Goal: Task Accomplishment & Management: Manage account settings

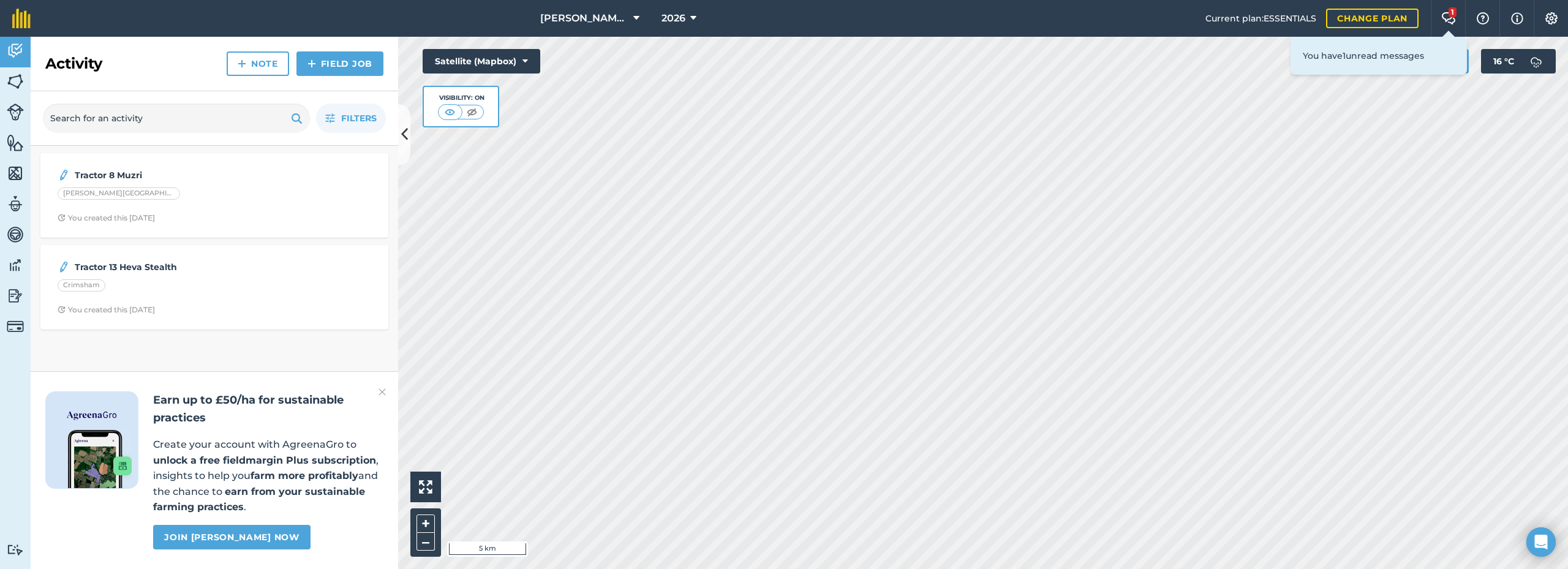
click at [1333, 57] on p "You have 1 unread messages" at bounding box center [1378, 55] width 152 height 14
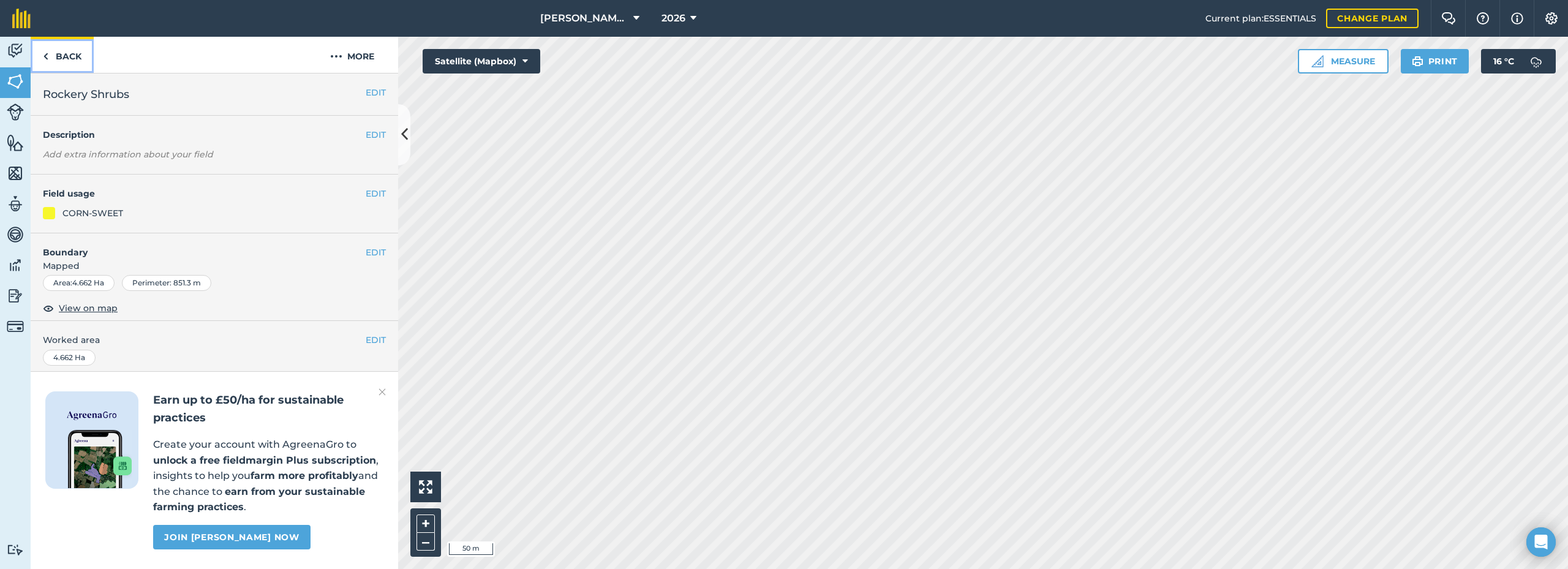
click at [60, 49] on link "Back" at bounding box center [62, 55] width 63 height 36
click at [5, 57] on link "Activity" at bounding box center [15, 52] width 31 height 31
click at [367, 196] on button "EDIT" at bounding box center [376, 193] width 20 height 14
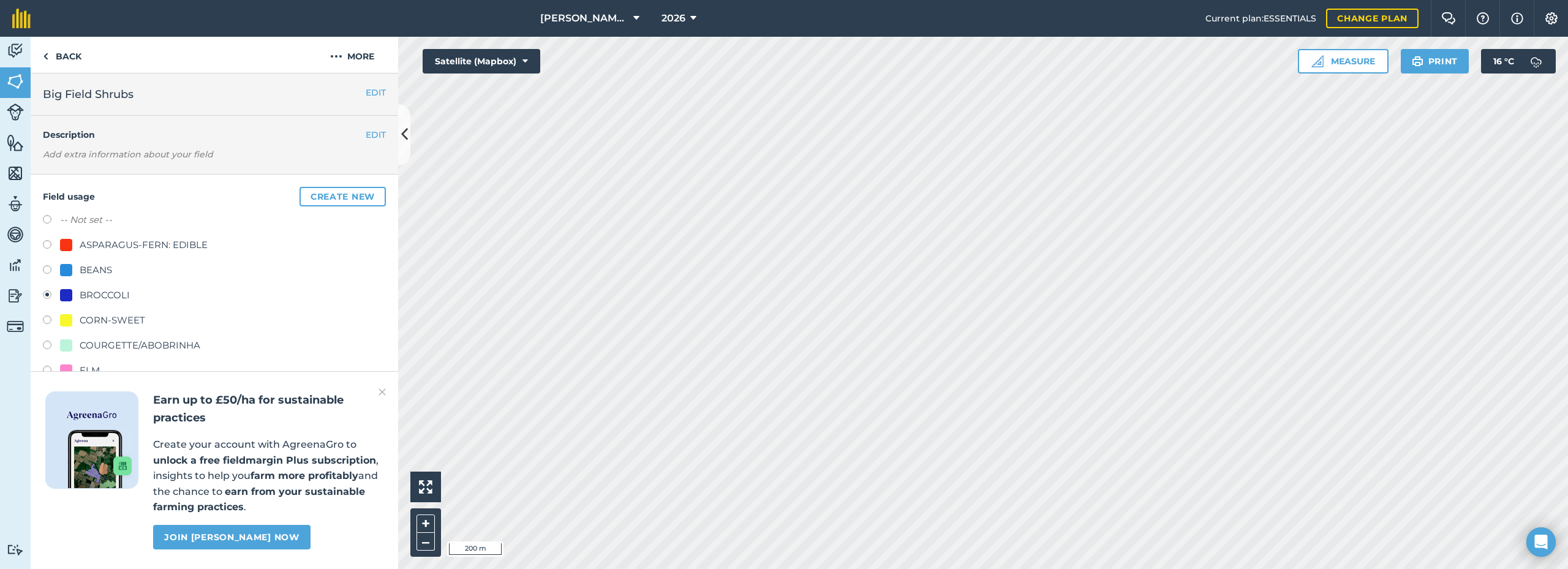
scroll to position [123, 0]
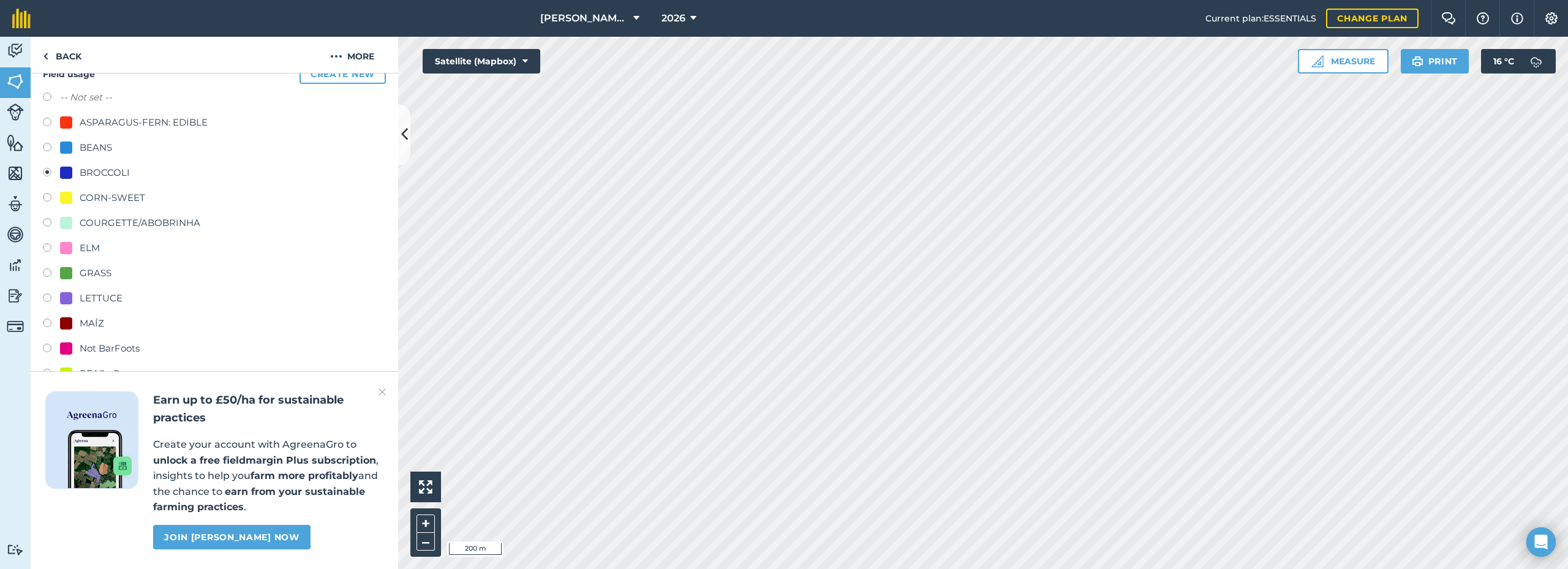
click at [94, 250] on div "ELM" at bounding box center [90, 248] width 20 height 15
radio input "true"
radio input "false"
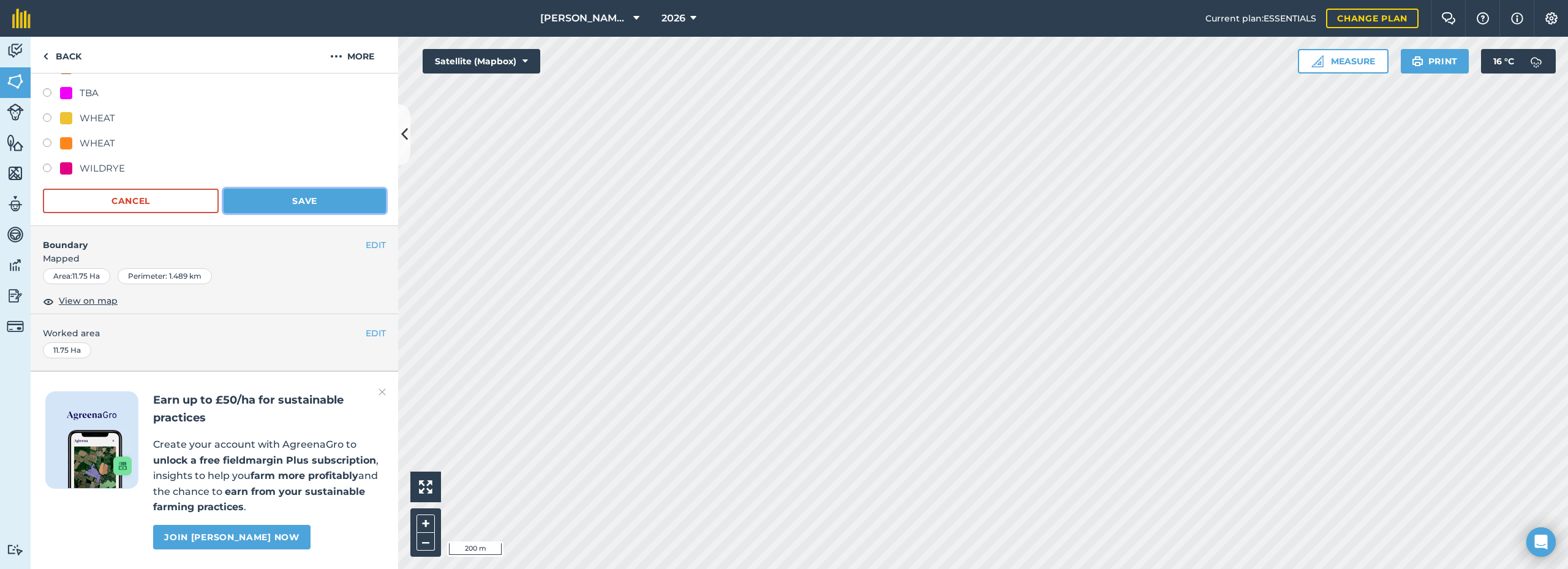
click at [295, 189] on button "Save" at bounding box center [304, 201] width 162 height 25
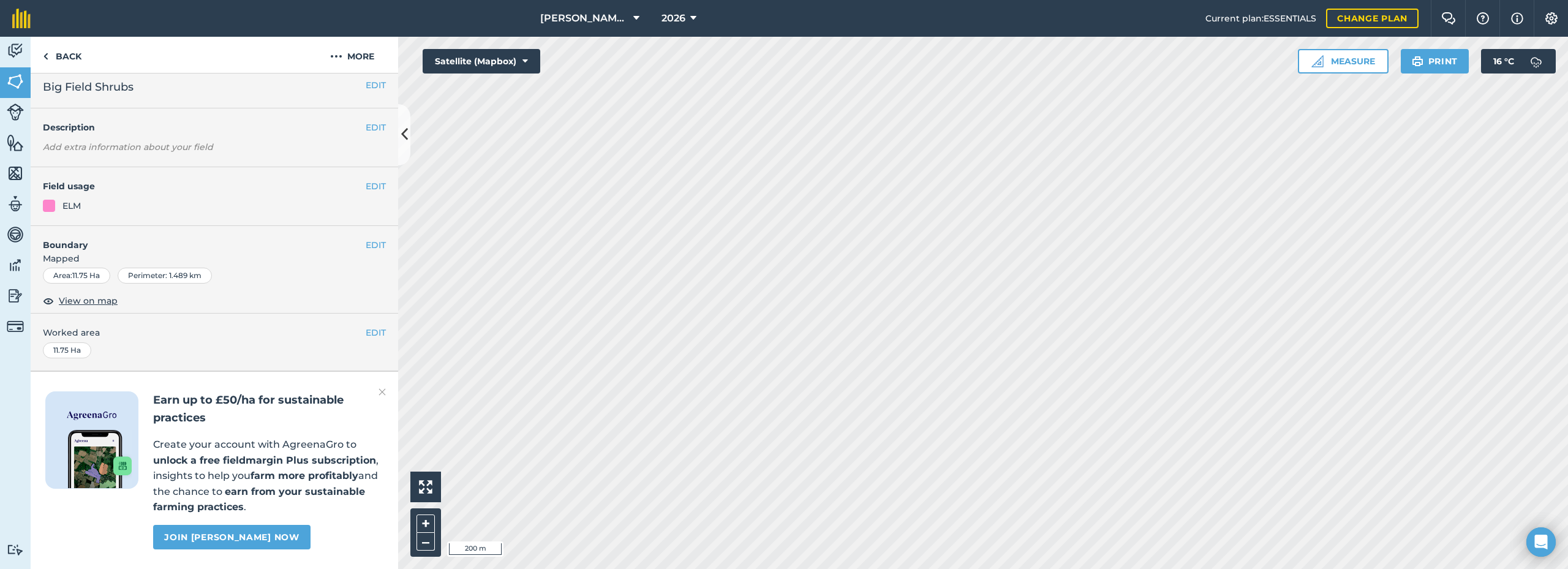
scroll to position [41, 0]
click at [381, 390] on img at bounding box center [382, 392] width 7 height 15
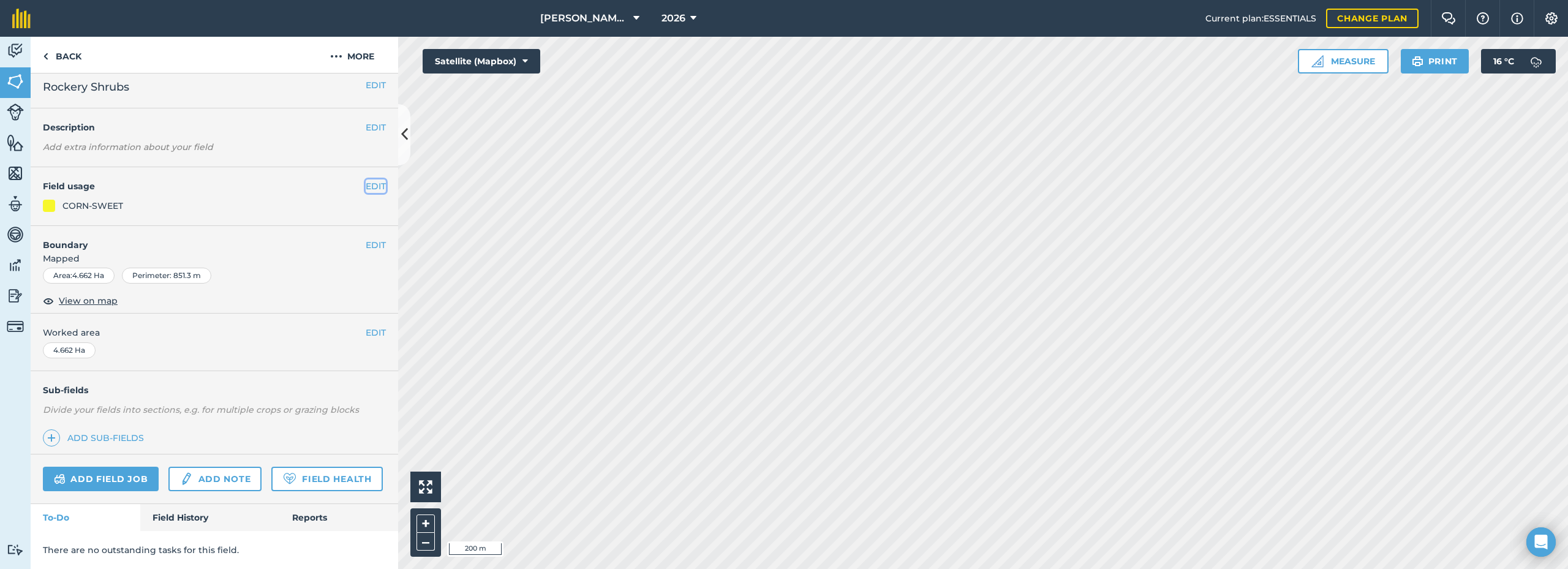
click at [365, 179] on button "EDIT" at bounding box center [376, 186] width 20 height 14
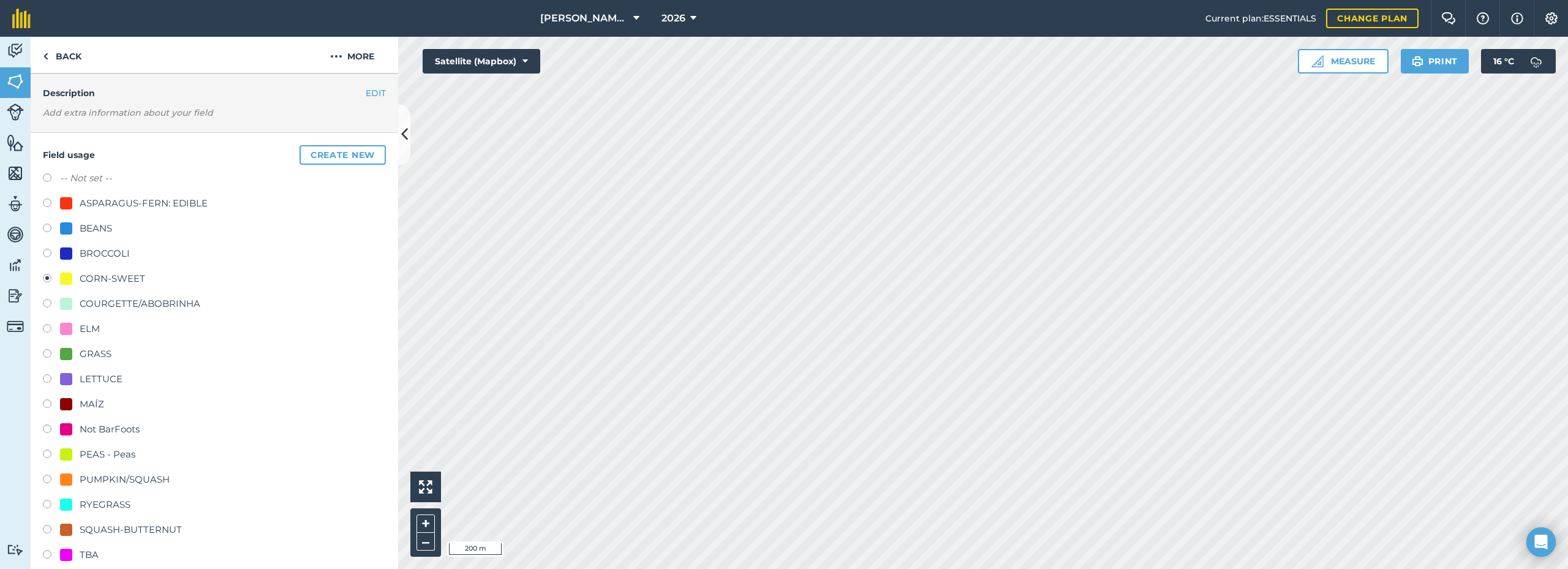
click at [77, 330] on div "ELM" at bounding box center [80, 329] width 40 height 15
radio input "true"
radio input "false"
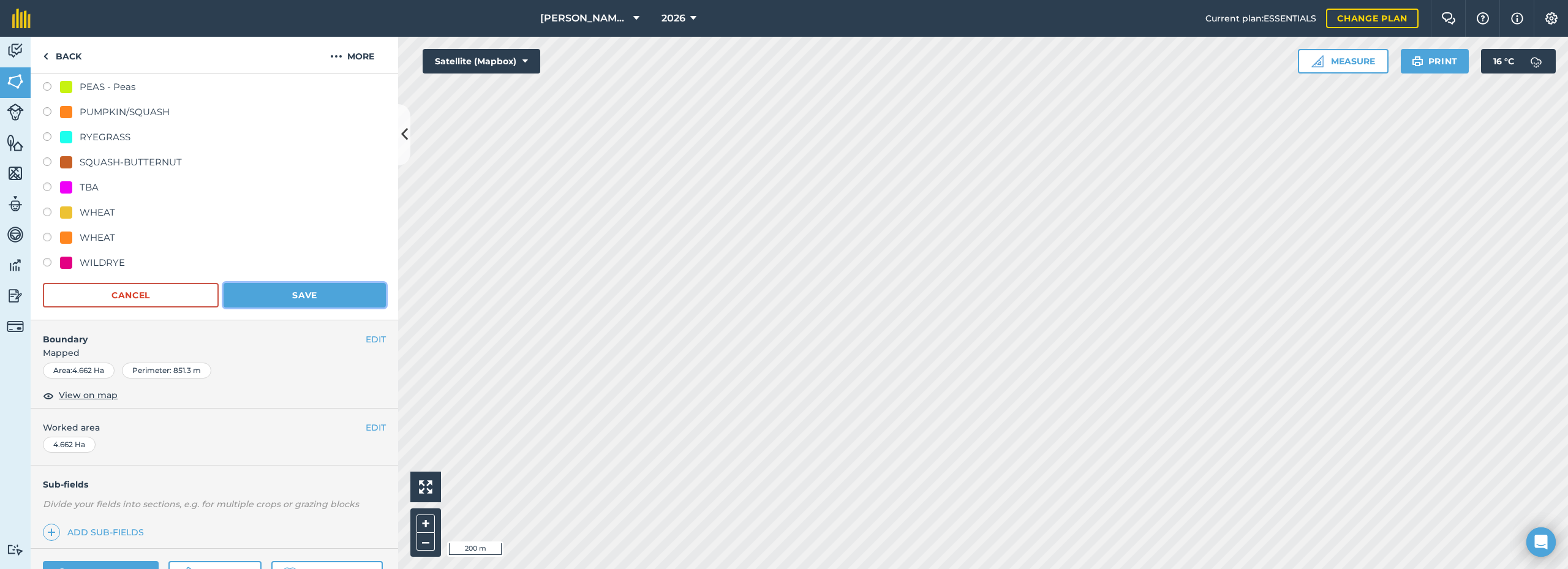
click at [319, 293] on button "Save" at bounding box center [304, 296] width 162 height 25
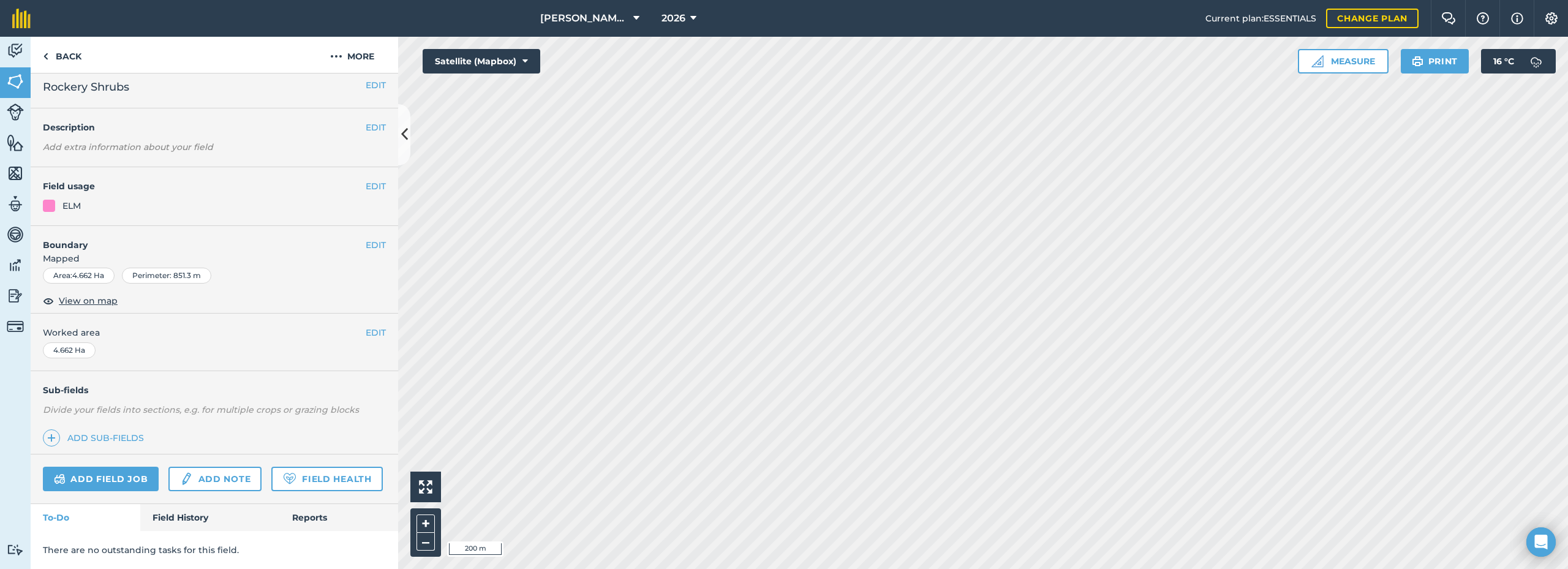
scroll to position [41, 0]
click at [370, 179] on button "EDIT" at bounding box center [376, 186] width 20 height 14
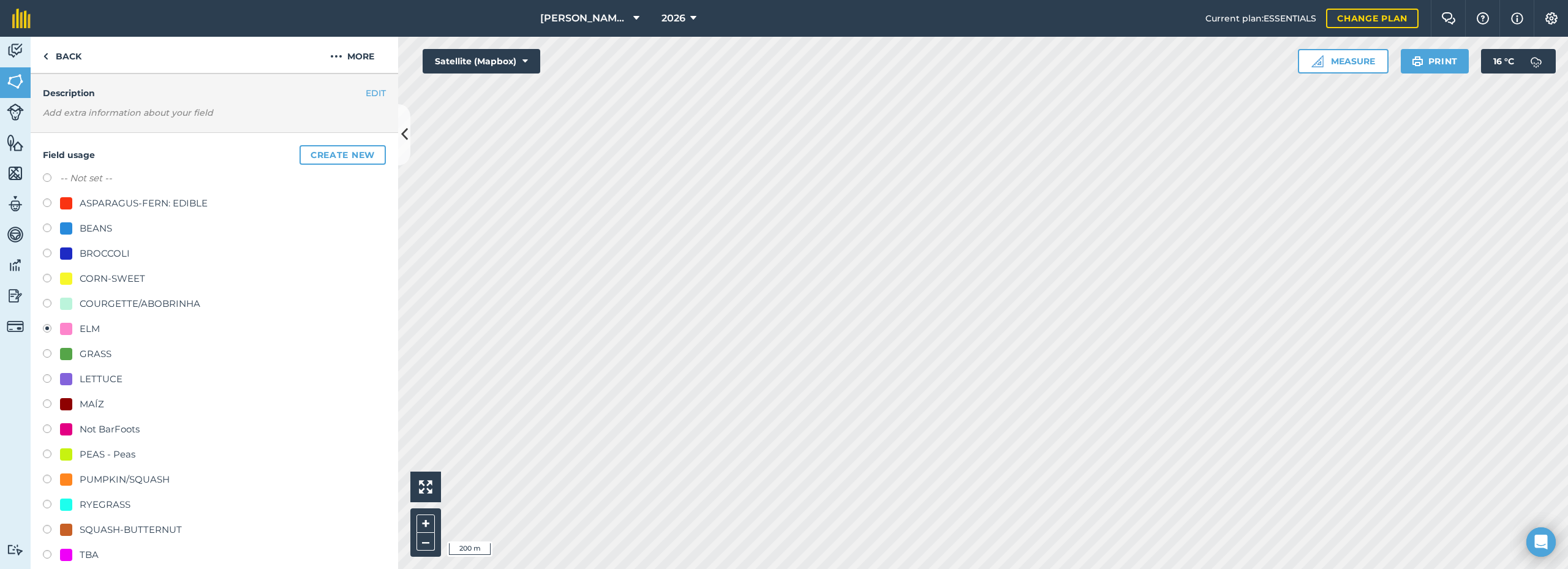
click at [93, 174] on label "-- Not set --" at bounding box center [86, 178] width 52 height 15
radio input "true"
radio input "false"
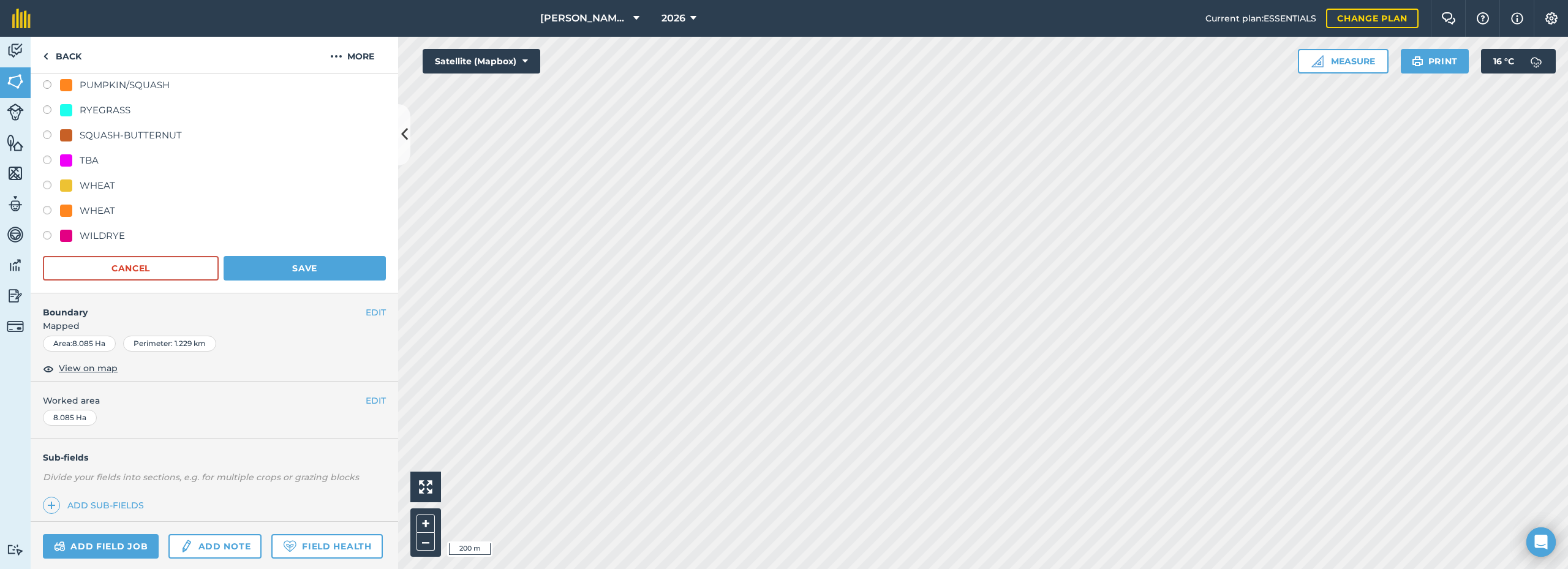
scroll to position [470, 0]
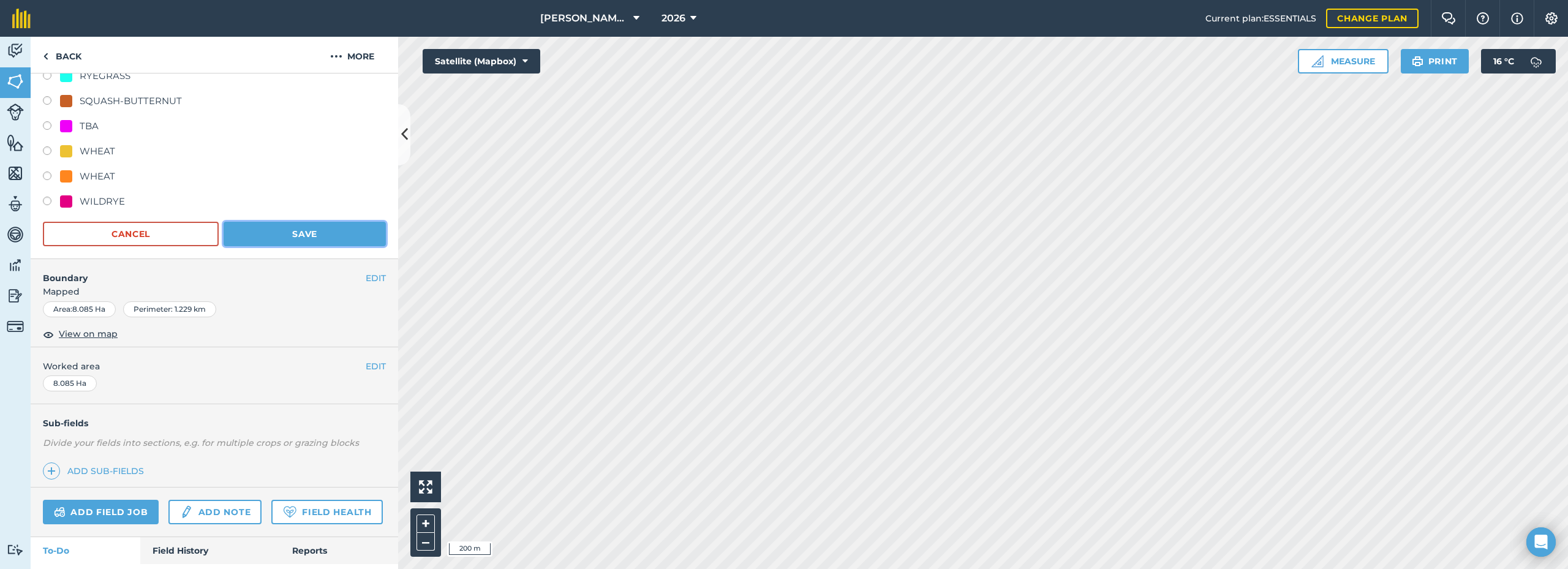
click at [294, 233] on button "Save" at bounding box center [304, 234] width 162 height 25
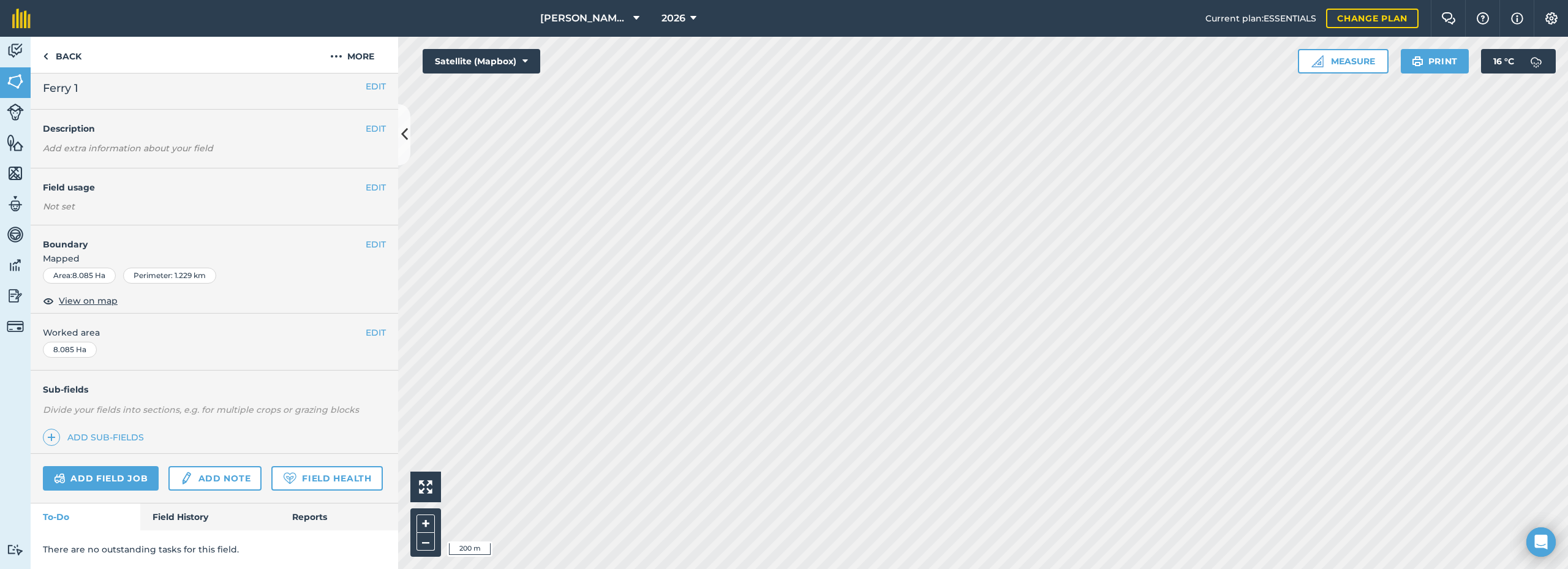
scroll to position [41, 0]
click at [365, 179] on button "EDIT" at bounding box center [376, 186] width 20 height 14
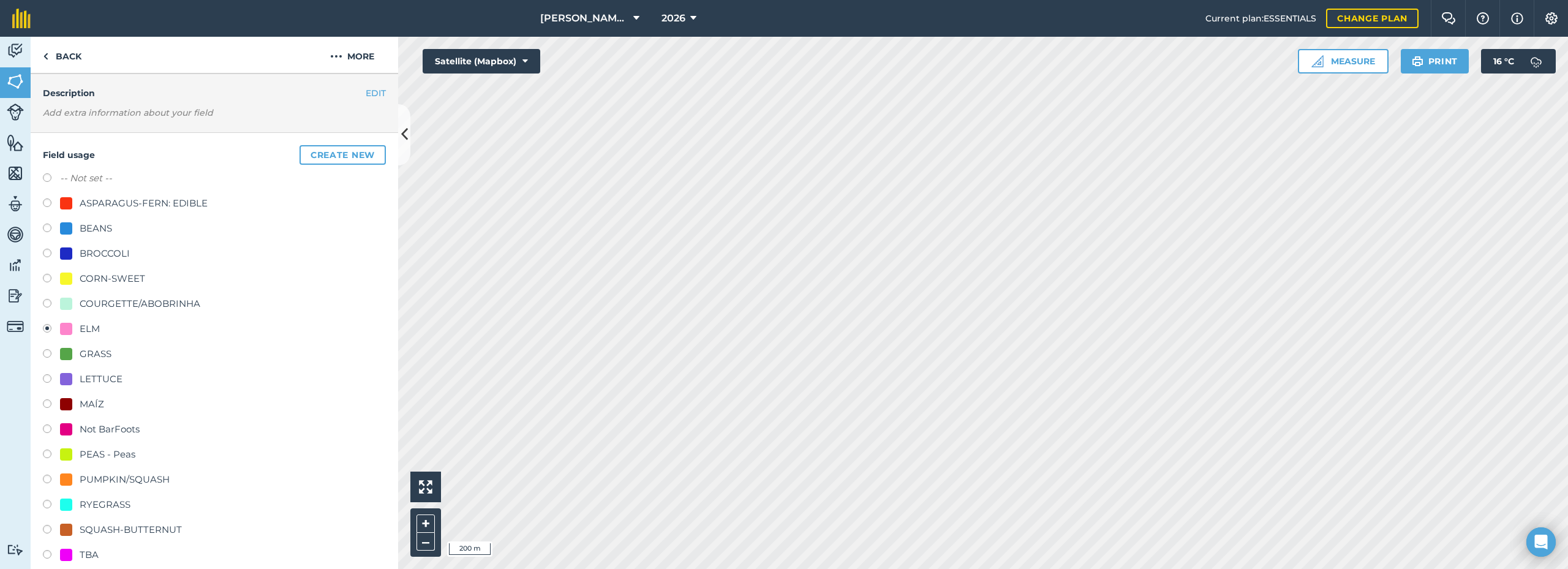
click at [135, 179] on div "-- Not set --" at bounding box center [214, 179] width 343 height 17
click at [63, 174] on label "-- Not set --" at bounding box center [86, 178] width 52 height 15
radio input "true"
radio input "false"
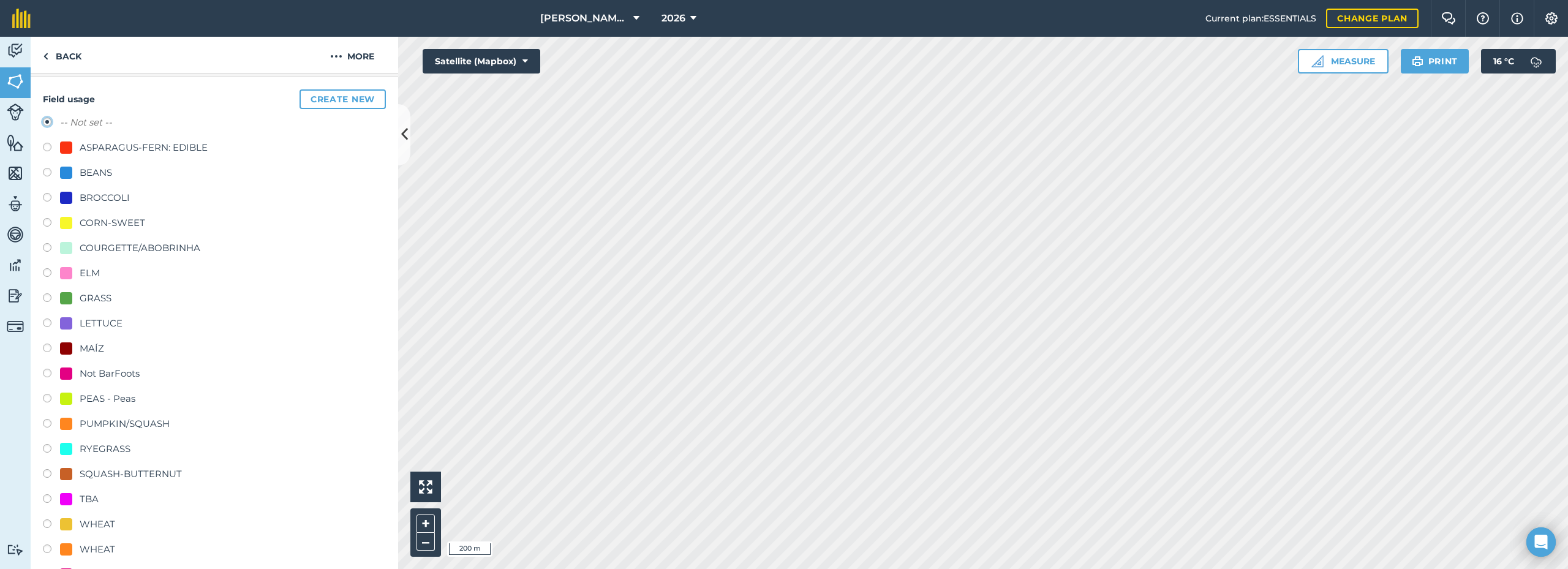
scroll to position [538, 0]
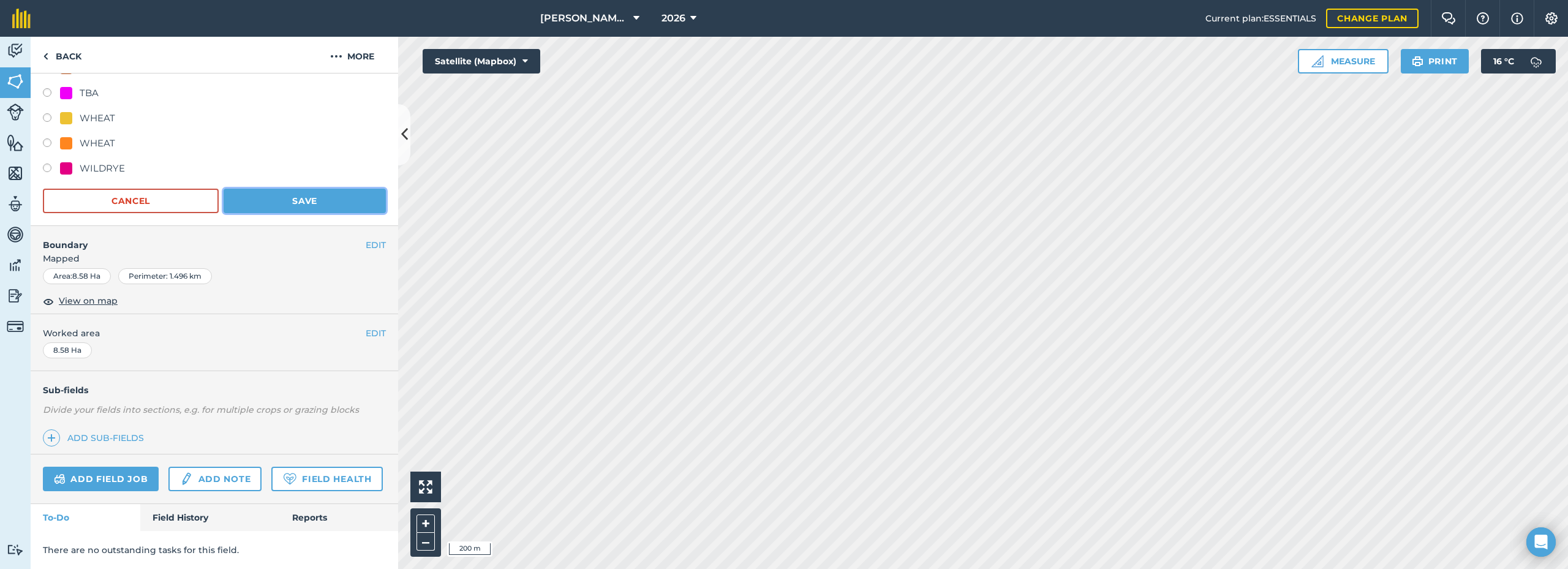
click at [278, 189] on button "Save" at bounding box center [304, 201] width 162 height 25
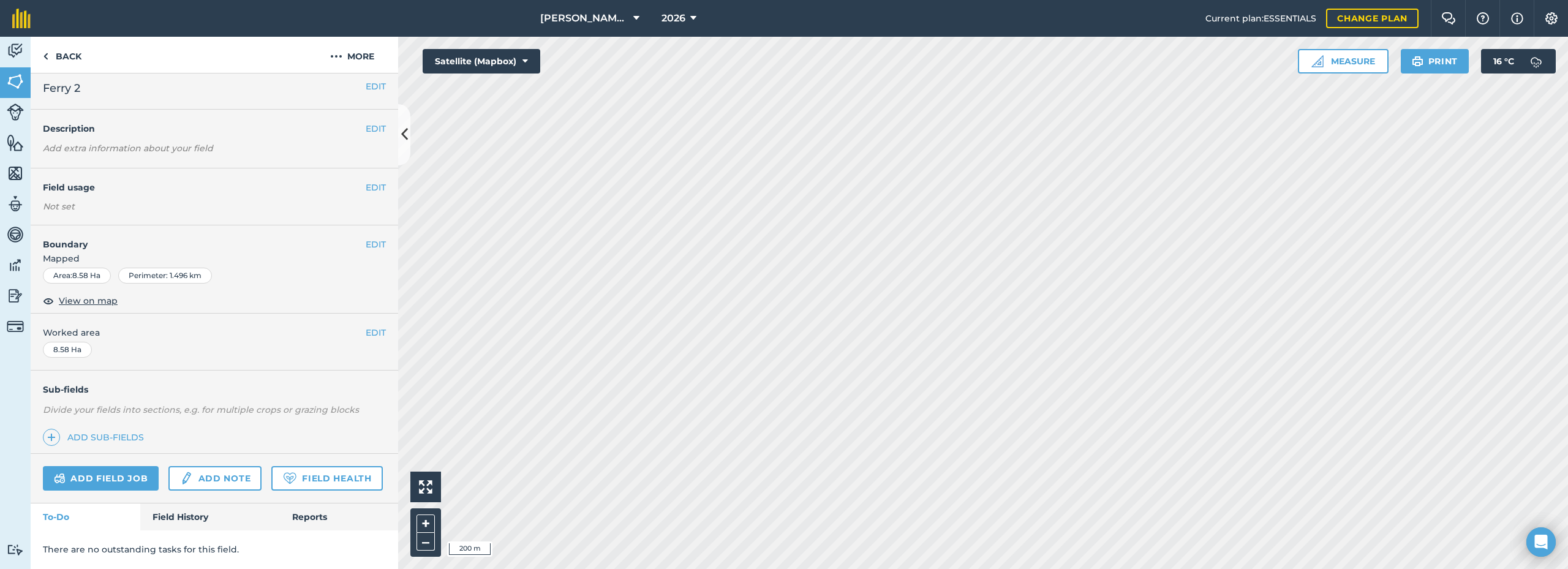
scroll to position [41, 0]
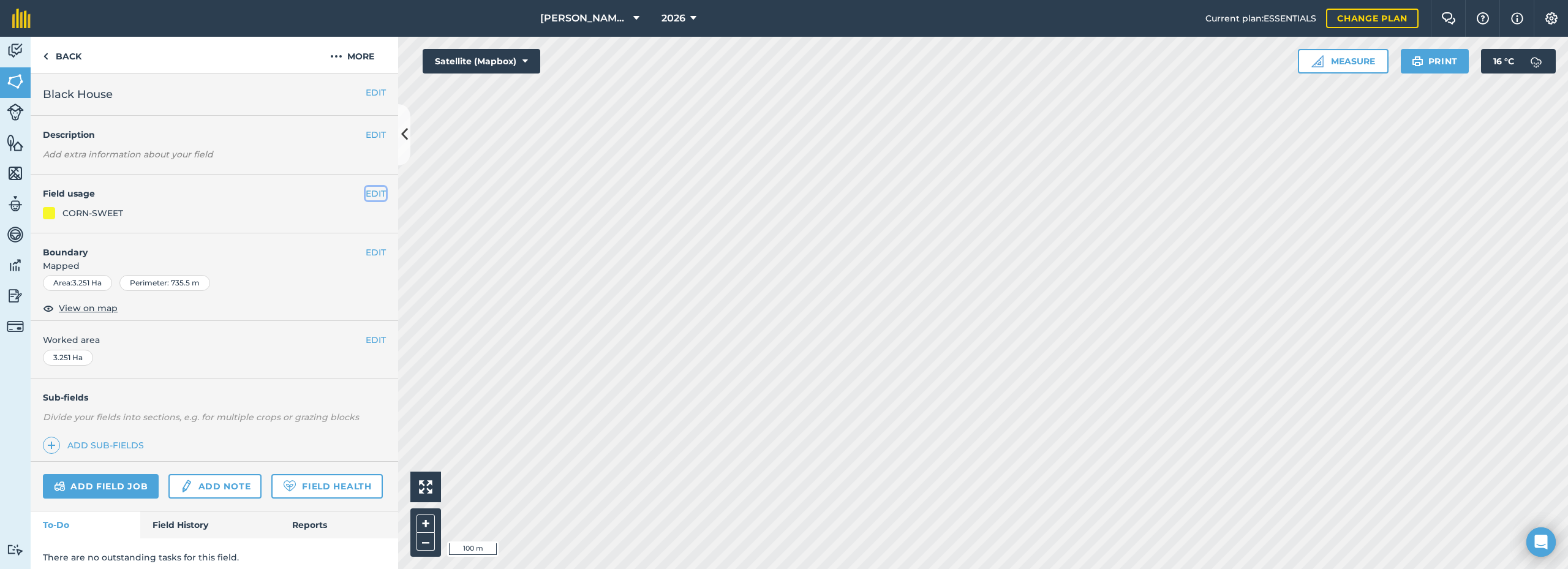
click at [367, 190] on button "EDIT" at bounding box center [376, 193] width 20 height 14
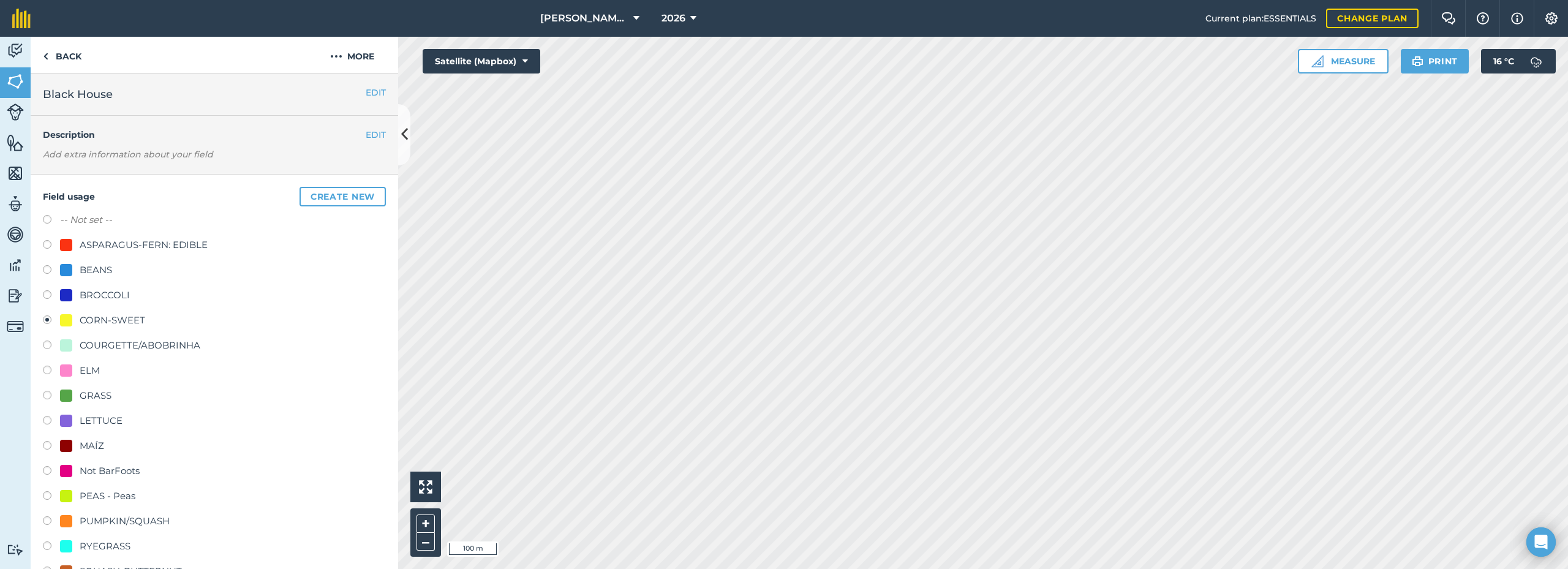
click at [86, 376] on div "ELM" at bounding box center [90, 371] width 20 height 15
radio input "true"
radio input "false"
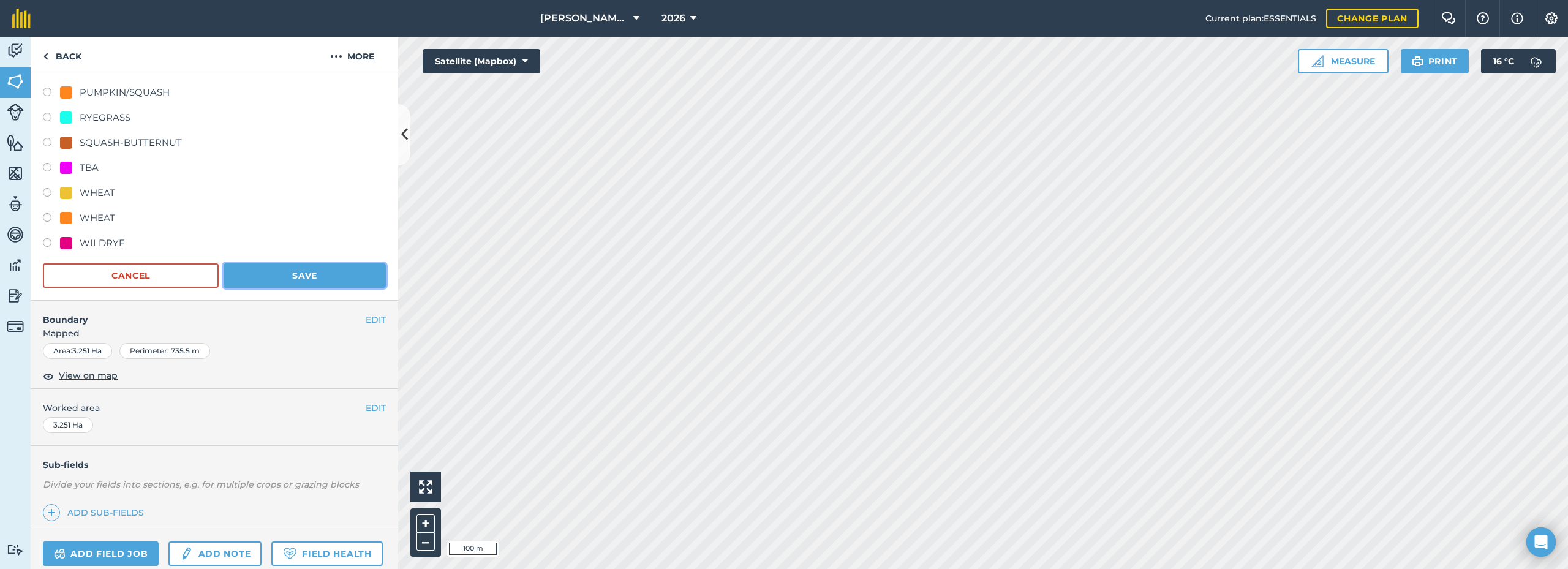
click at [315, 275] on button "Save" at bounding box center [304, 276] width 162 height 25
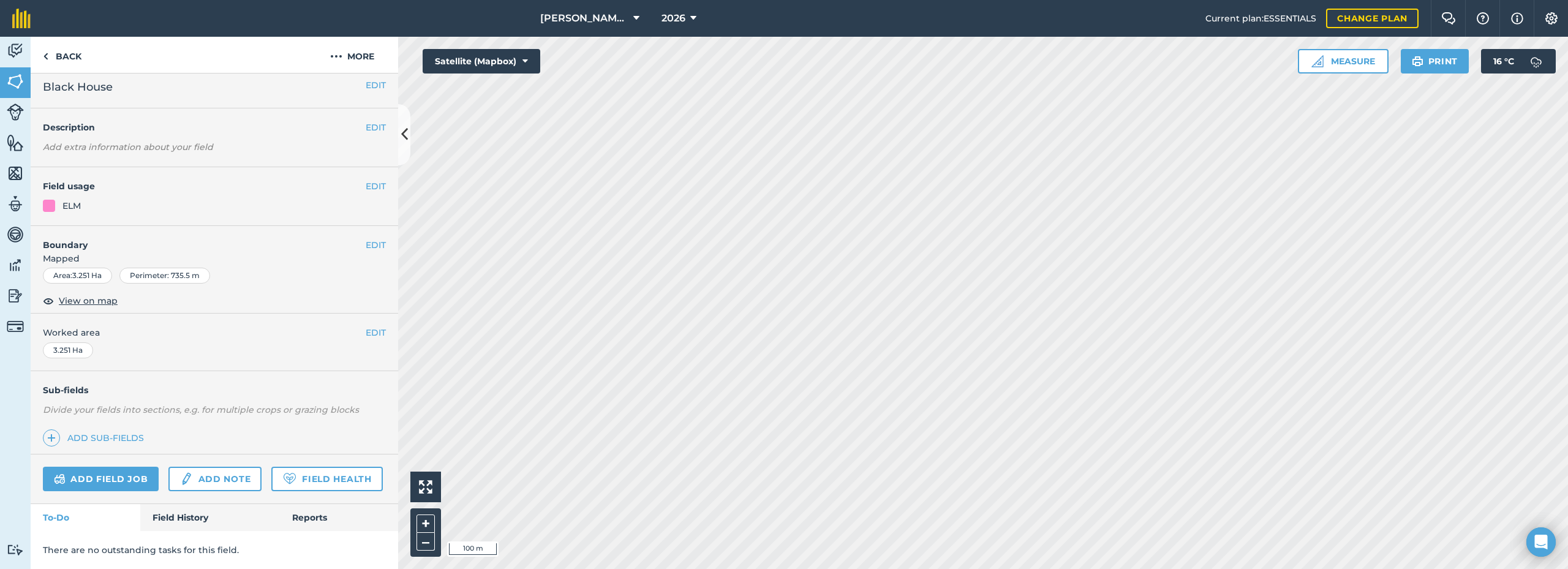
scroll to position [41, 0]
click at [366, 179] on button "EDIT" at bounding box center [376, 186] width 20 height 14
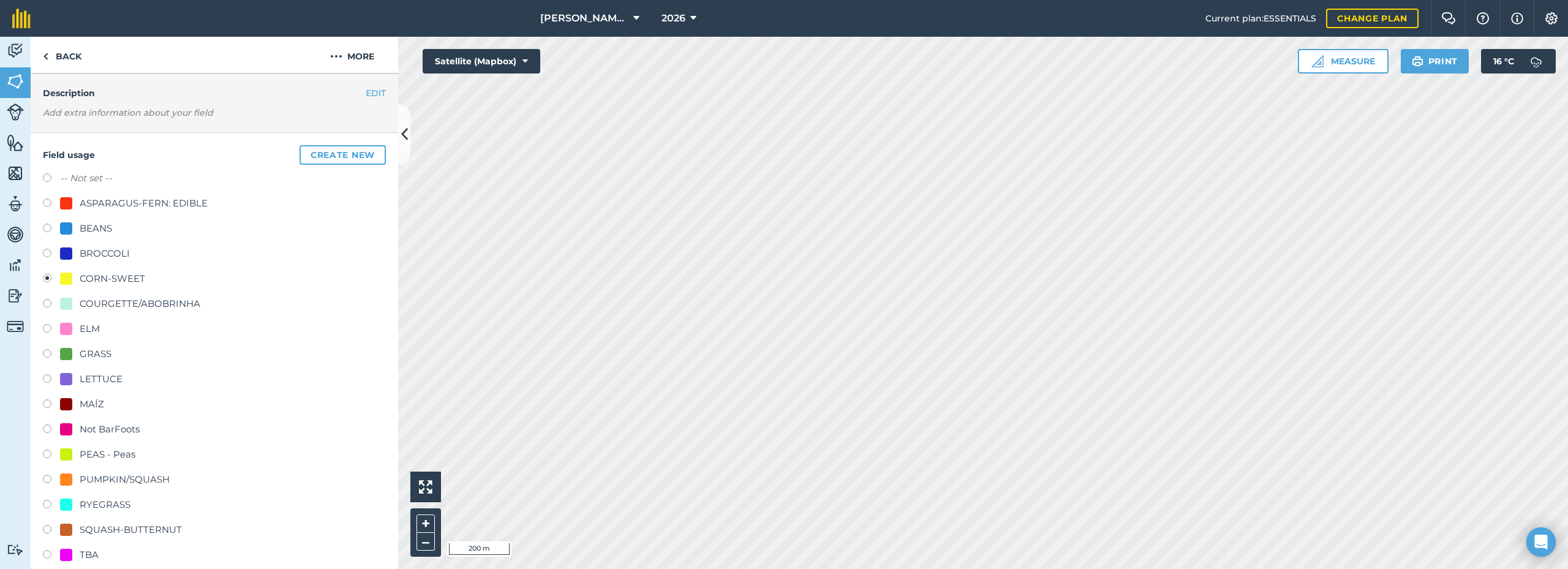
click at [83, 328] on div "ELM" at bounding box center [90, 329] width 20 height 15
radio input "true"
radio input "false"
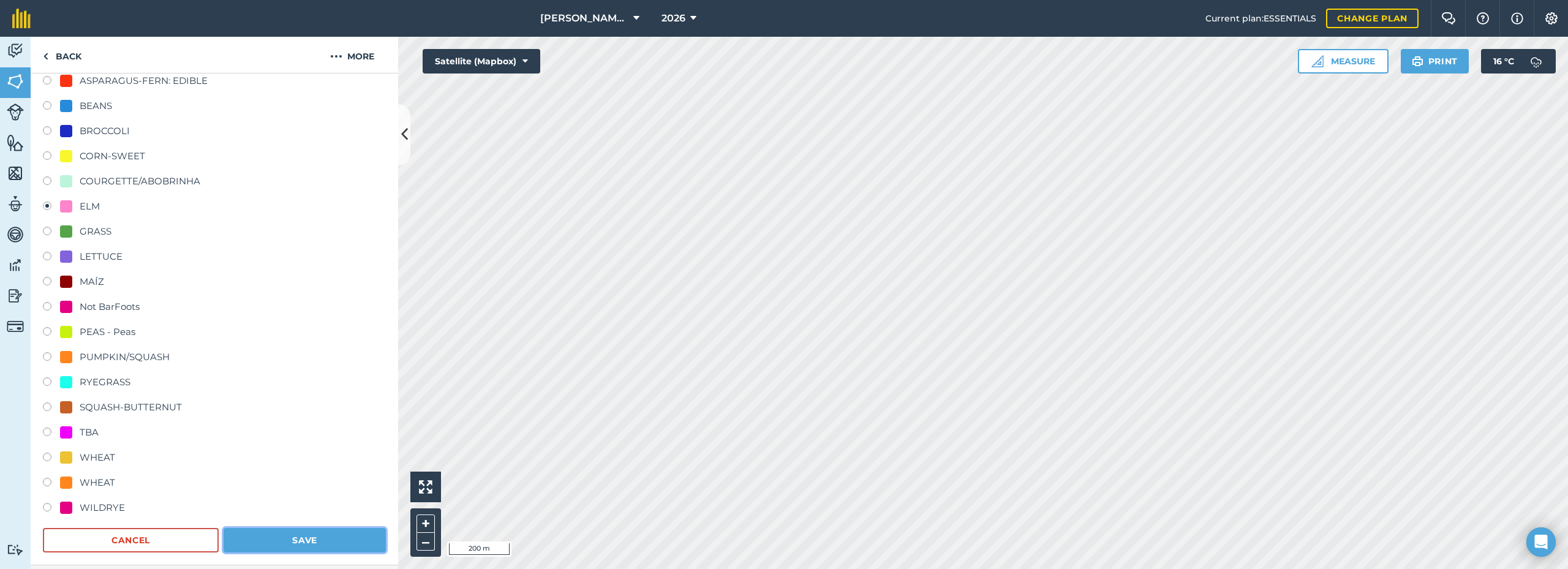
click at [342, 544] on button "Save" at bounding box center [304, 541] width 162 height 25
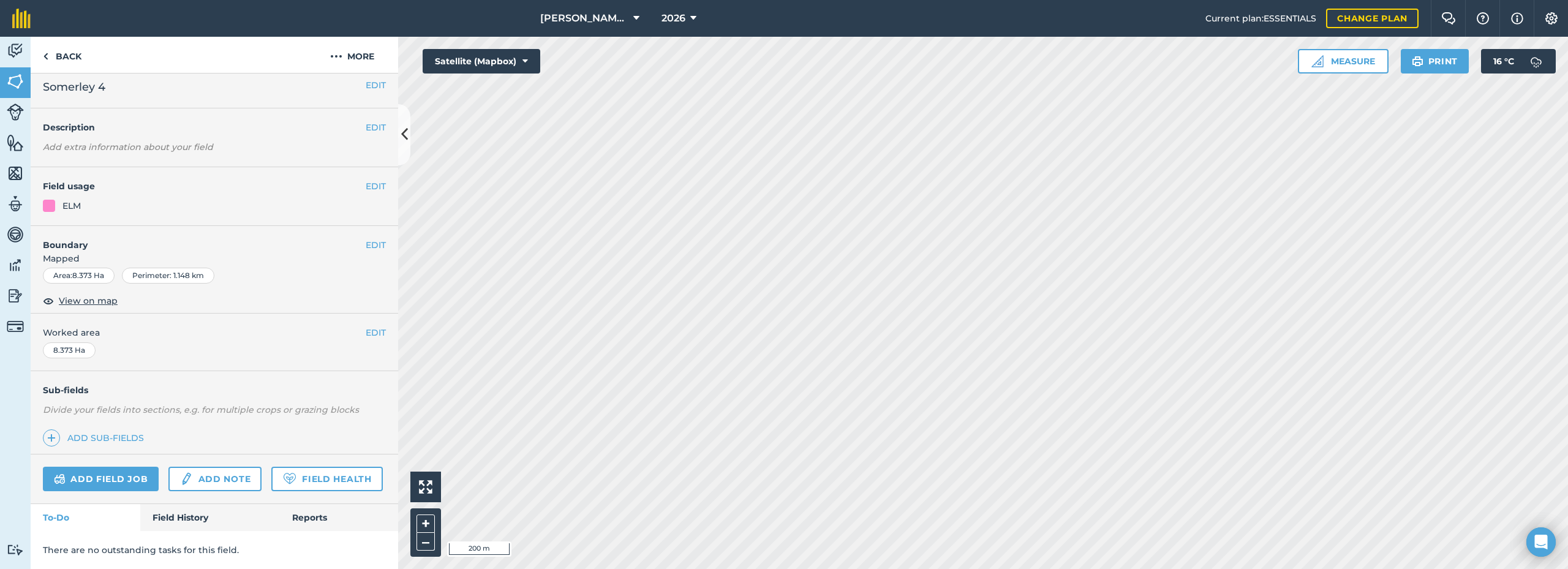
scroll to position [41, 0]
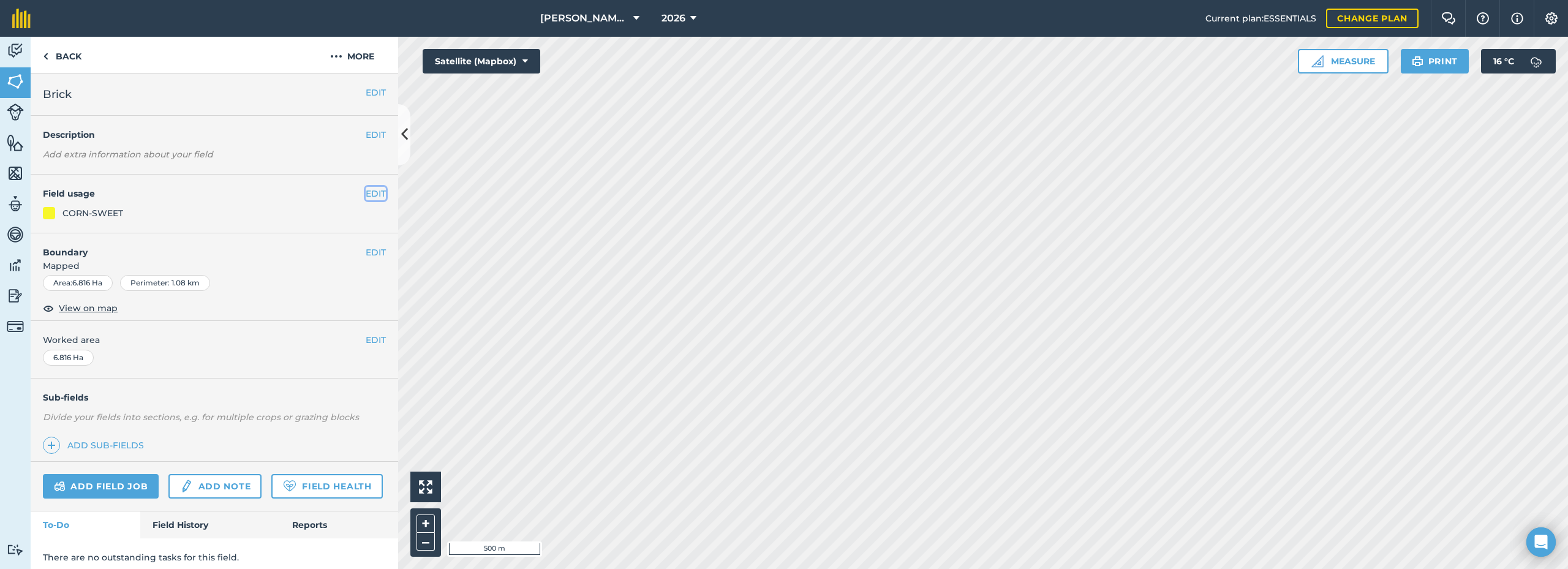
click at [365, 197] on button "EDIT" at bounding box center [376, 193] width 20 height 14
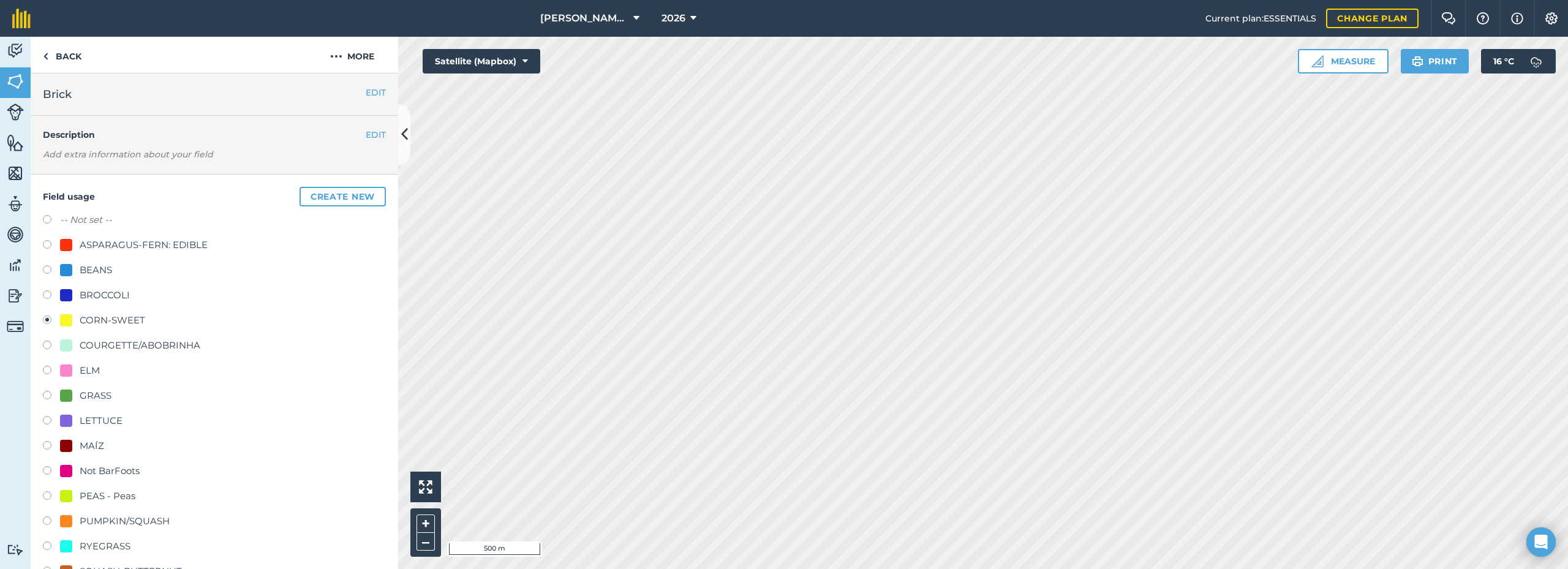
click at [78, 221] on label "-- Not set --" at bounding box center [86, 220] width 52 height 15
radio input "true"
radio input "false"
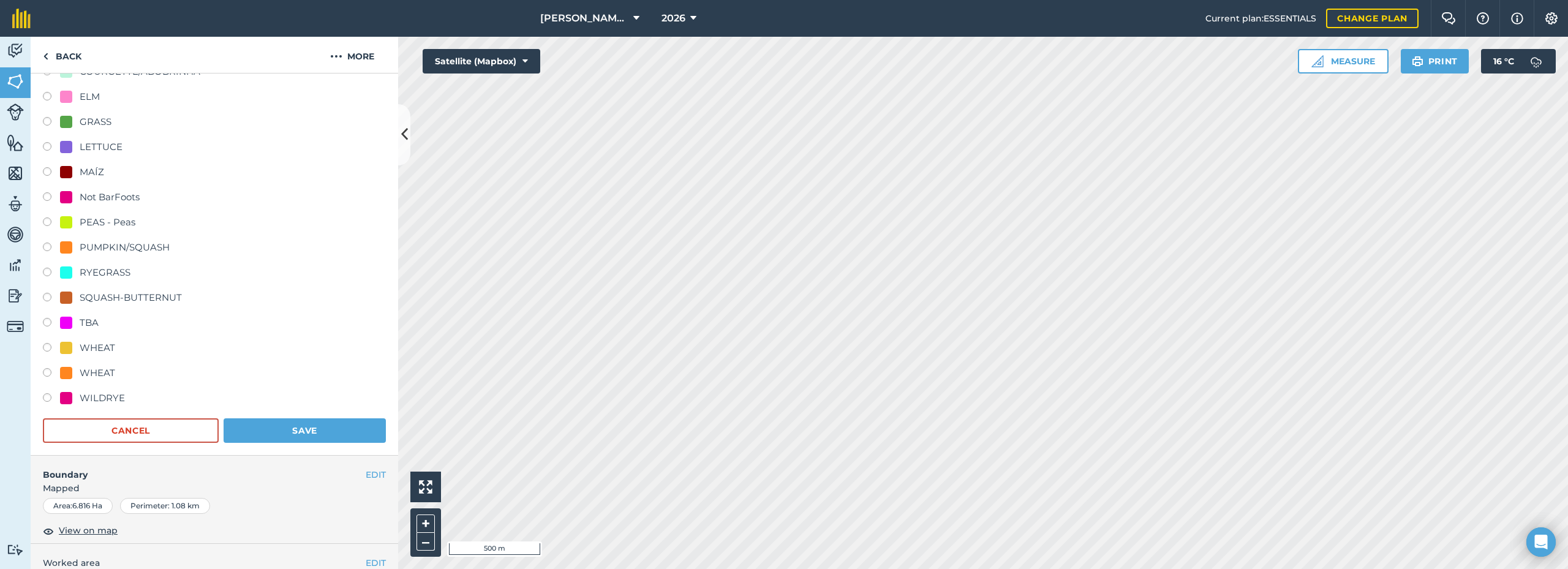
scroll to position [538, 0]
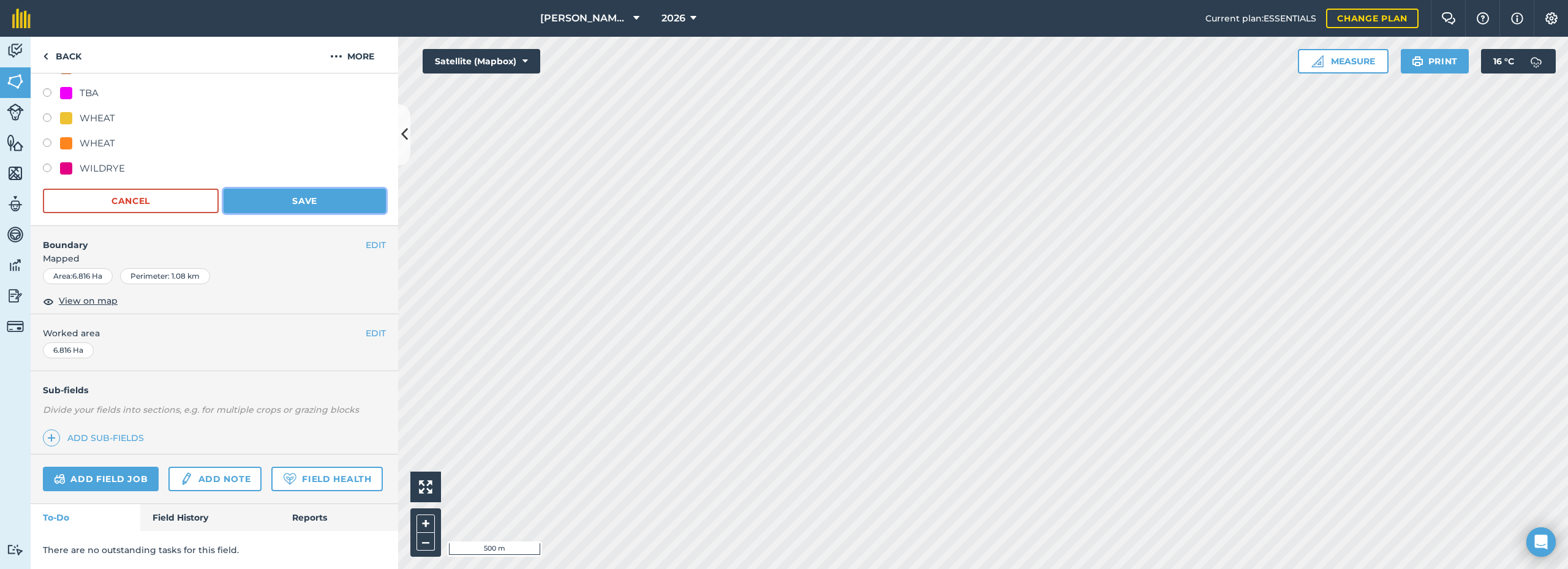
drag, startPoint x: 310, startPoint y: 175, endPoint x: 318, endPoint y: 176, distance: 8.1
click at [311, 189] on button "Save" at bounding box center [304, 201] width 162 height 25
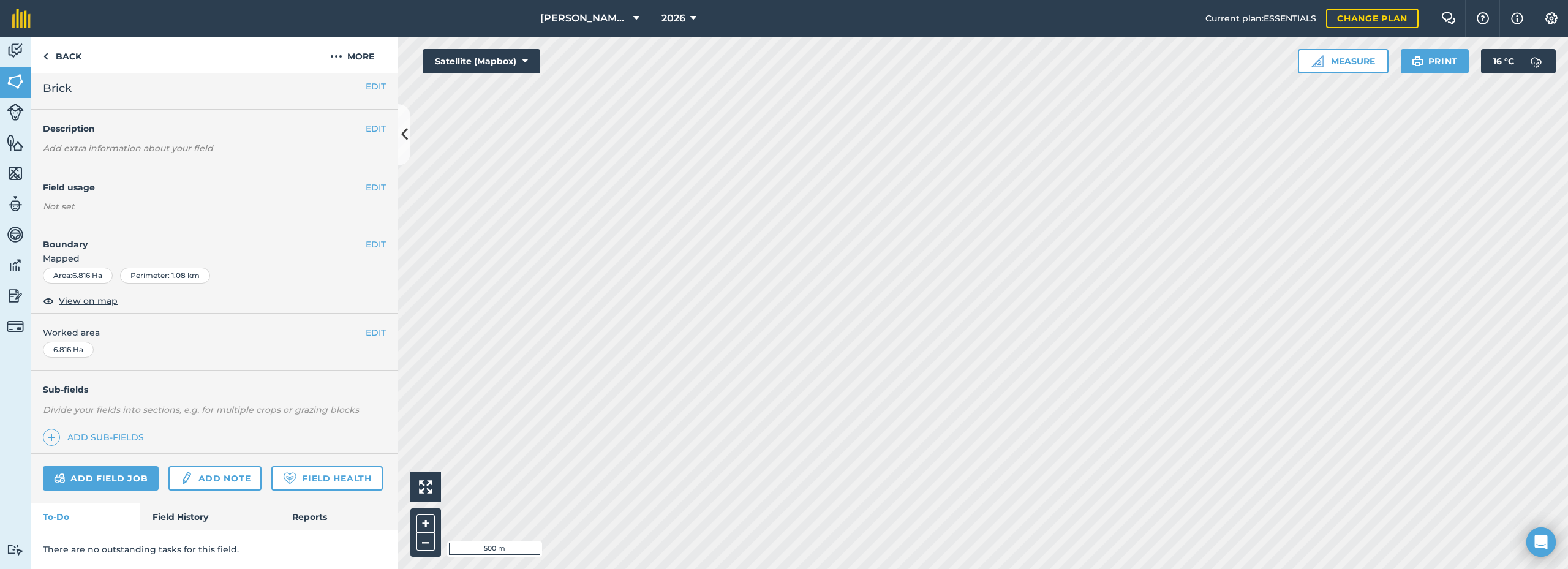
scroll to position [41, 0]
click at [370, 179] on button "EDIT" at bounding box center [376, 186] width 20 height 14
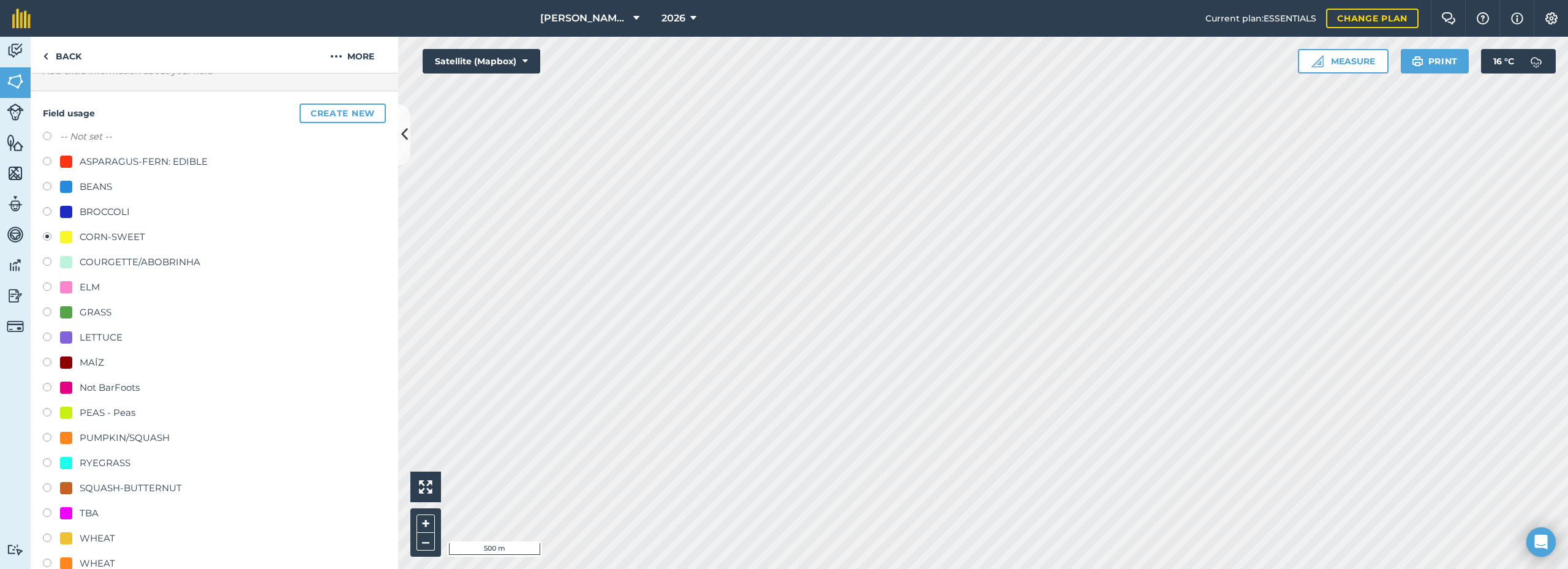
scroll to position [0, 0]
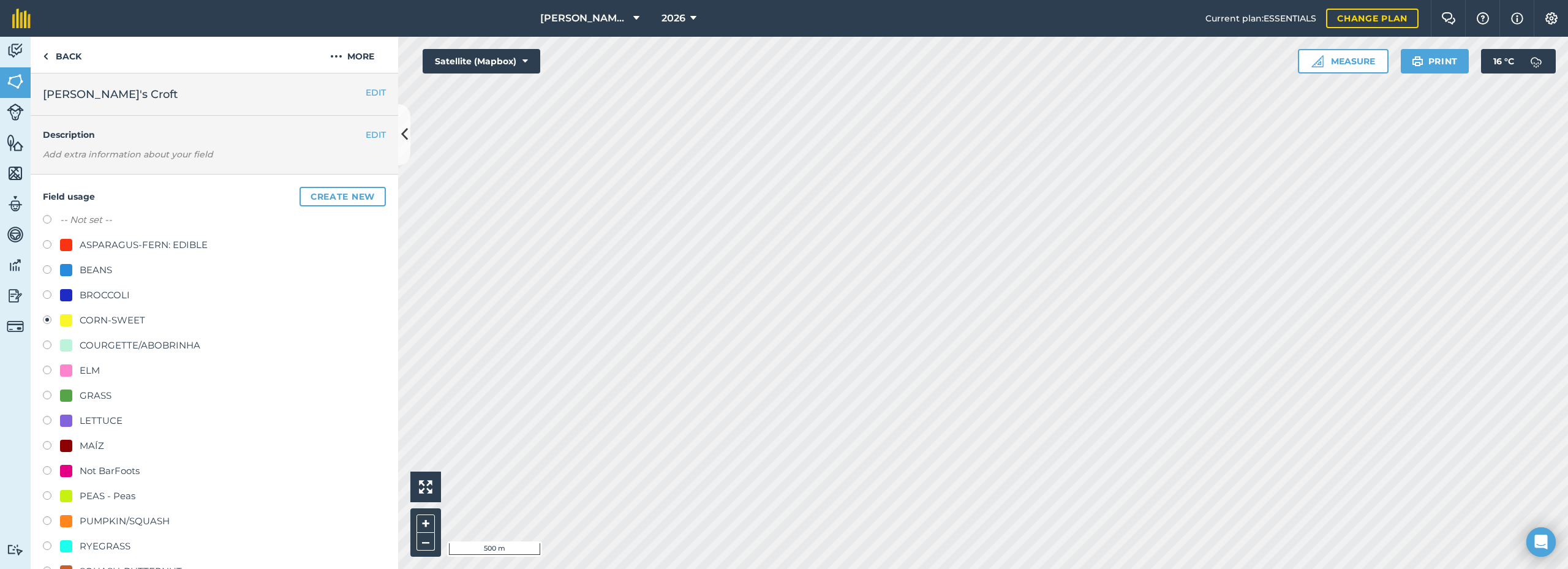
click at [111, 221] on label "-- Not set --" at bounding box center [86, 220] width 52 height 15
radio input "true"
radio input "false"
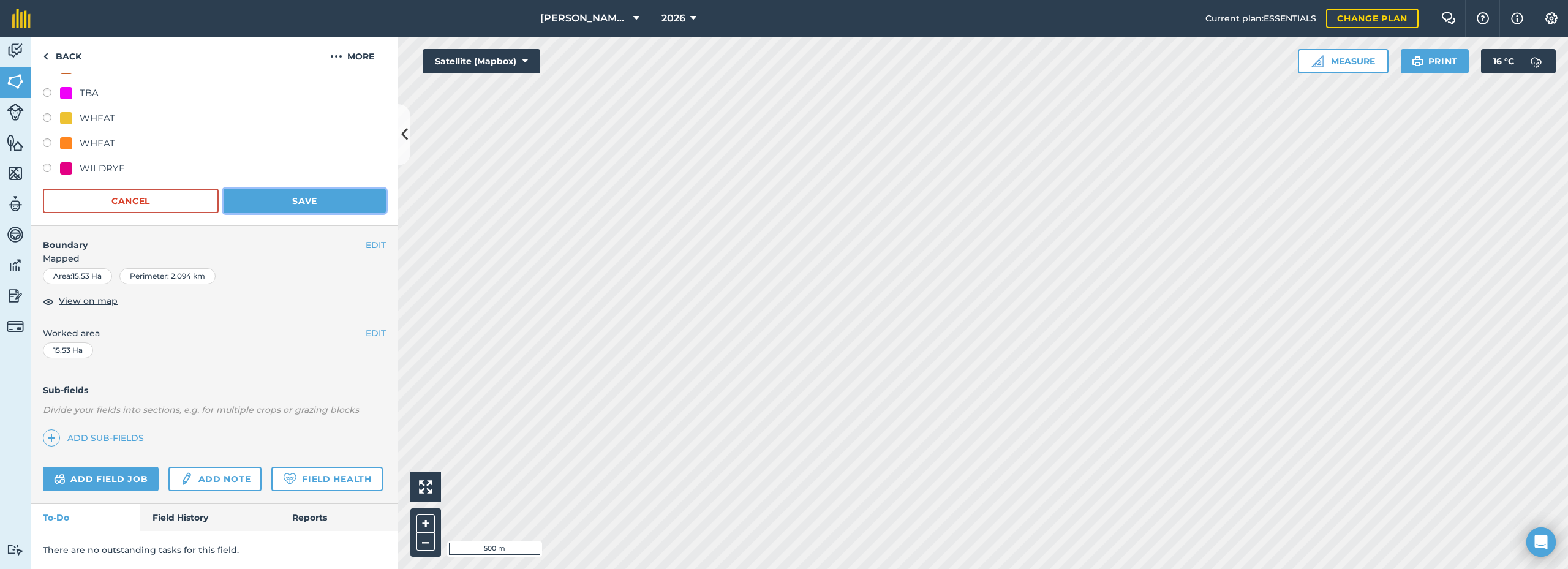
click at [298, 189] on button "Save" at bounding box center [304, 201] width 162 height 25
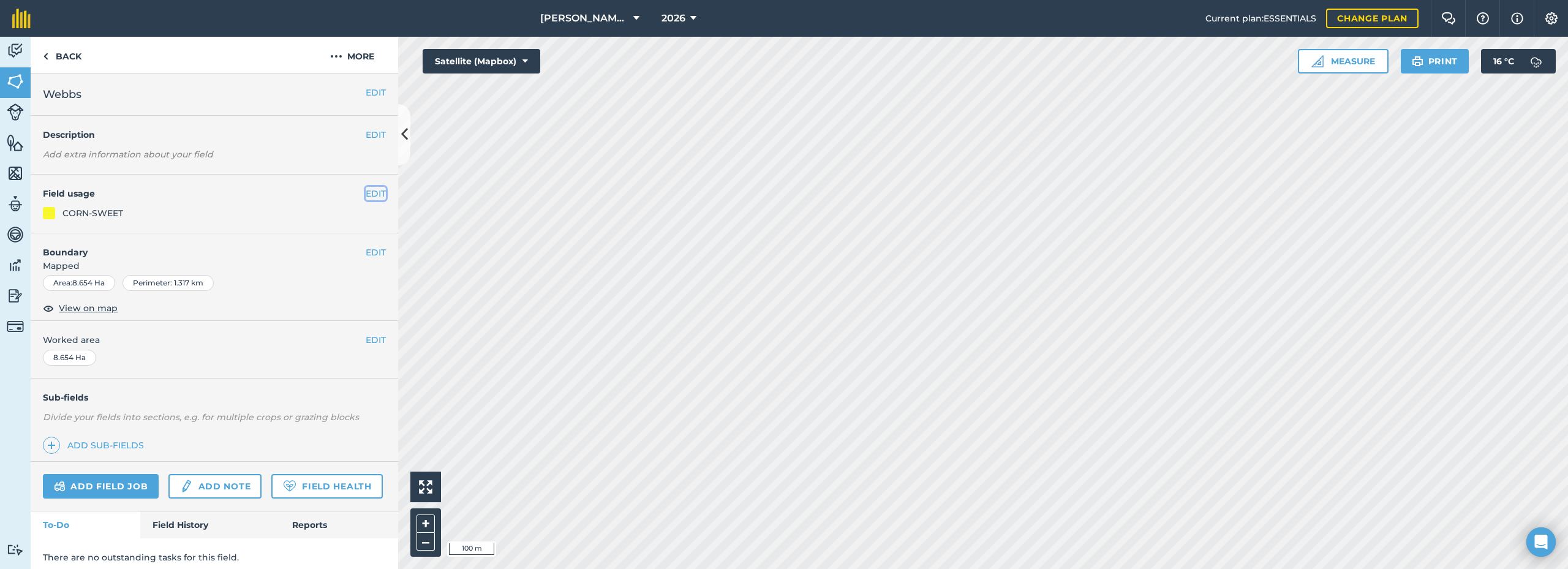
click at [365, 194] on button "EDIT" at bounding box center [376, 193] width 20 height 14
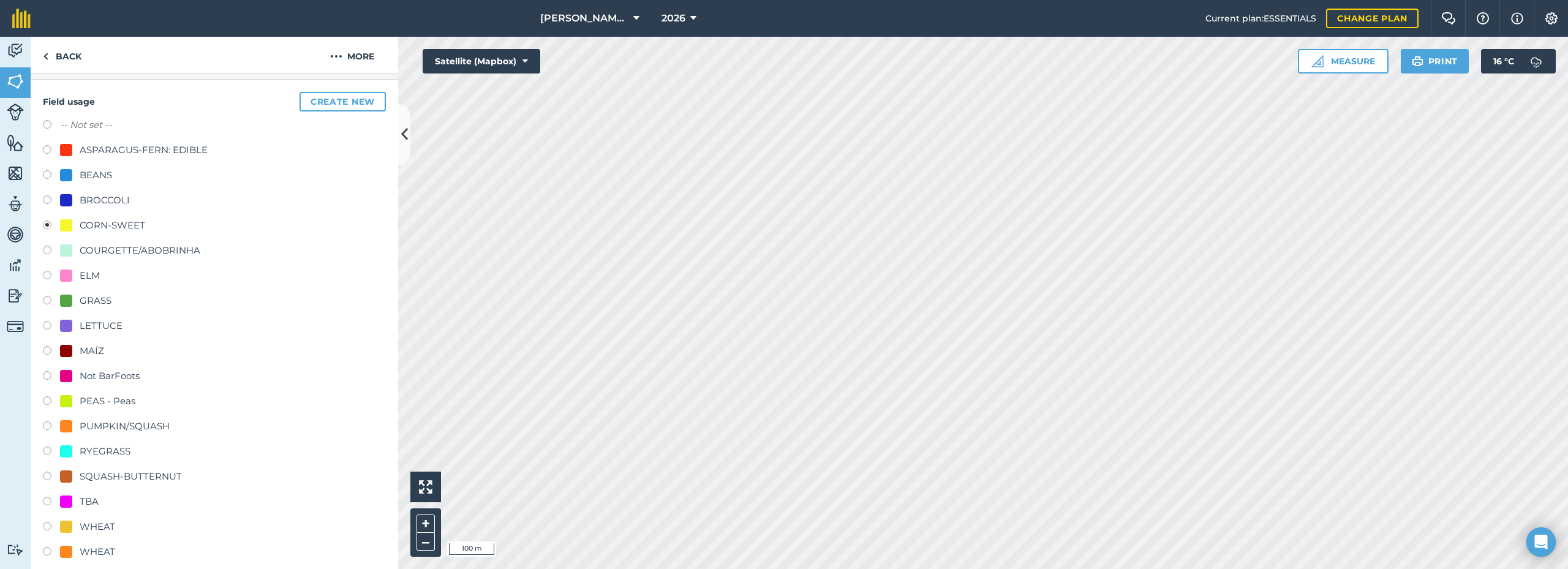
scroll to position [61, 0]
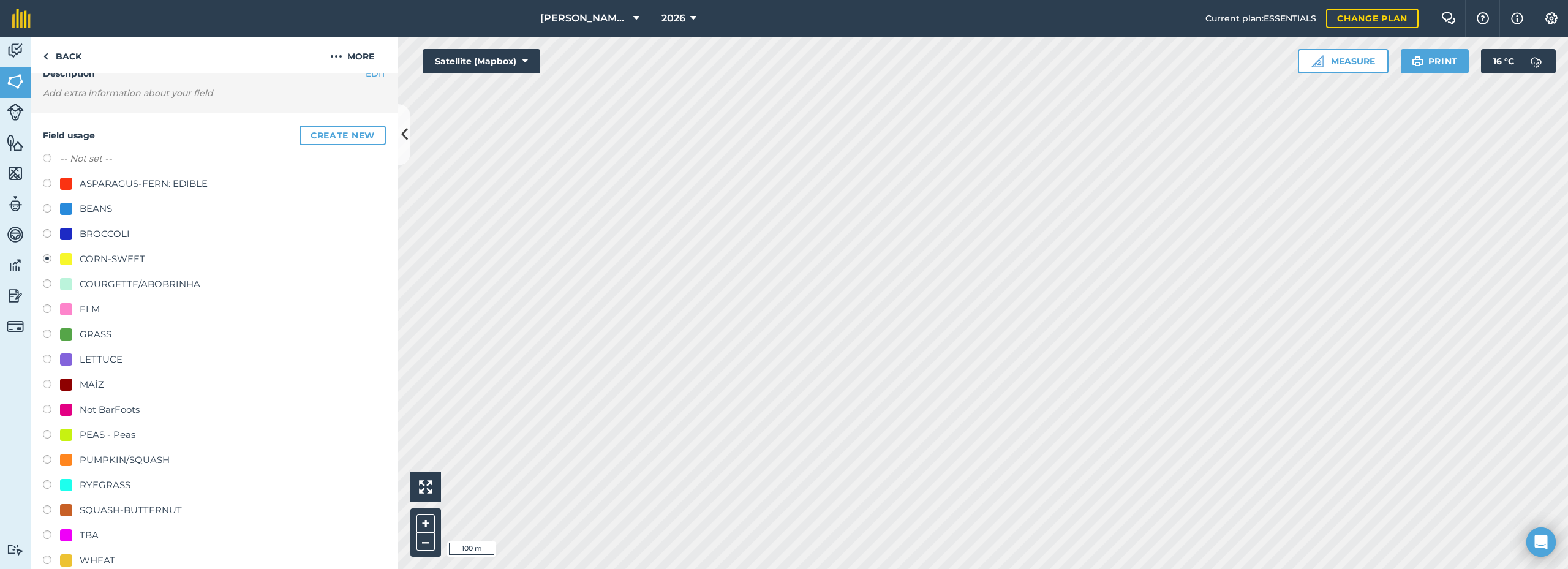
click at [88, 154] on label "-- Not set --" at bounding box center [86, 158] width 52 height 15
radio input "true"
radio input "false"
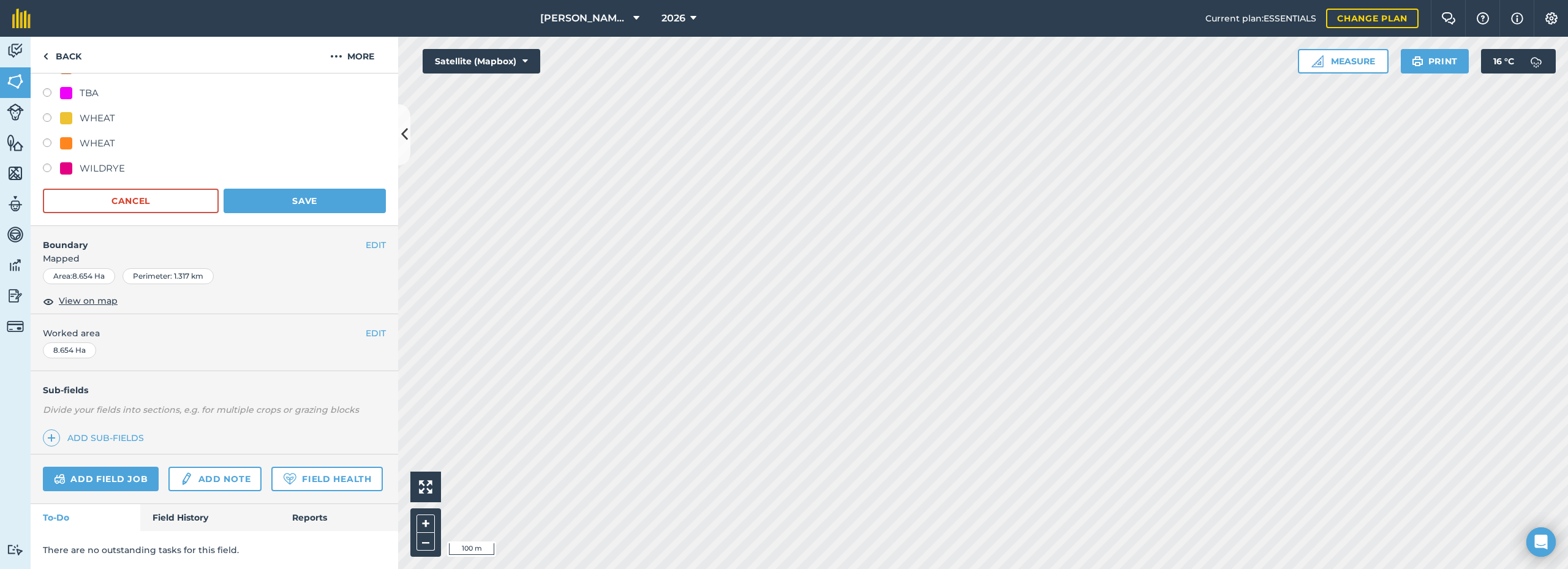
scroll to position [538, 0]
click at [295, 189] on button "Save" at bounding box center [304, 201] width 162 height 25
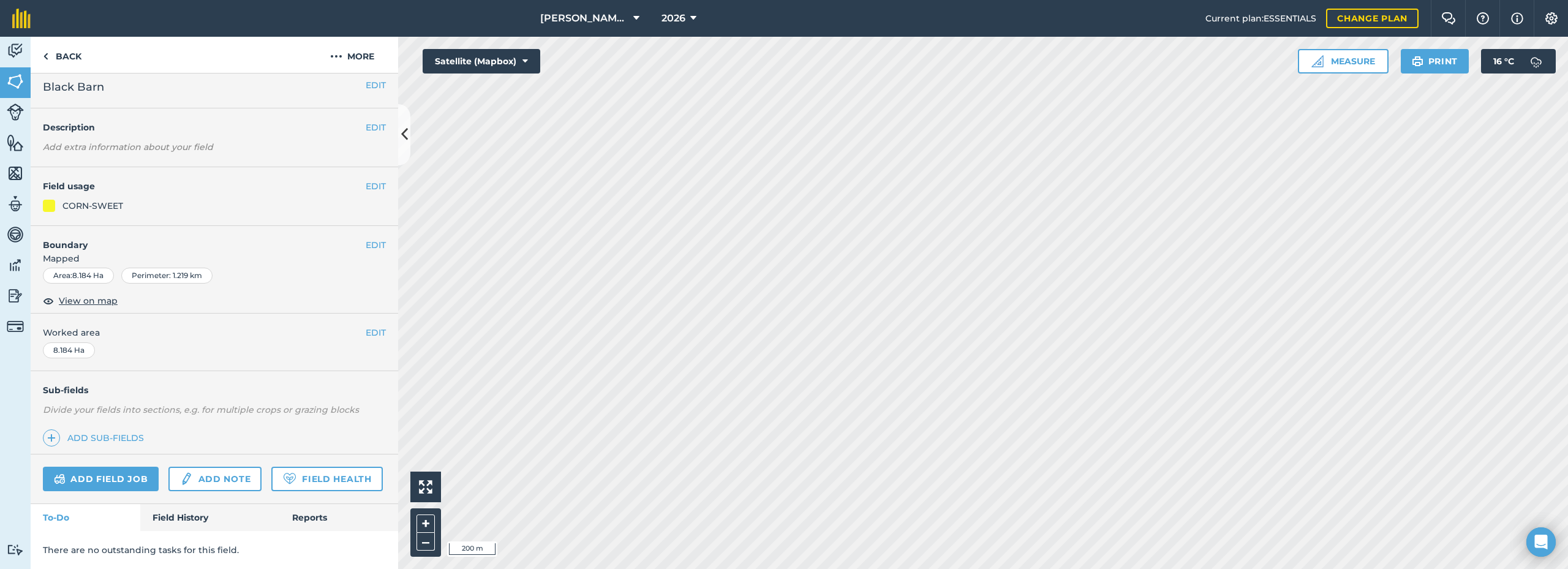
scroll to position [41, 0]
click at [368, 179] on button "EDIT" at bounding box center [376, 186] width 20 height 14
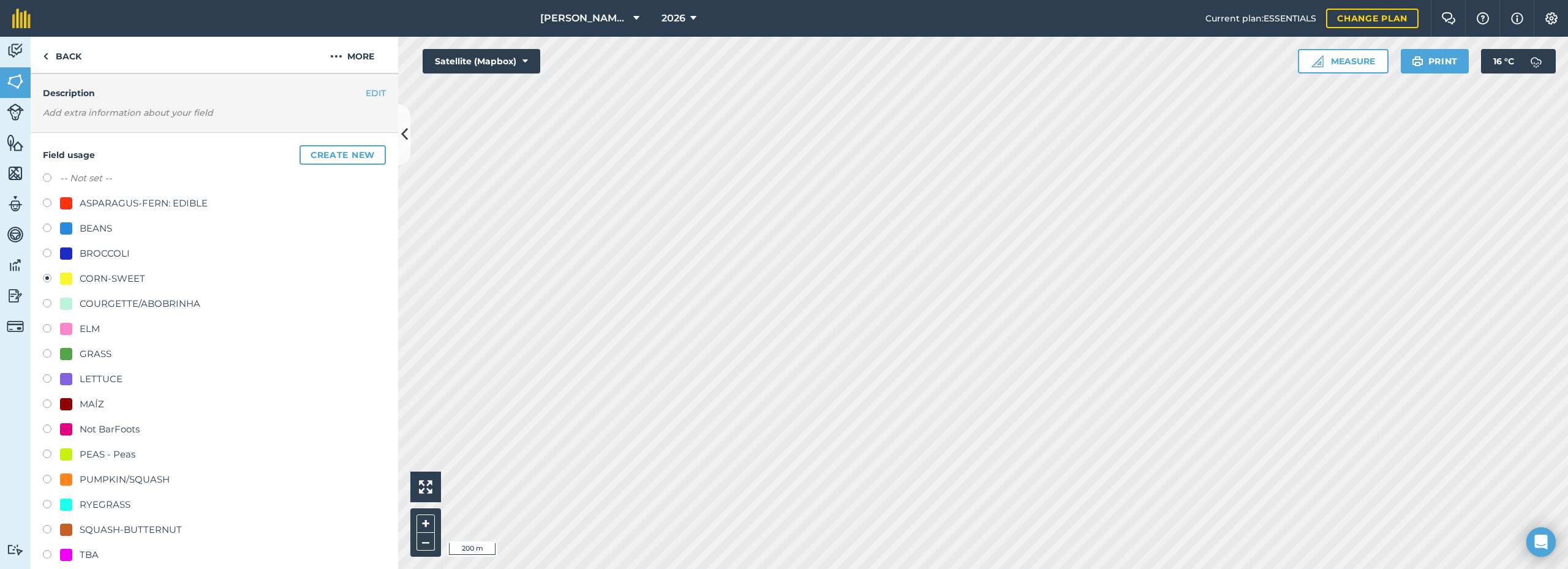
click at [104, 182] on label "-- Not set --" at bounding box center [86, 178] width 52 height 15
radio input "true"
radio input "false"
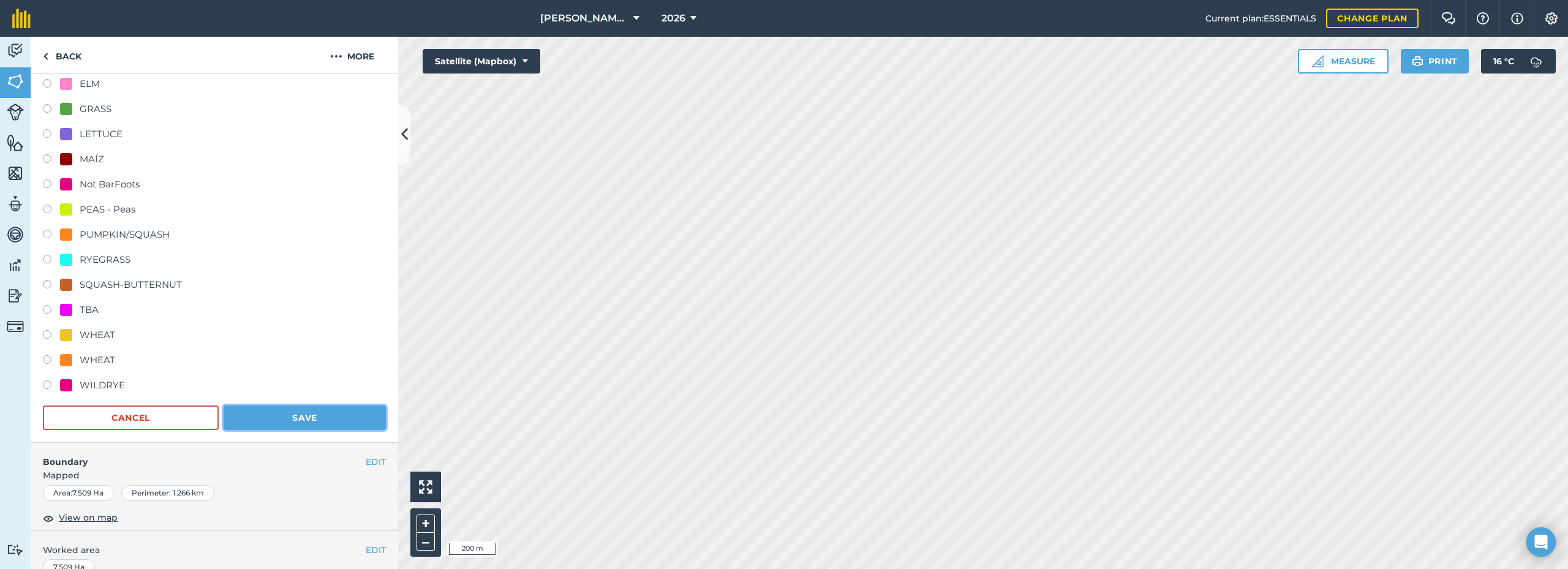
click at [318, 414] on button "Save" at bounding box center [304, 418] width 162 height 25
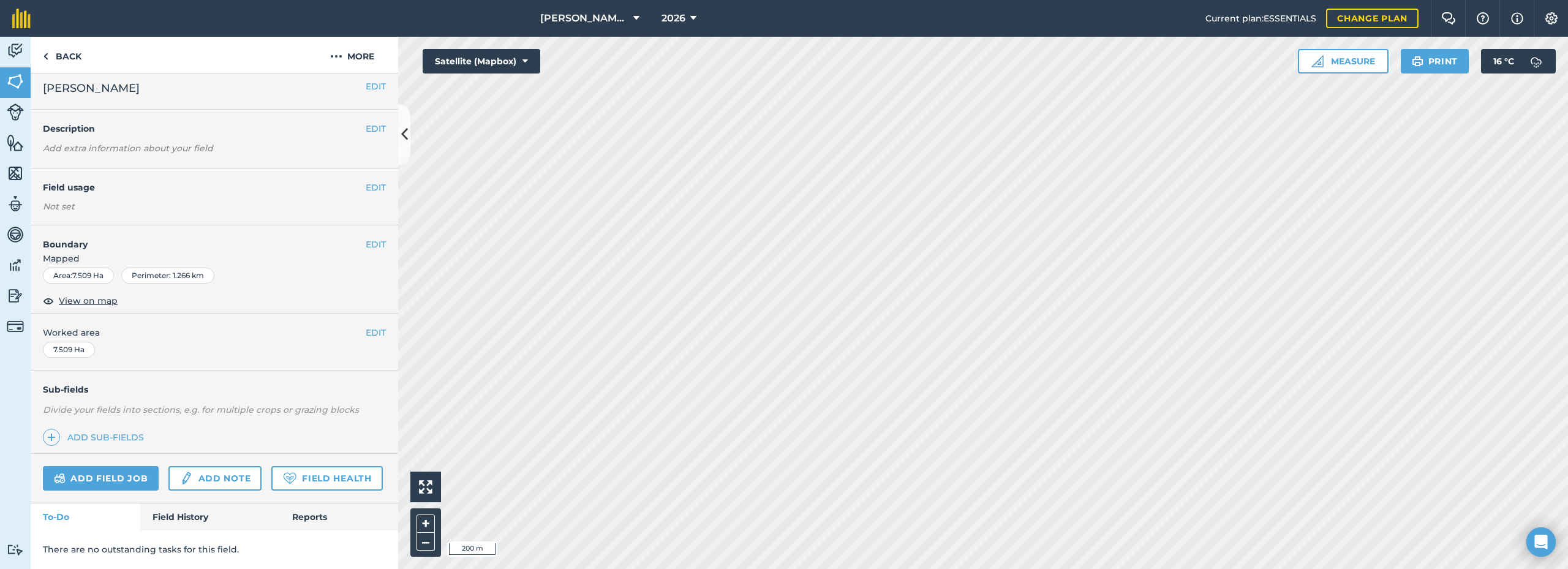
scroll to position [41, 0]
click at [365, 179] on button "EDIT" at bounding box center [376, 186] width 20 height 14
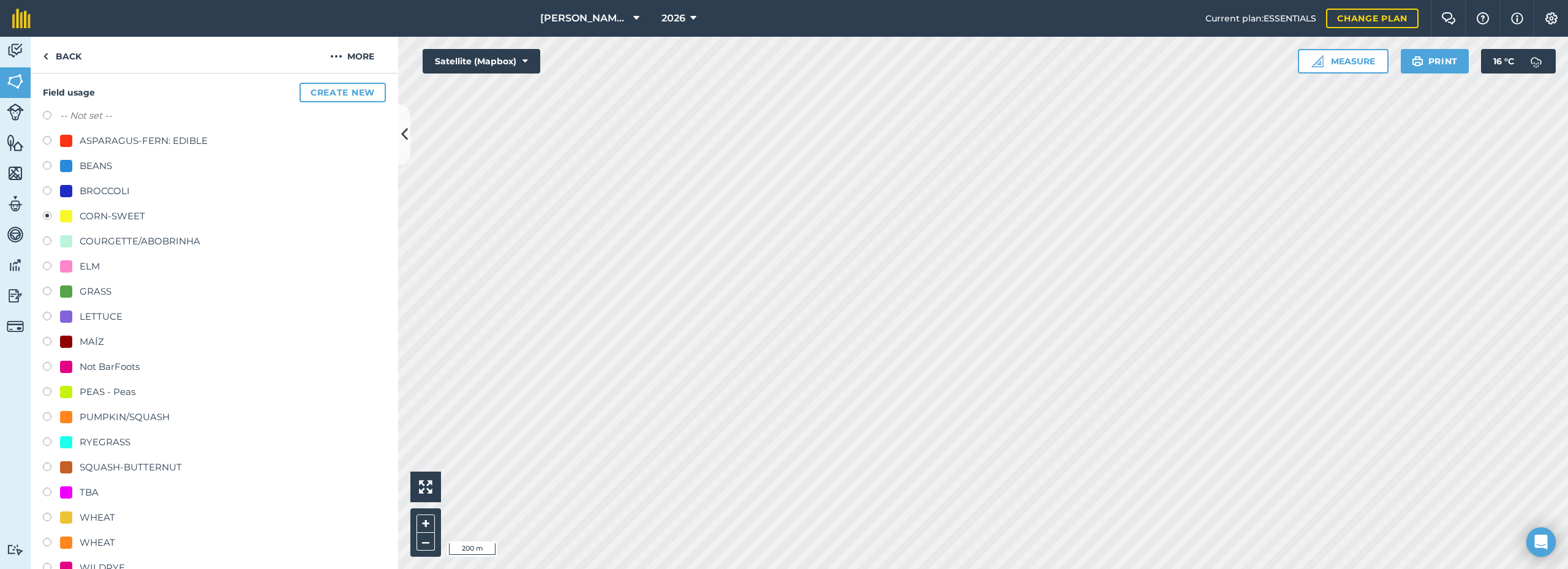
scroll to position [103, 0]
click at [102, 118] on label "-- Not set --" at bounding box center [86, 117] width 52 height 15
radio input "true"
radio input "false"
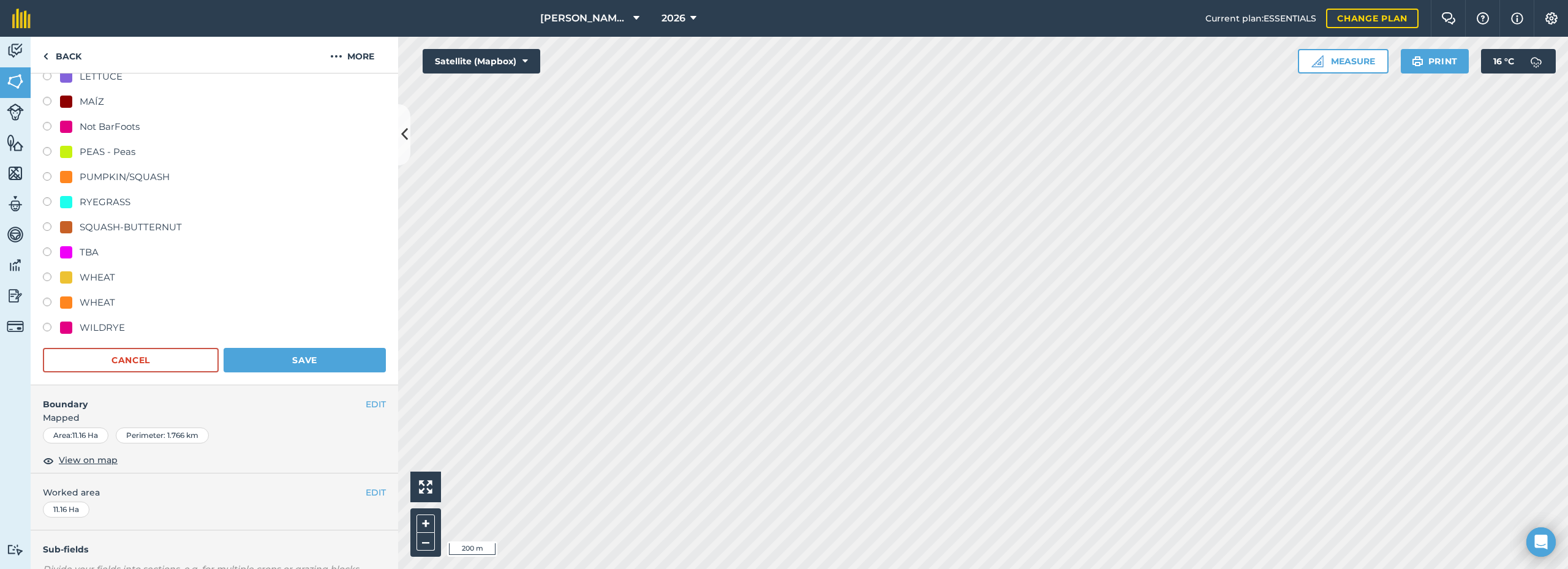
scroll to position [348, 0]
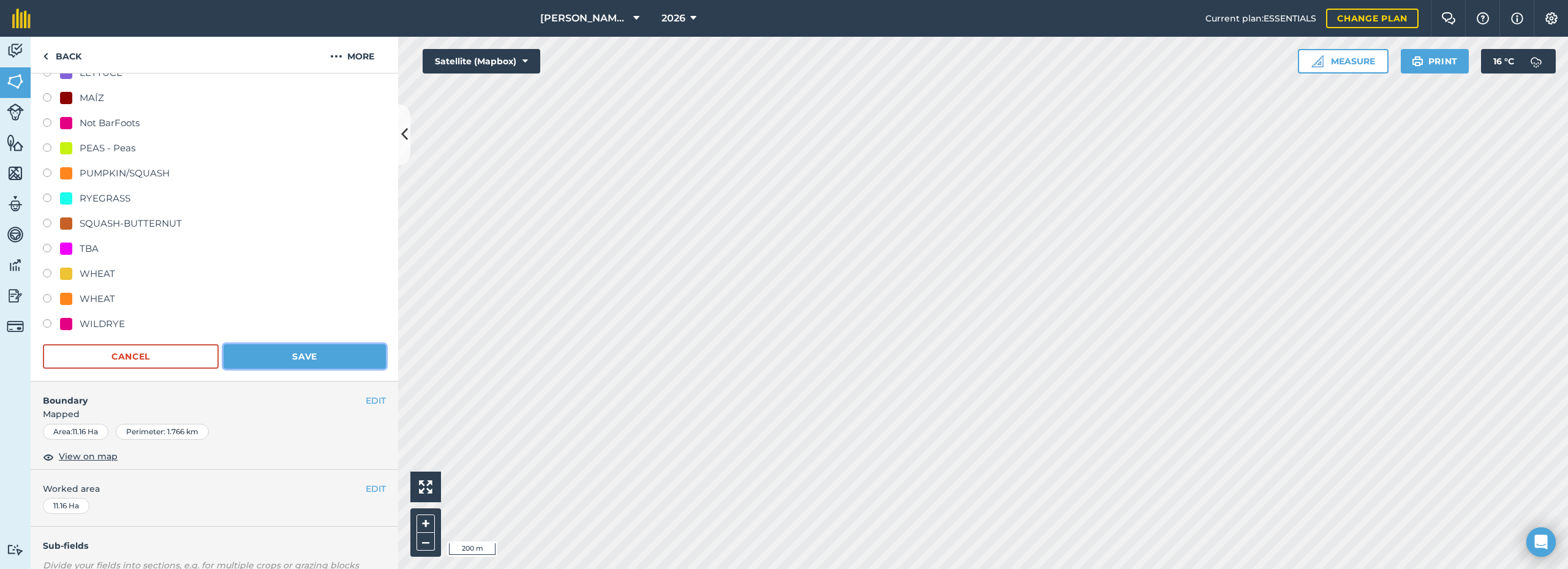
click at [285, 356] on button "Save" at bounding box center [304, 357] width 162 height 25
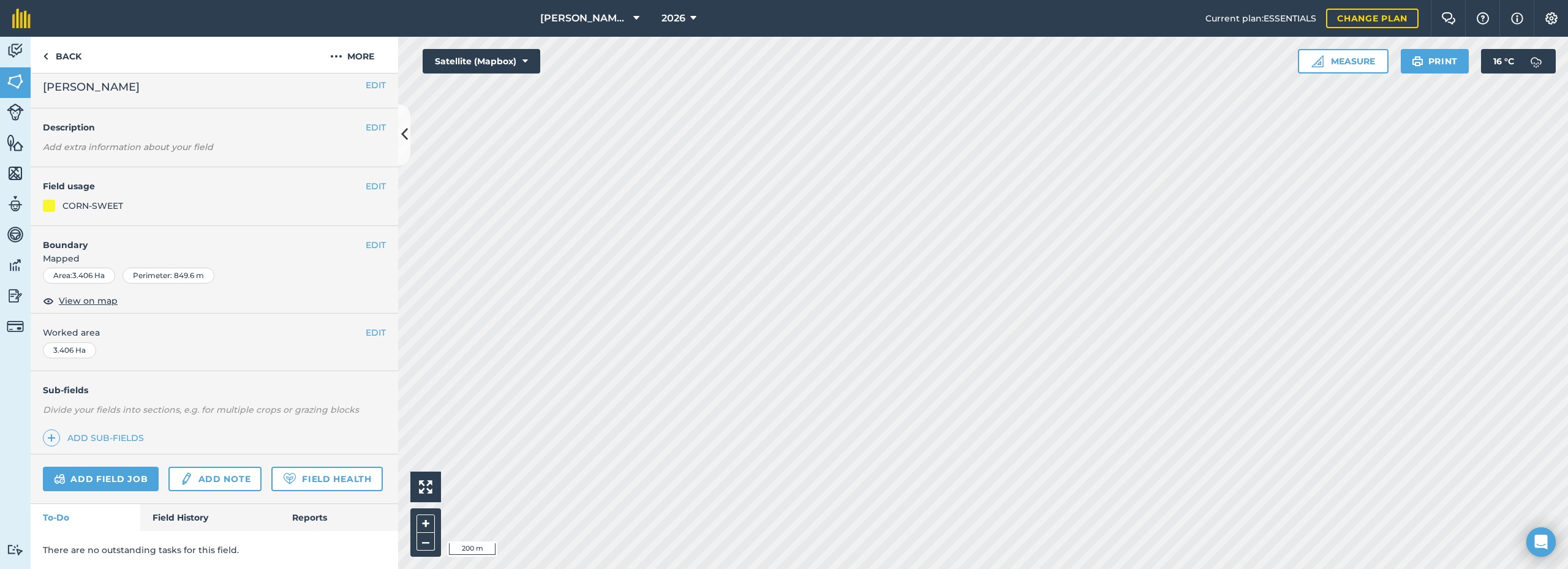
scroll to position [41, 0]
click at [365, 179] on button "EDIT" at bounding box center [376, 186] width 20 height 14
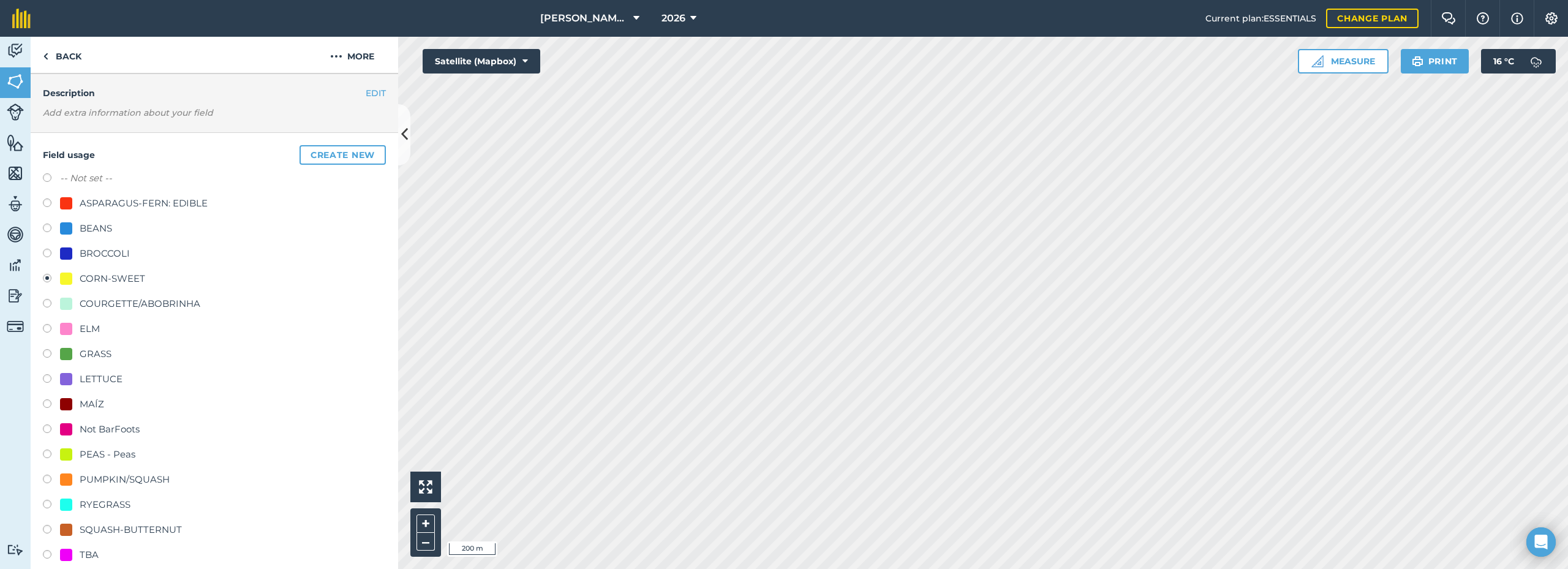
click at [102, 182] on label "-- Not set --" at bounding box center [86, 178] width 52 height 15
radio input "true"
radio input "false"
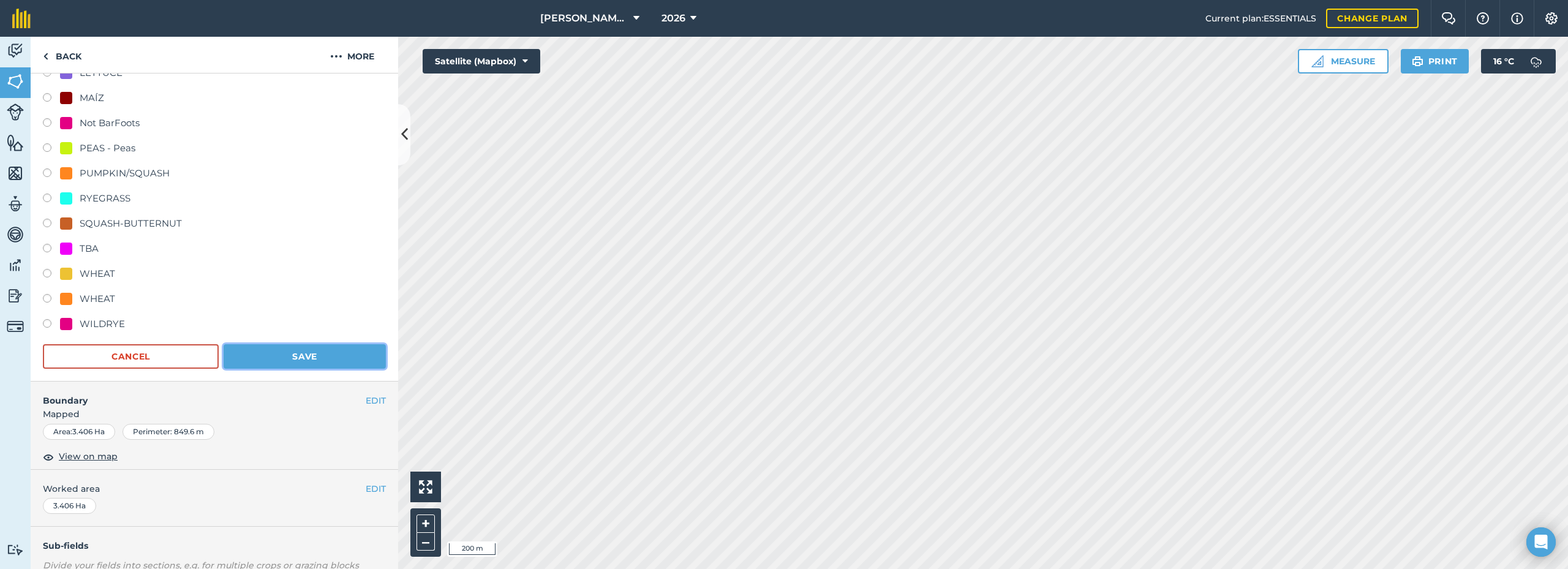
click at [279, 350] on button "Save" at bounding box center [304, 357] width 162 height 25
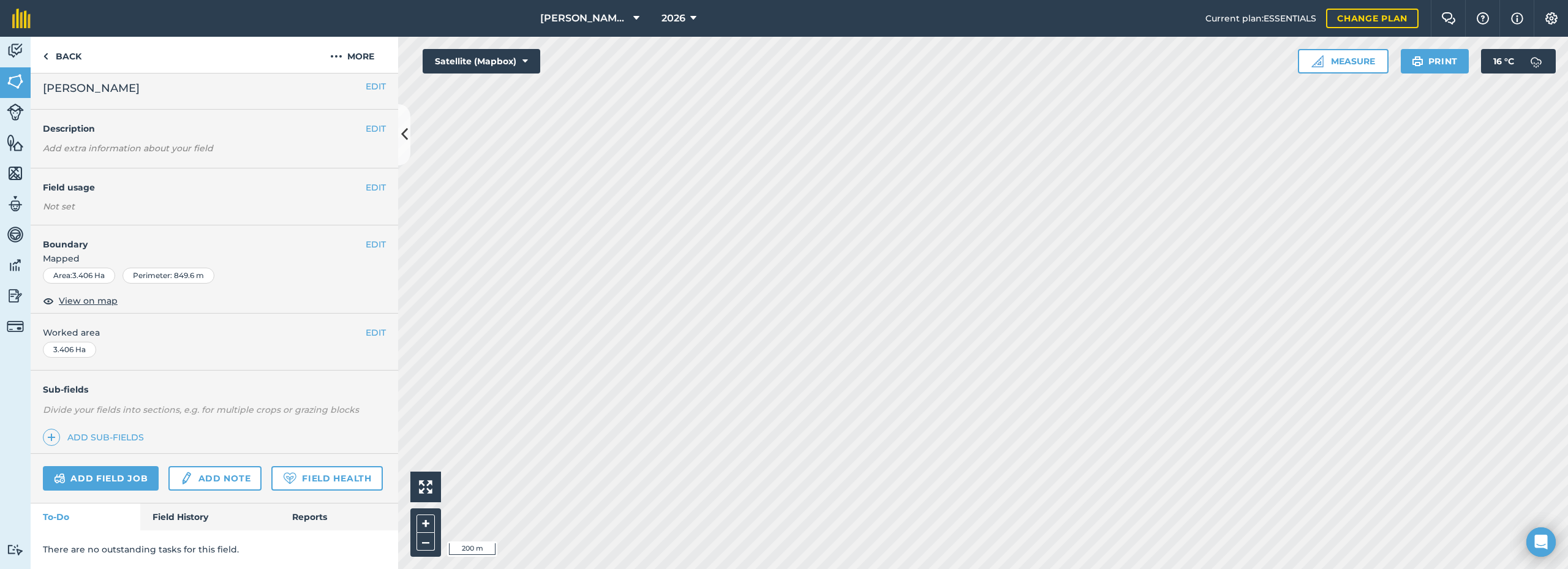
scroll to position [41, 0]
click at [369, 179] on button "EDIT" at bounding box center [376, 186] width 20 height 14
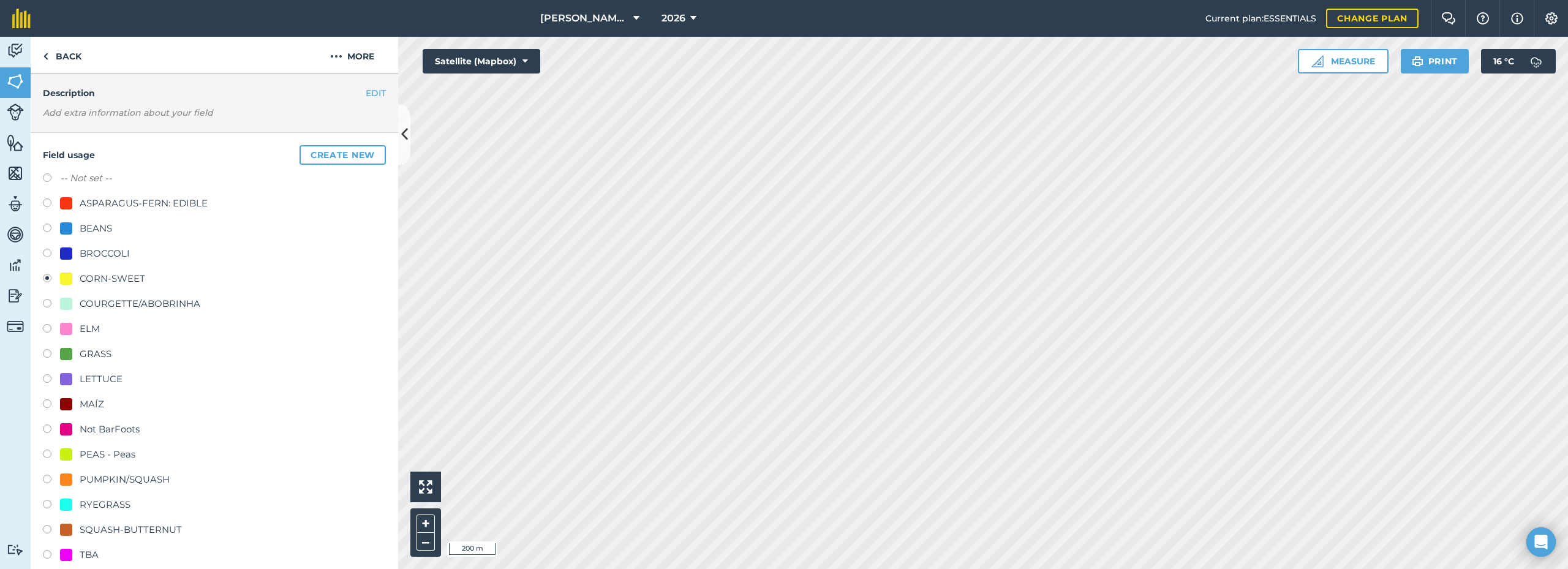
click at [156, 179] on div "-- Not set --" at bounding box center [214, 179] width 343 height 17
click at [81, 175] on label "-- Not set --" at bounding box center [86, 178] width 52 height 15
radio input "true"
radio input "false"
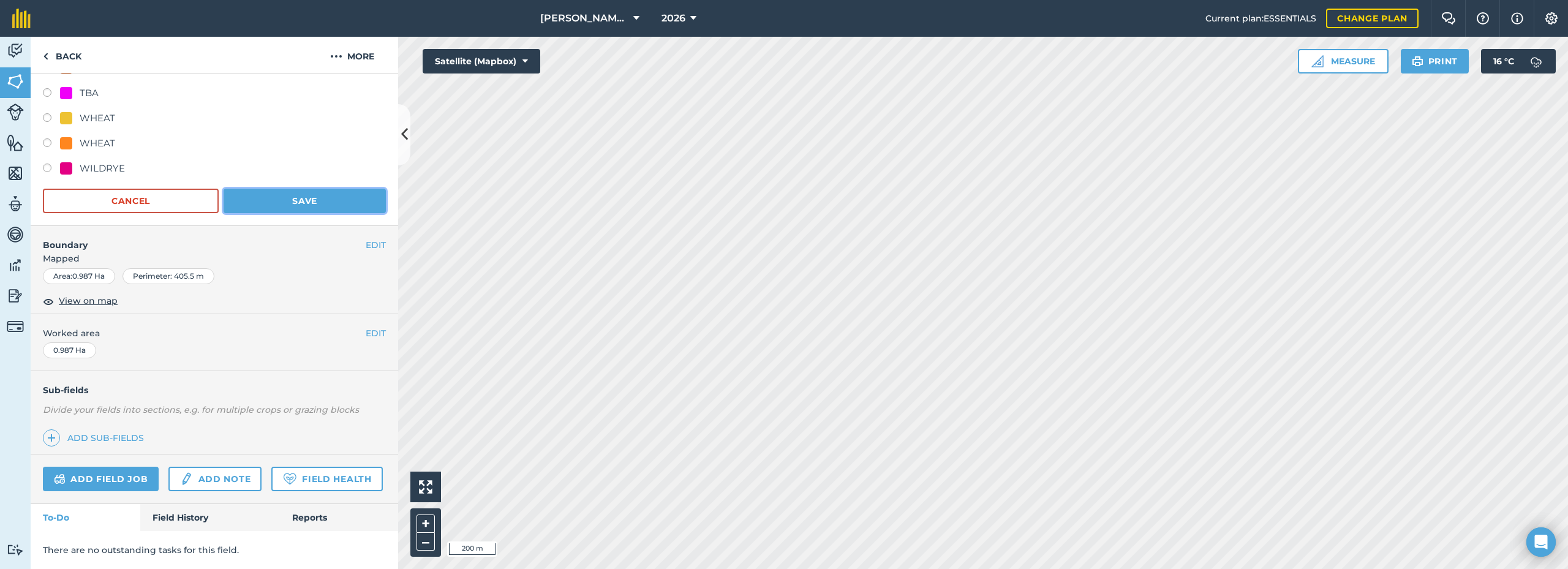
click at [274, 189] on button "Save" at bounding box center [304, 201] width 162 height 25
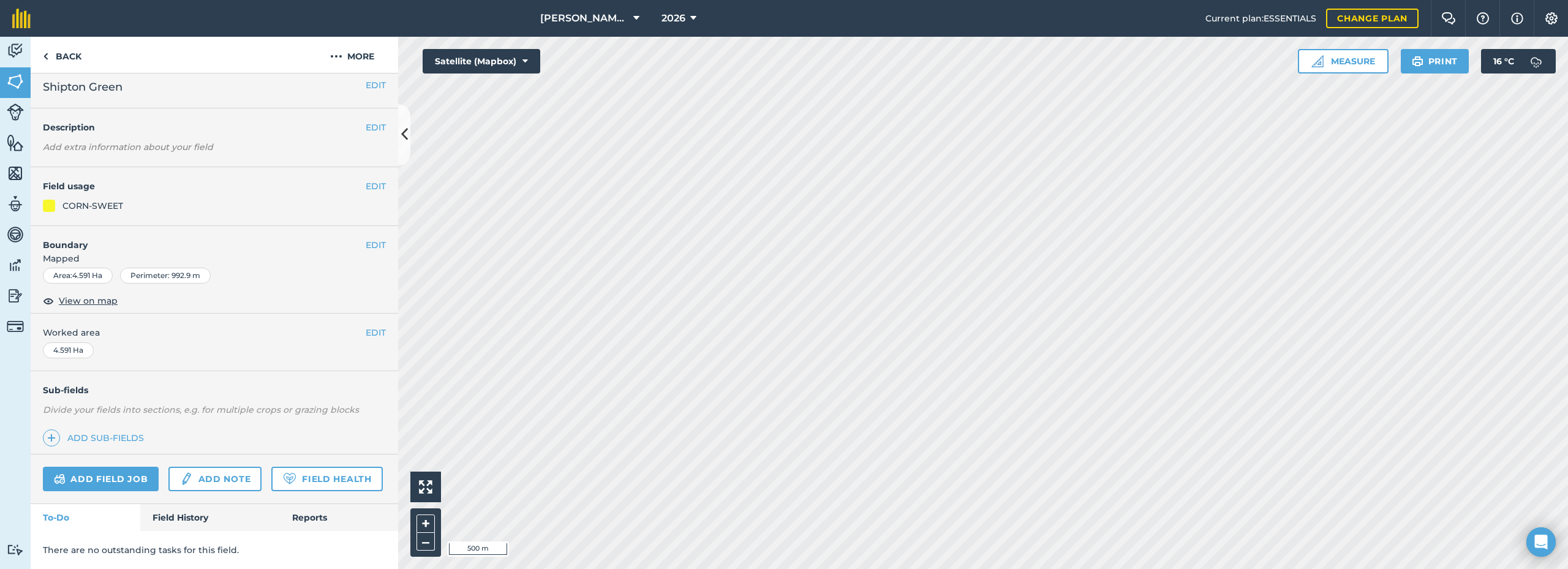
scroll to position [41, 0]
click at [365, 179] on button "EDIT" at bounding box center [376, 186] width 20 height 14
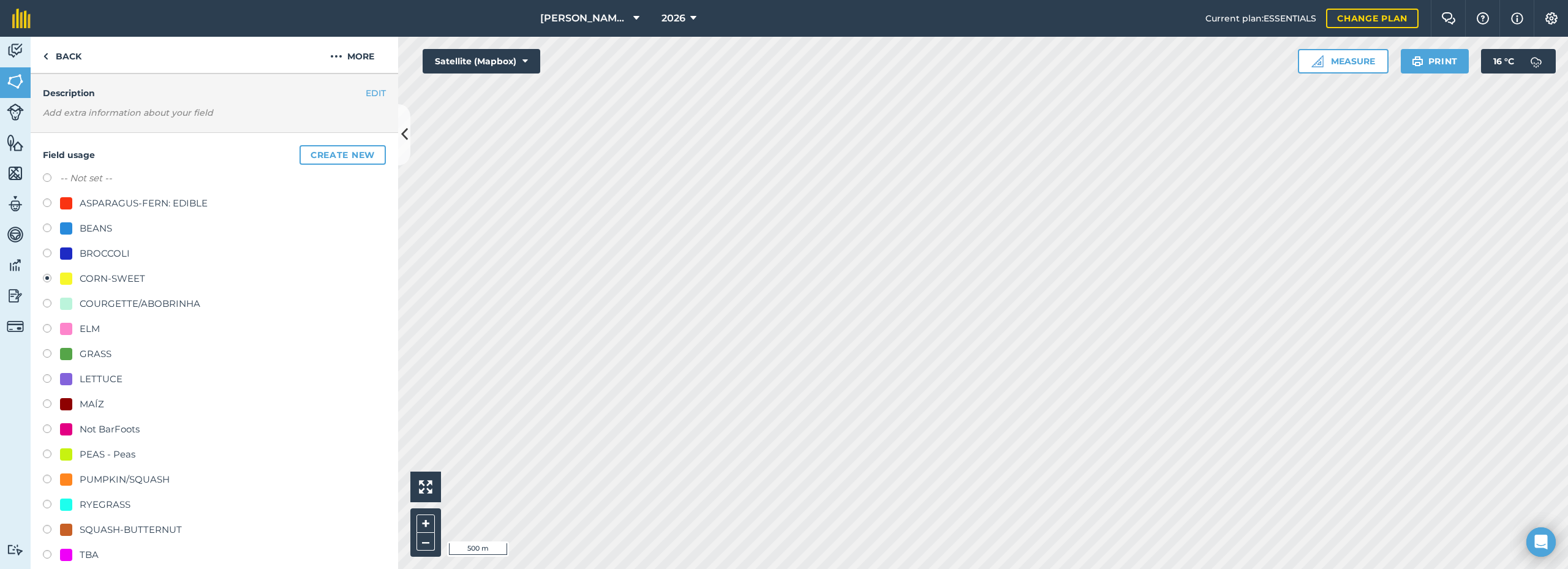
click at [51, 176] on label at bounding box center [52, 179] width 17 height 12
radio input "true"
radio input "false"
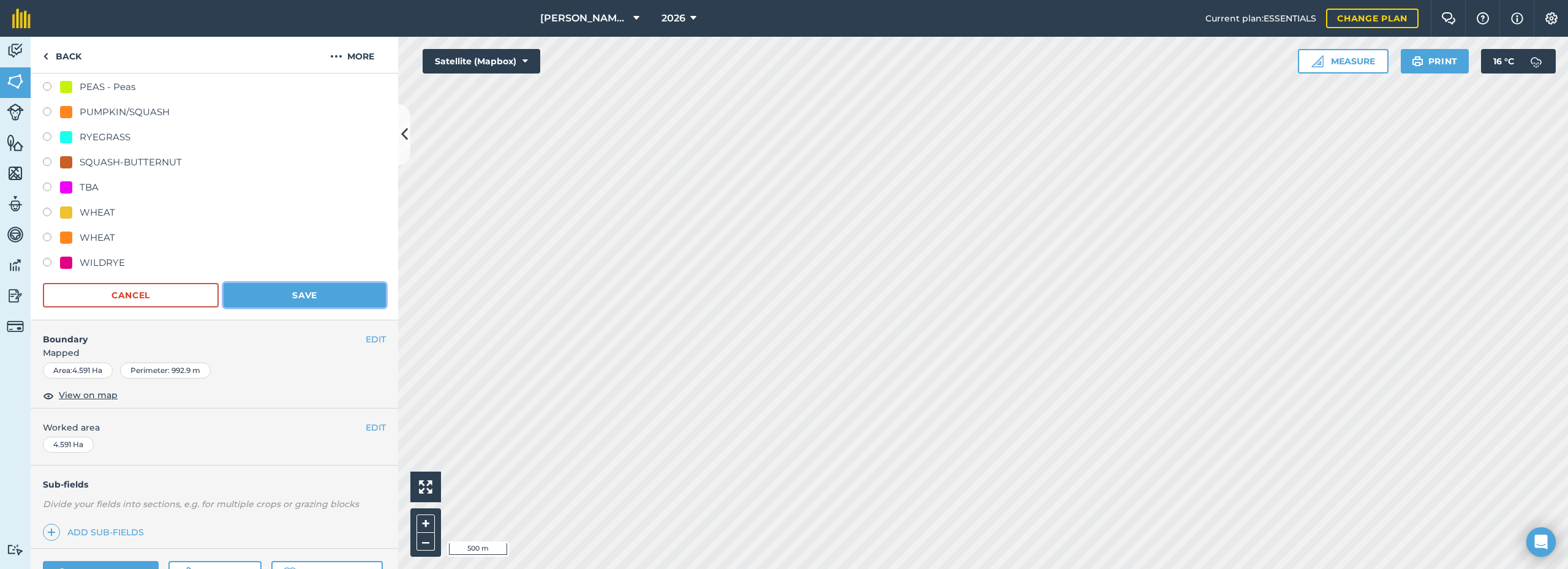
click at [286, 299] on button "Save" at bounding box center [304, 296] width 162 height 25
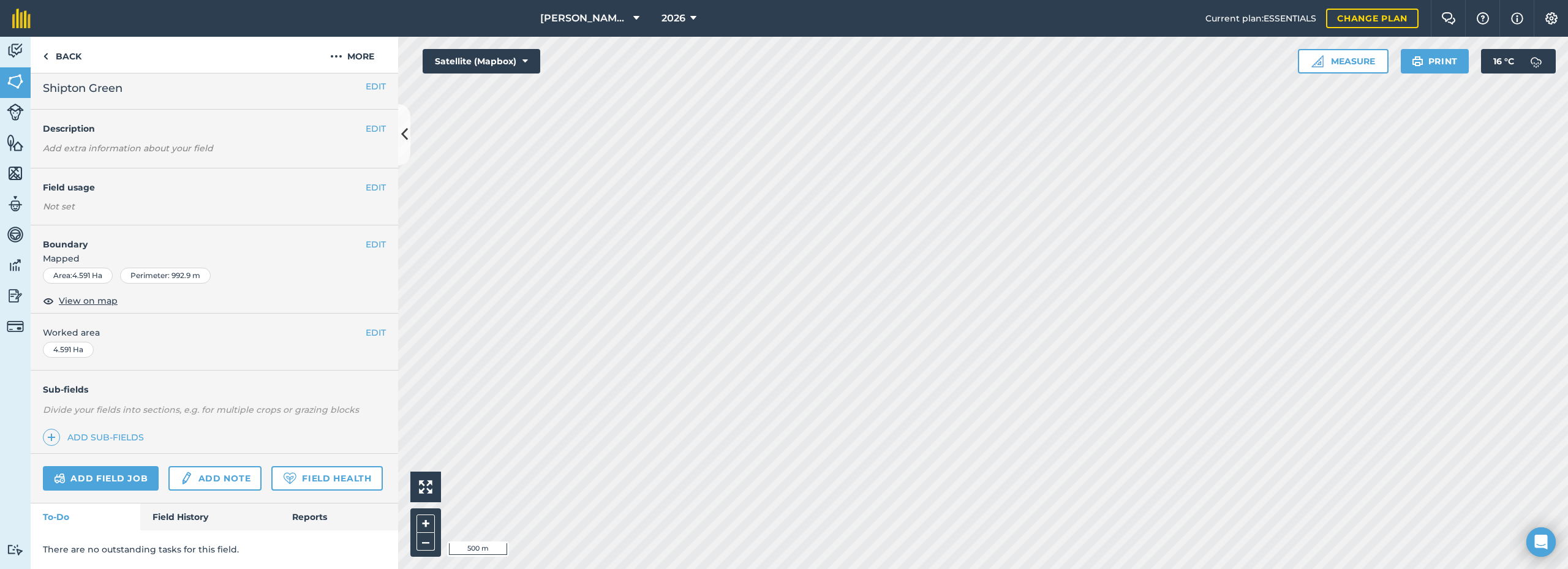
scroll to position [41, 0]
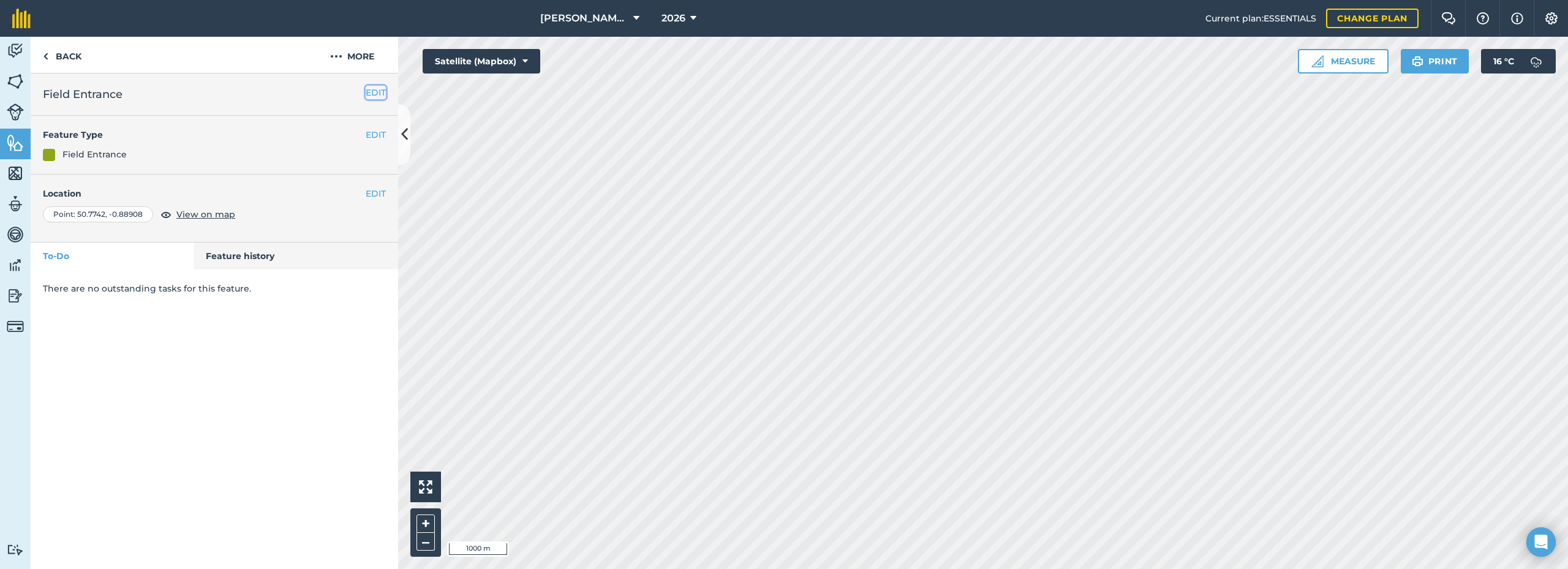
click at [369, 93] on button "EDIT" at bounding box center [376, 92] width 20 height 14
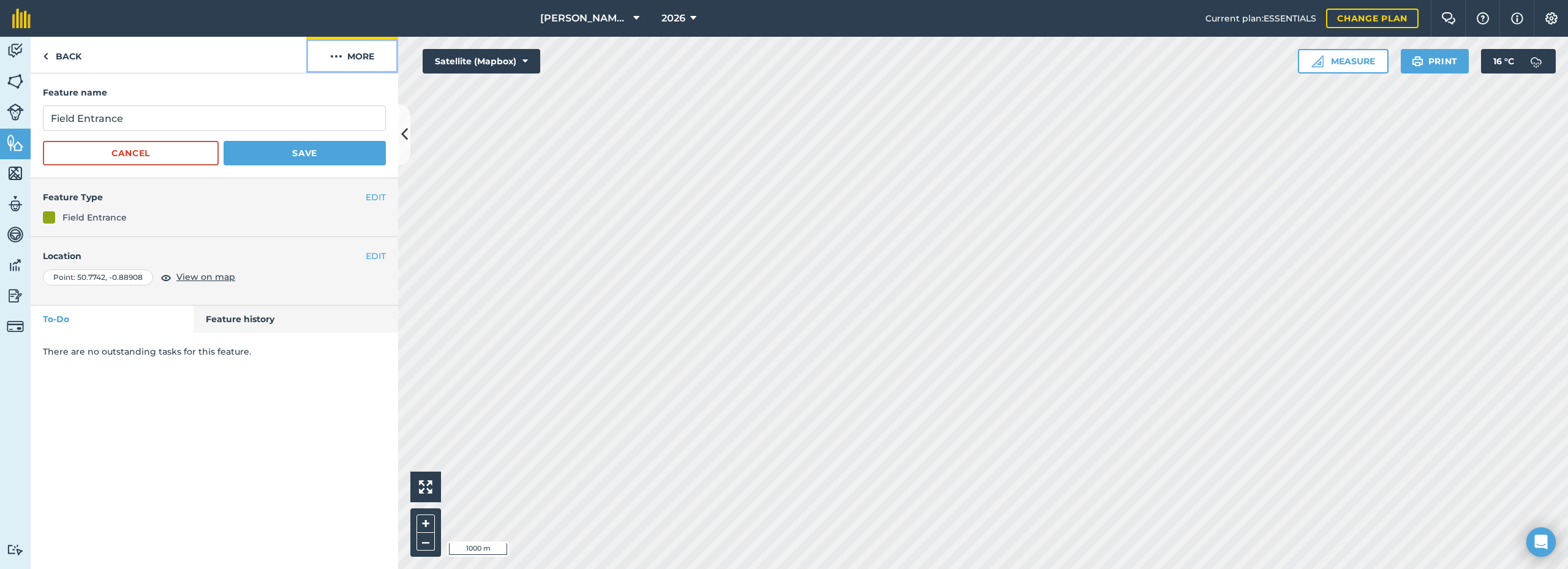
click at [349, 52] on button "More" at bounding box center [352, 55] width 92 height 36
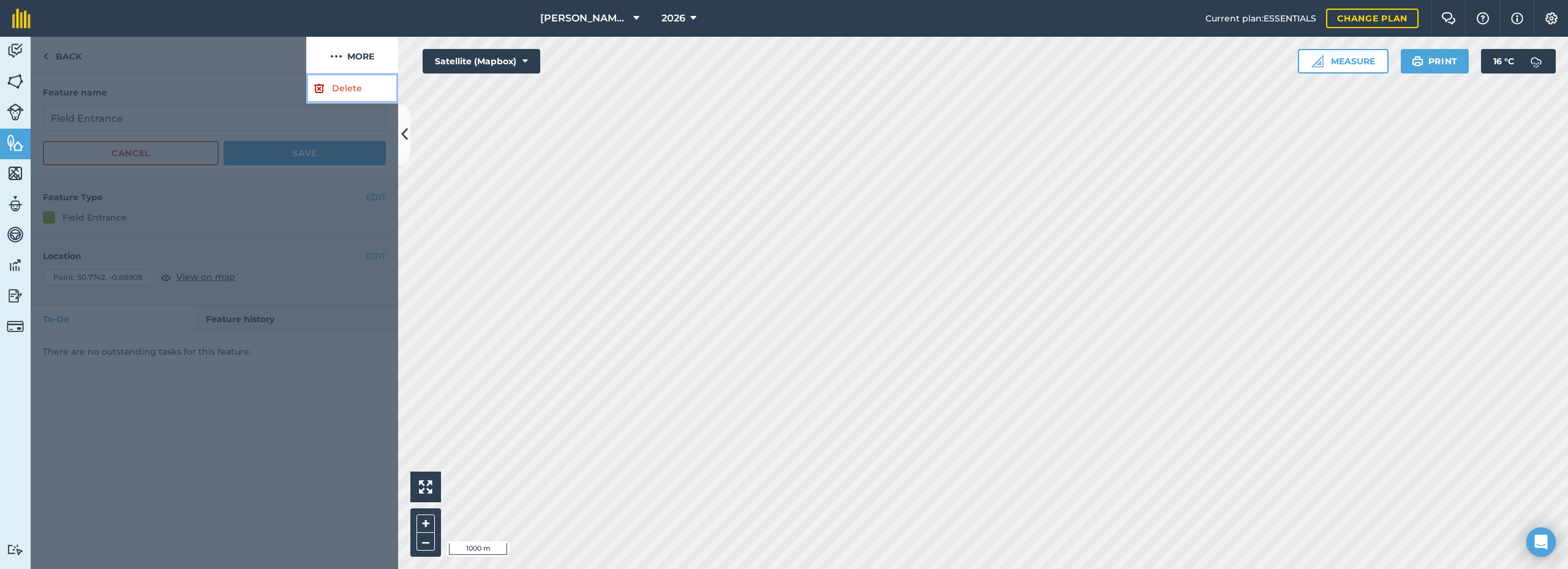
click at [344, 84] on link "Delete" at bounding box center [352, 88] width 92 height 30
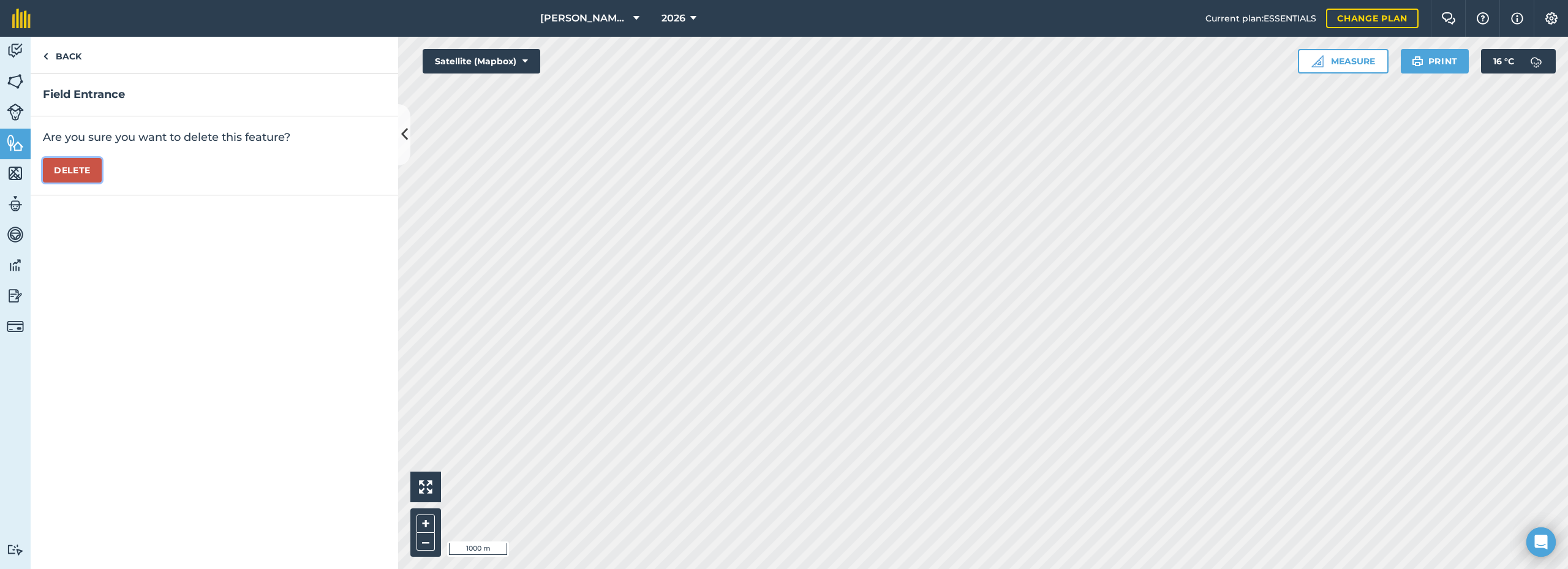
drag, startPoint x: 73, startPoint y: 174, endPoint x: 104, endPoint y: 185, distance: 32.9
click at [72, 174] on button "Delete" at bounding box center [72, 171] width 59 height 25
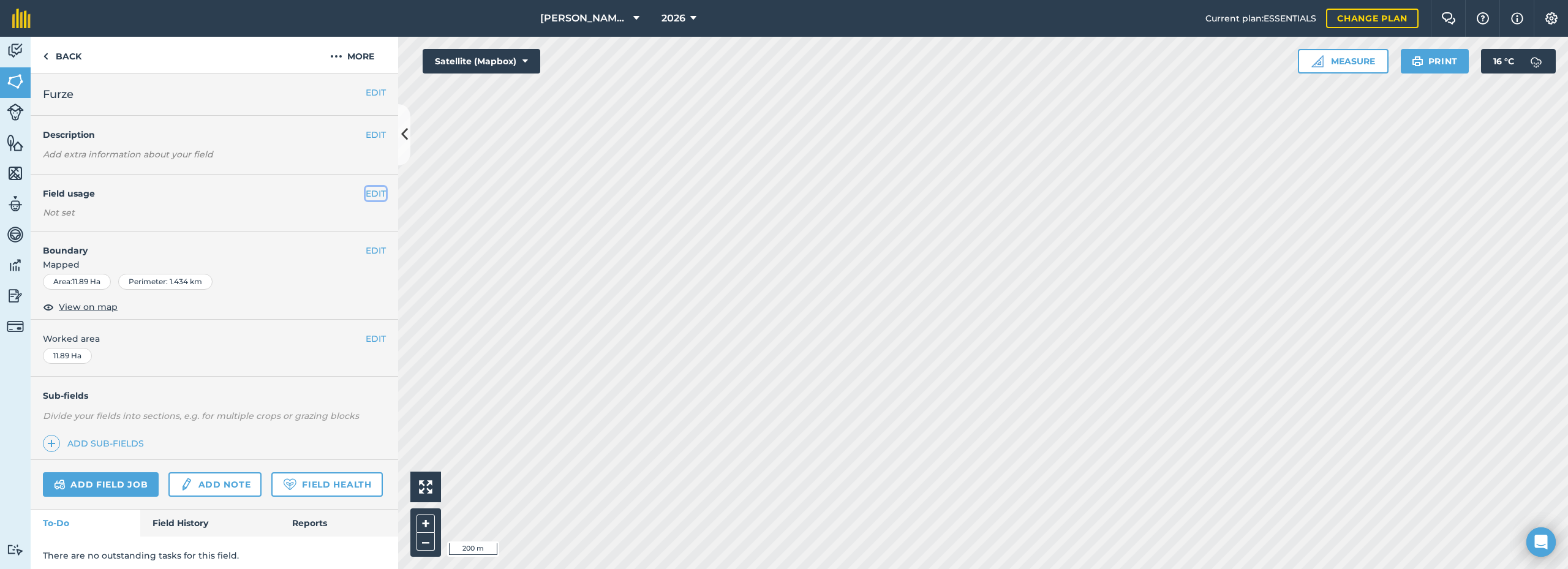
click at [368, 187] on button "EDIT" at bounding box center [376, 193] width 20 height 14
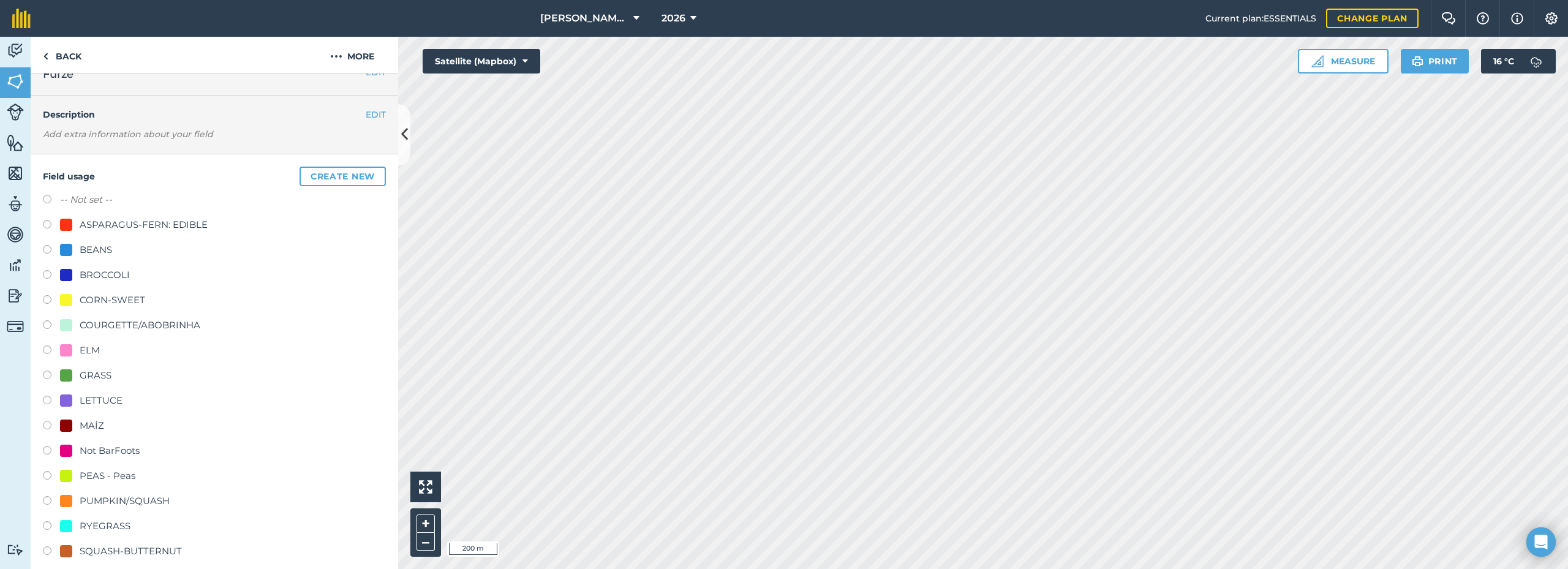
scroll to position [61, 0]
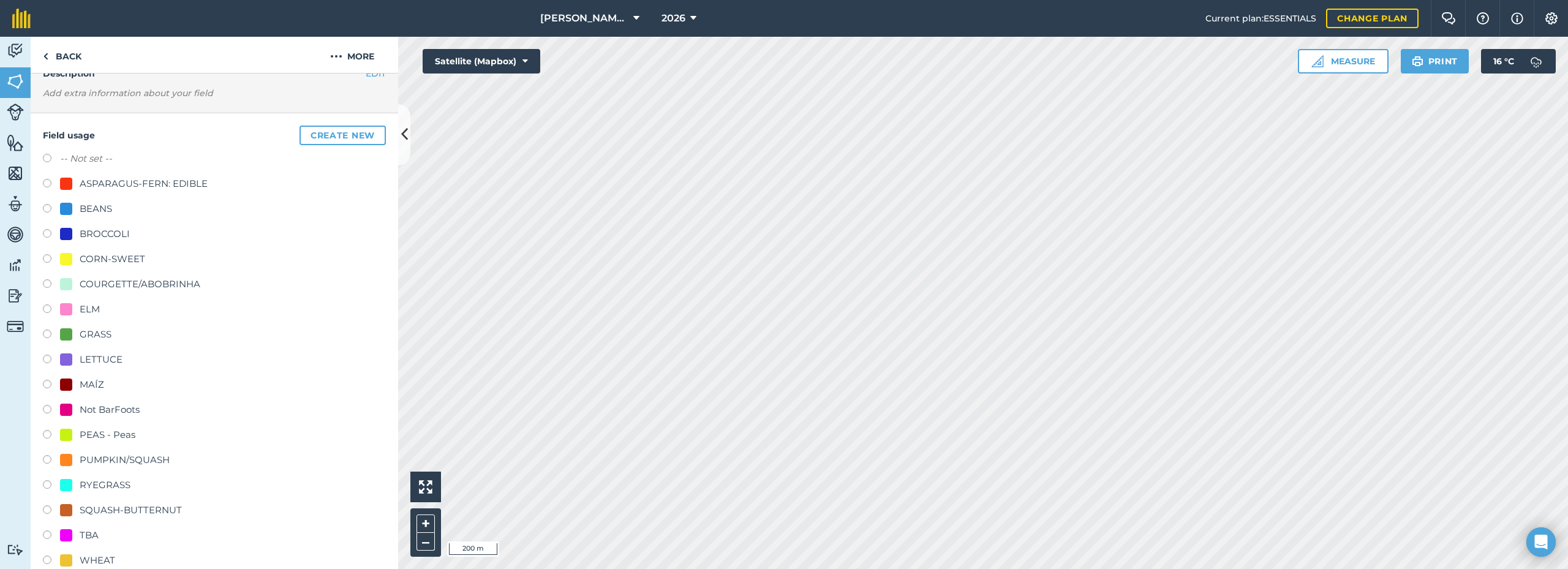
click at [88, 309] on div "ELM" at bounding box center [90, 310] width 20 height 15
radio input "true"
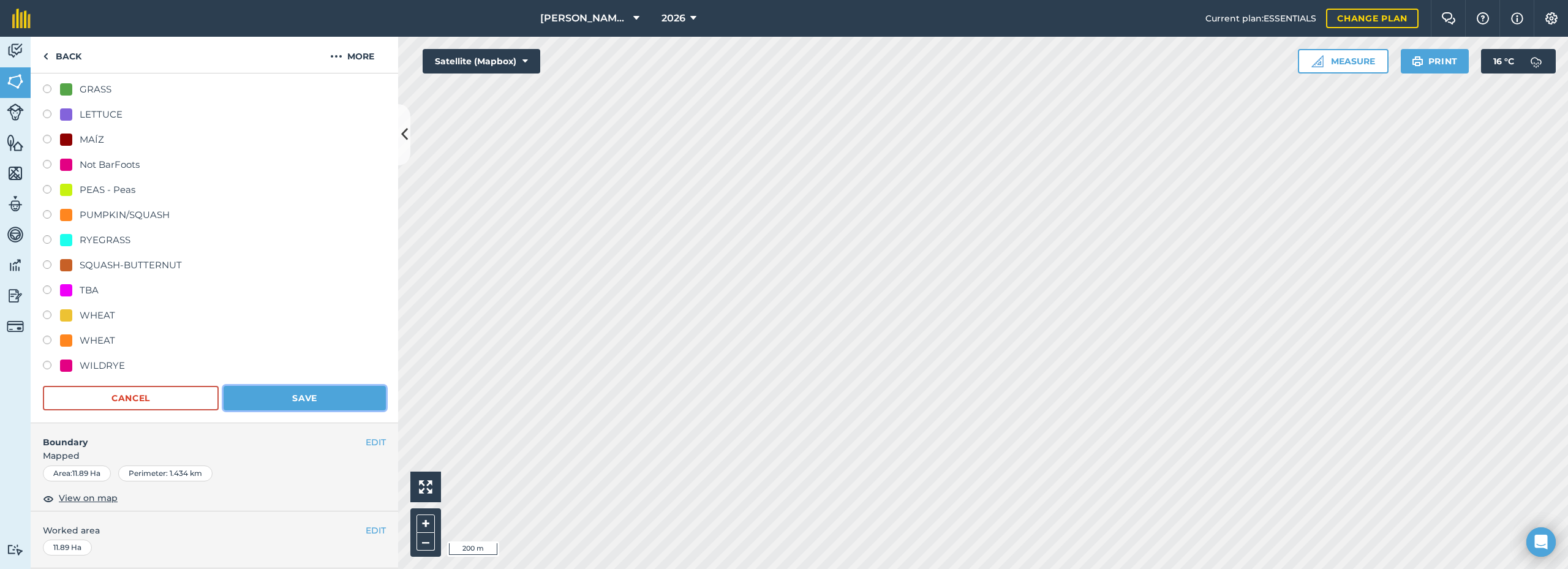
click at [336, 401] on button "Save" at bounding box center [304, 398] width 162 height 25
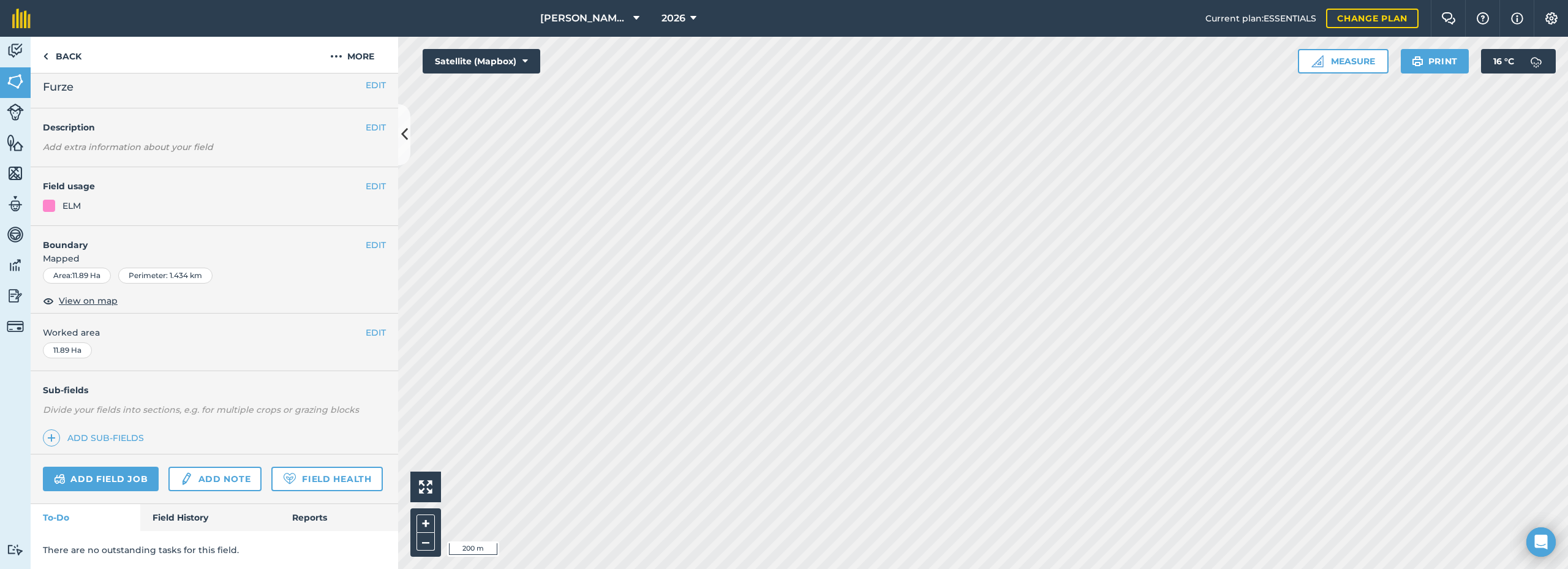
scroll to position [41, 0]
click at [365, 181] on button "EDIT" at bounding box center [376, 187] width 20 height 14
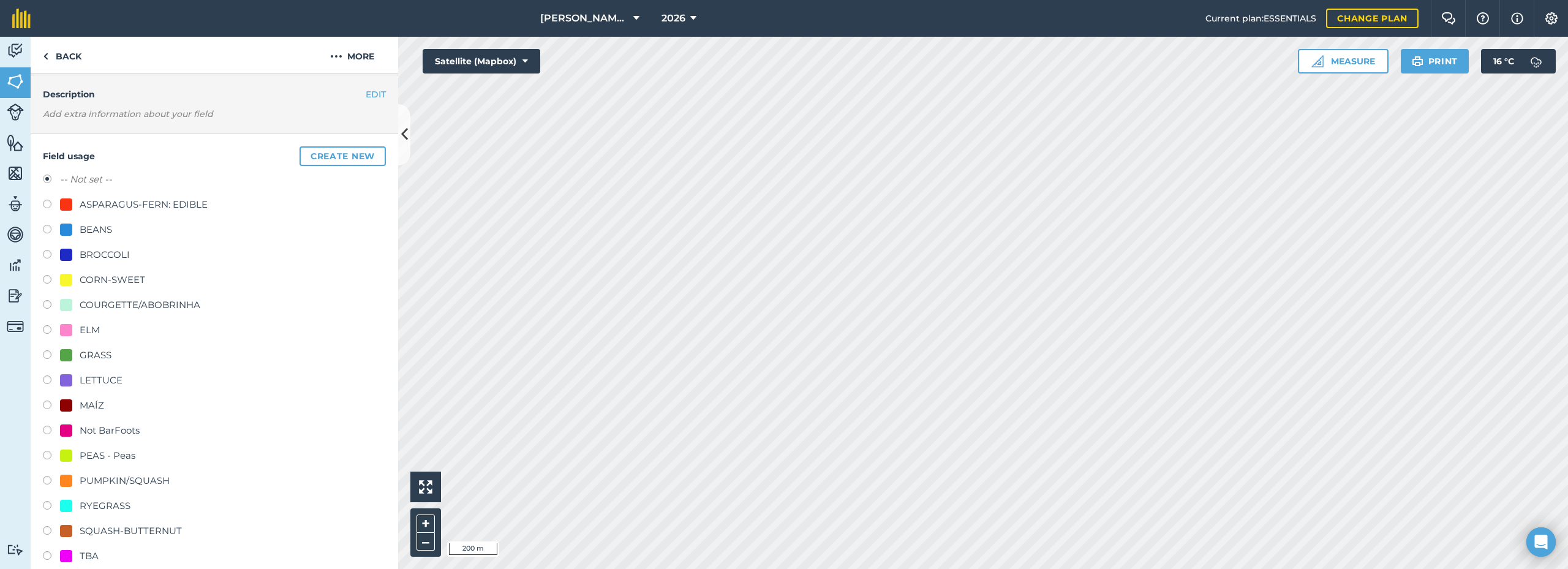
drag, startPoint x: 100, startPoint y: 326, endPoint x: 117, endPoint y: 328, distance: 17.1
click at [99, 326] on div "ELM" at bounding box center [90, 330] width 20 height 15
radio input "true"
radio input "false"
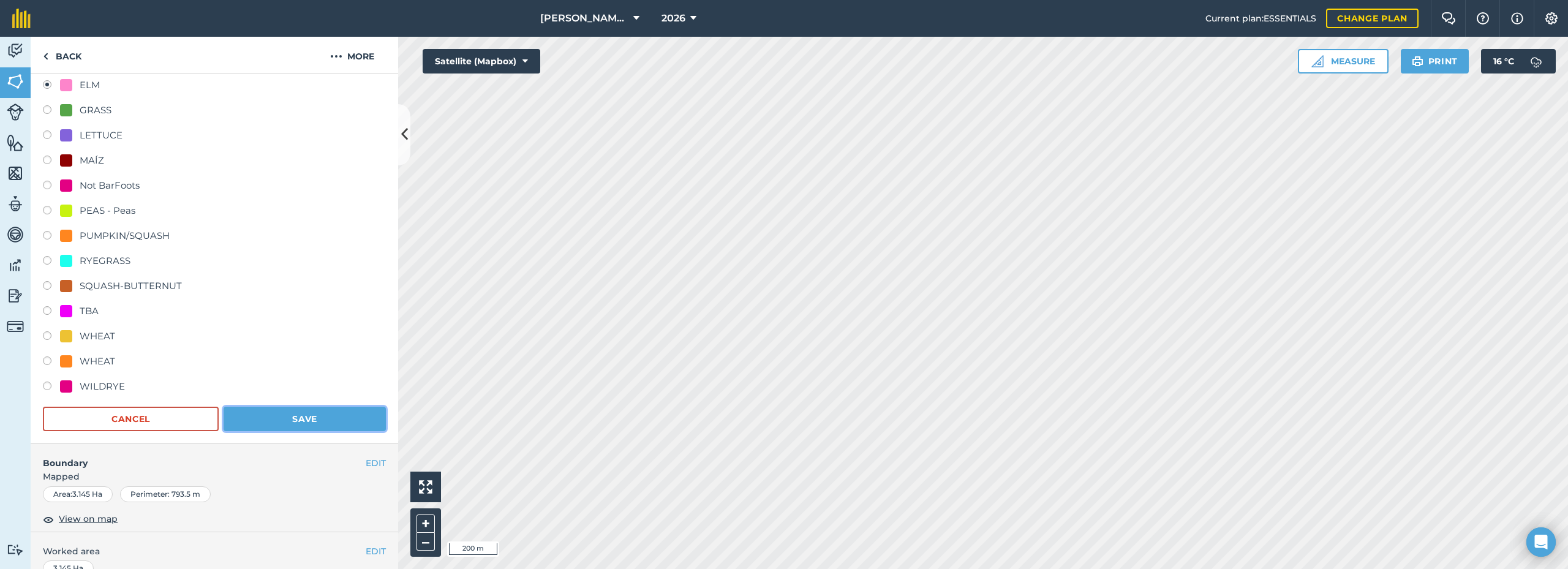
drag, startPoint x: 308, startPoint y: 415, endPoint x: 397, endPoint y: 421, distance: 89.2
click at [309, 415] on button "Save" at bounding box center [304, 419] width 162 height 25
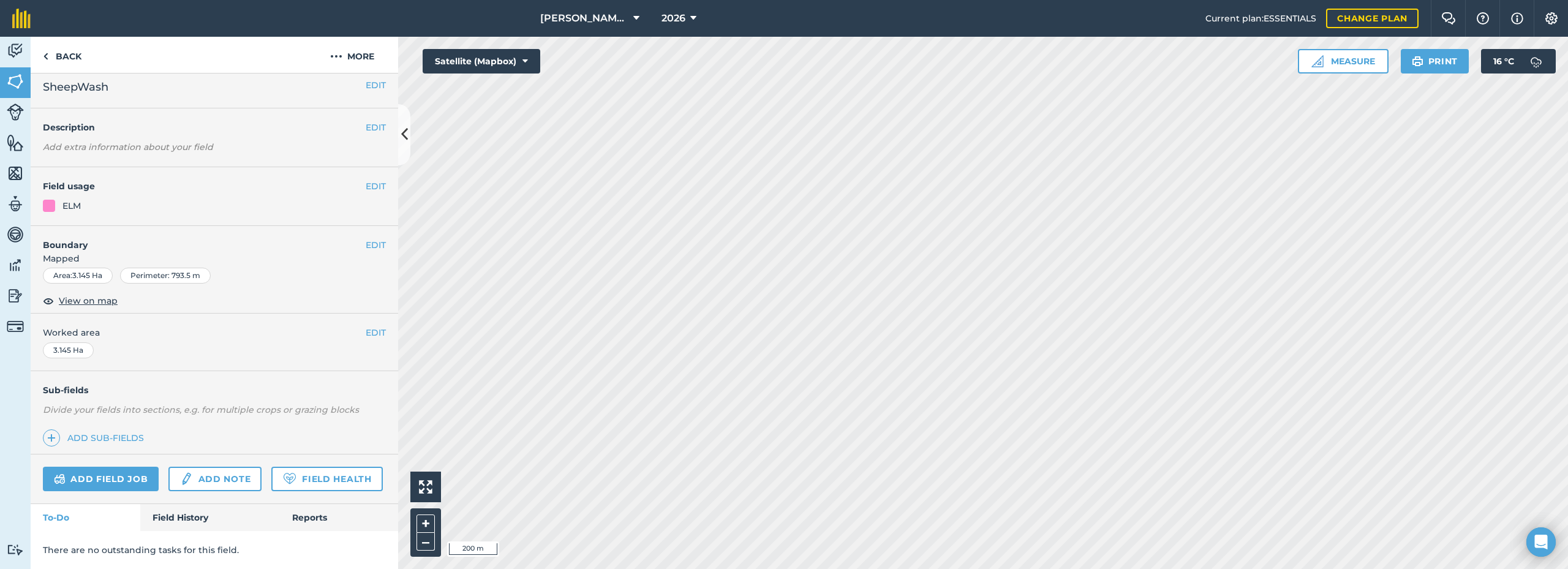
scroll to position [41, 0]
click at [365, 179] on button "EDIT" at bounding box center [376, 186] width 20 height 14
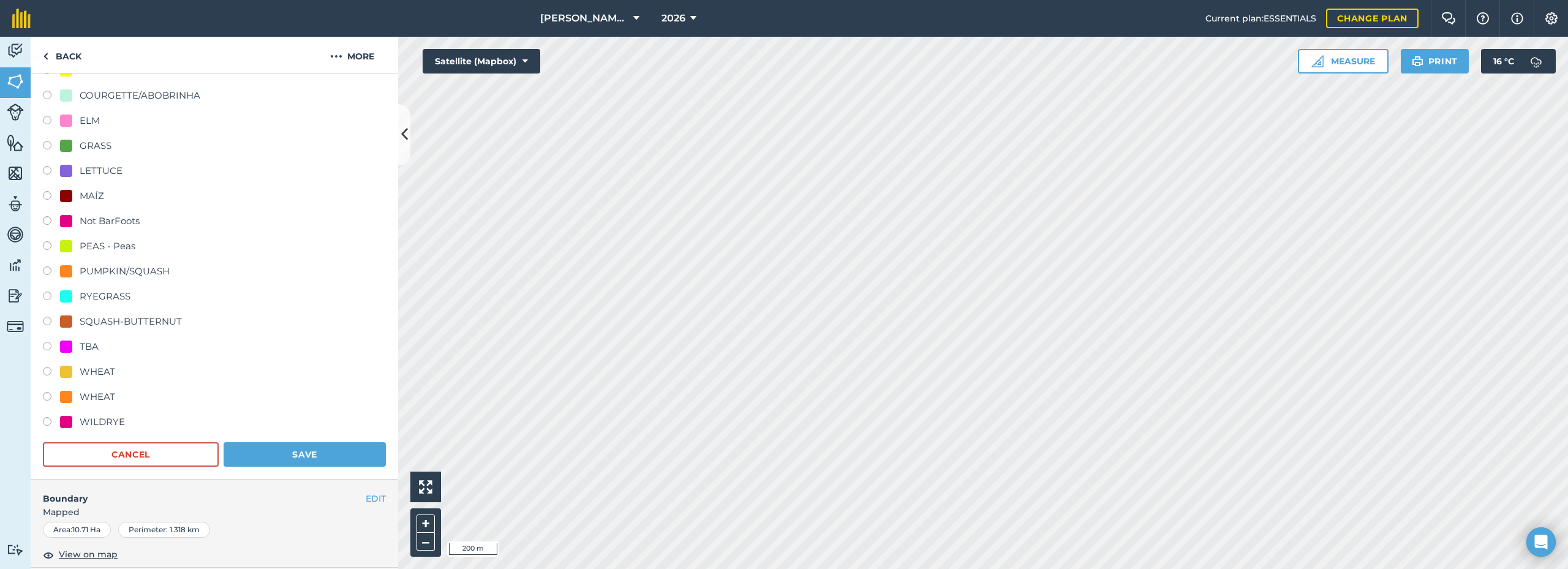
scroll to position [103, 0]
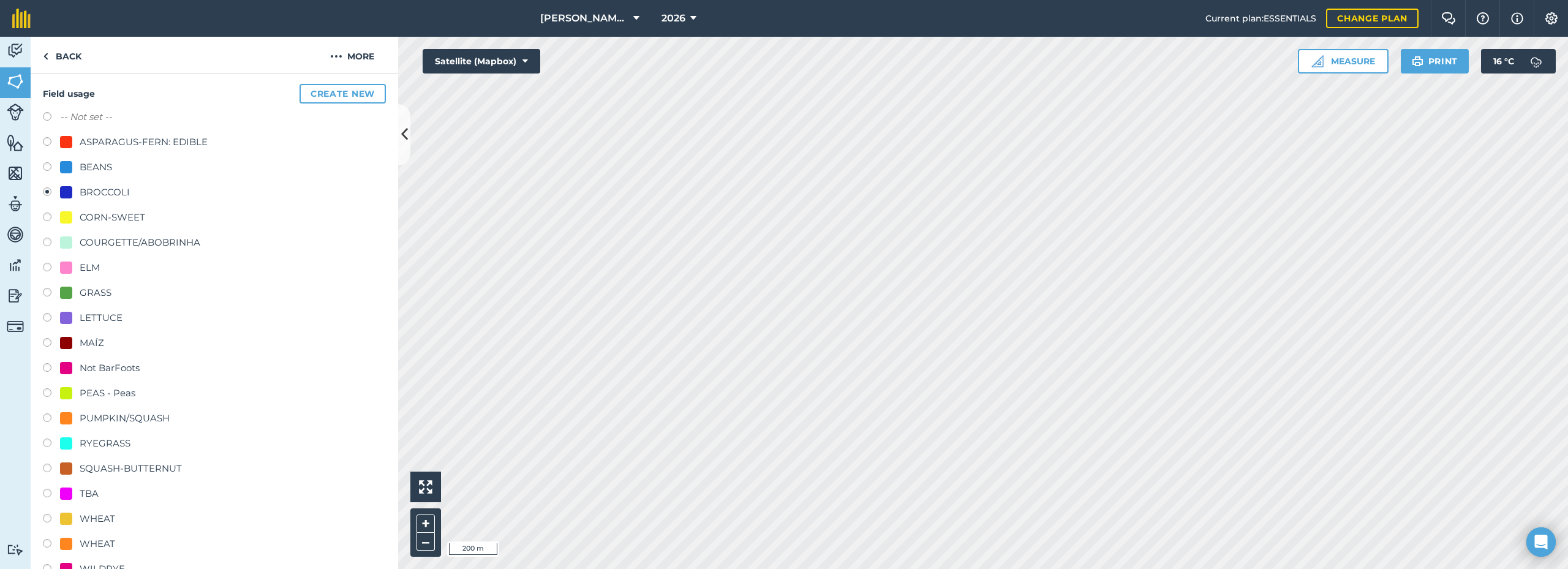
click at [80, 269] on div "ELM" at bounding box center [90, 267] width 20 height 15
radio input "true"
radio input "false"
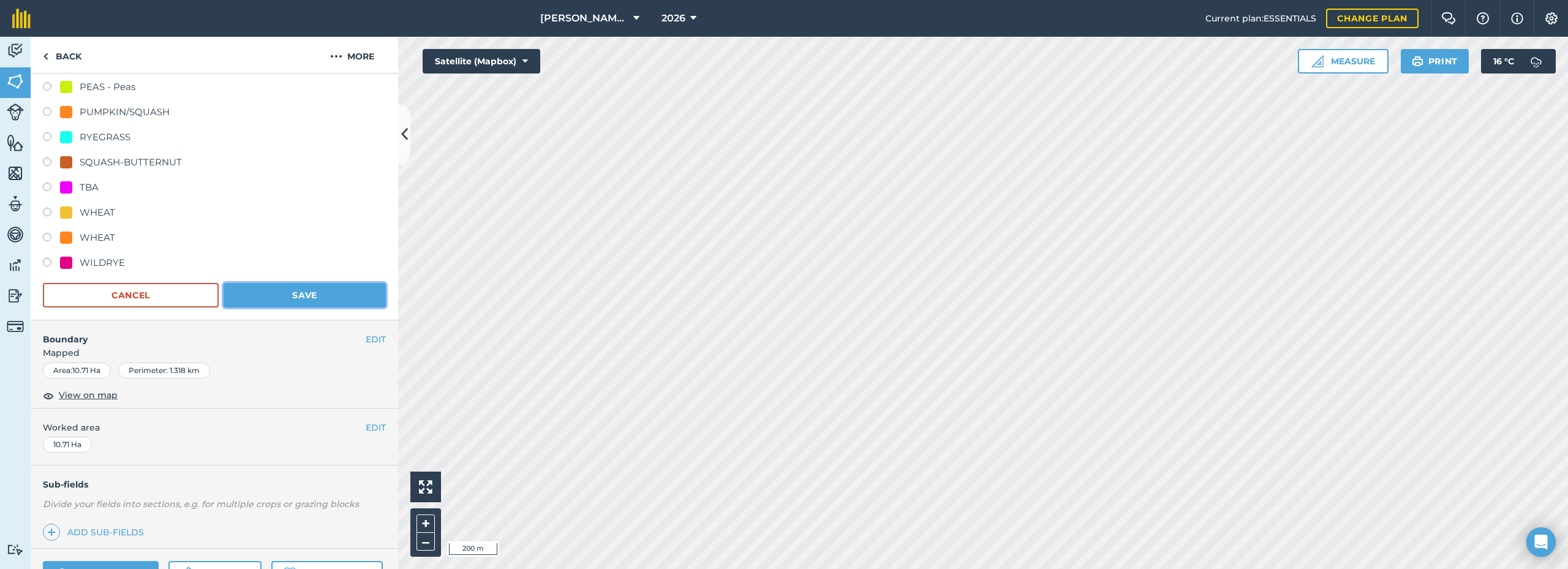
click at [289, 291] on button "Save" at bounding box center [304, 296] width 162 height 25
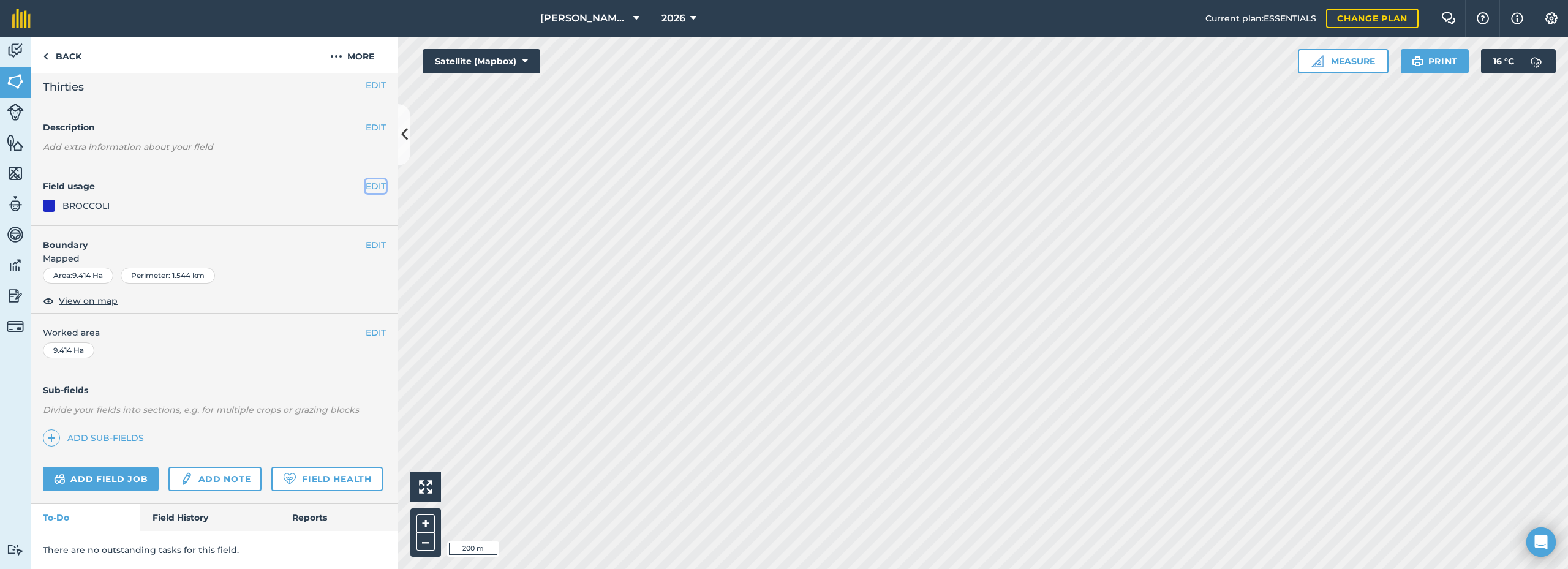
click at [373, 179] on button "EDIT" at bounding box center [376, 186] width 20 height 14
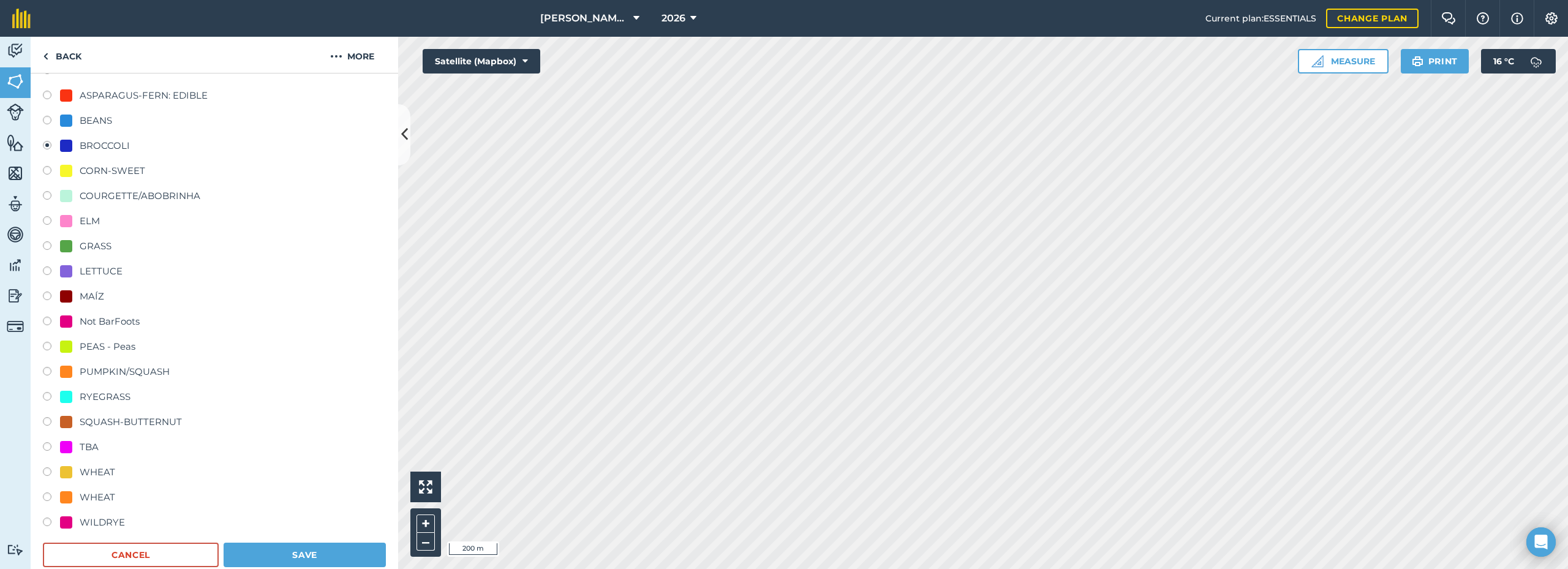
scroll to position [164, 0]
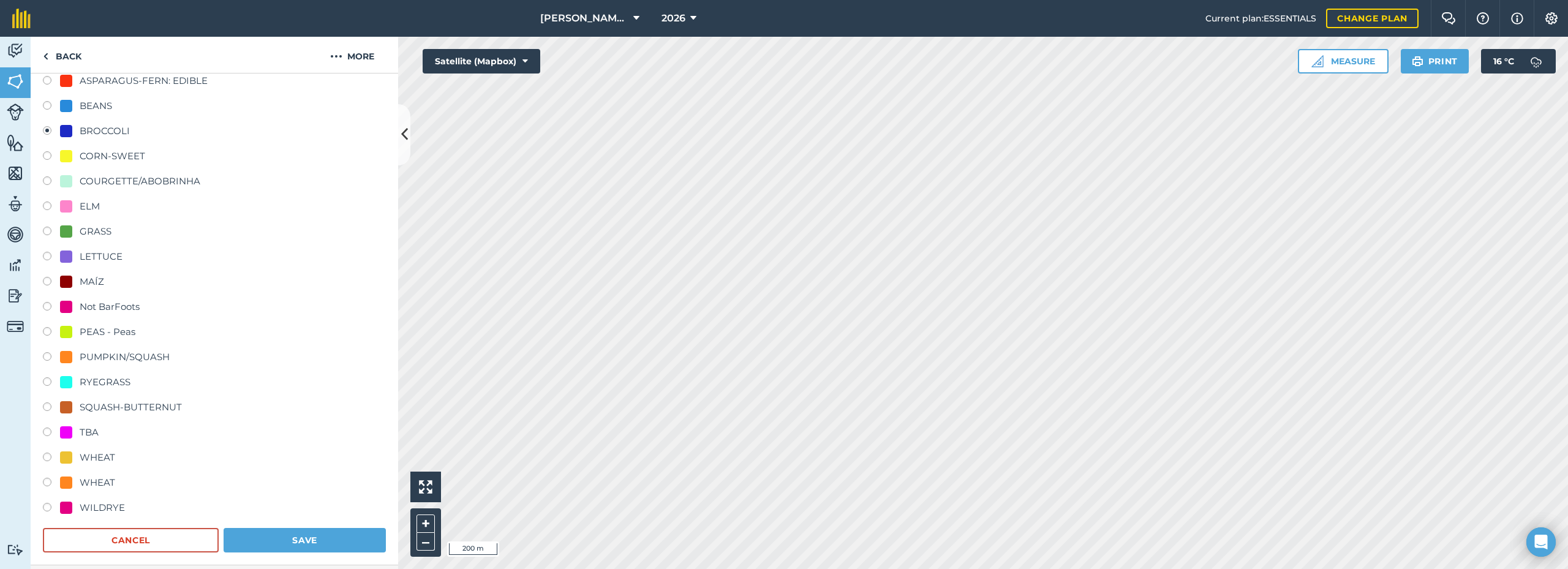
click at [91, 204] on div "ELM" at bounding box center [90, 206] width 20 height 15
radio input "true"
radio input "false"
drag, startPoint x: 296, startPoint y: 536, endPoint x: 303, endPoint y: 526, distance: 12.2
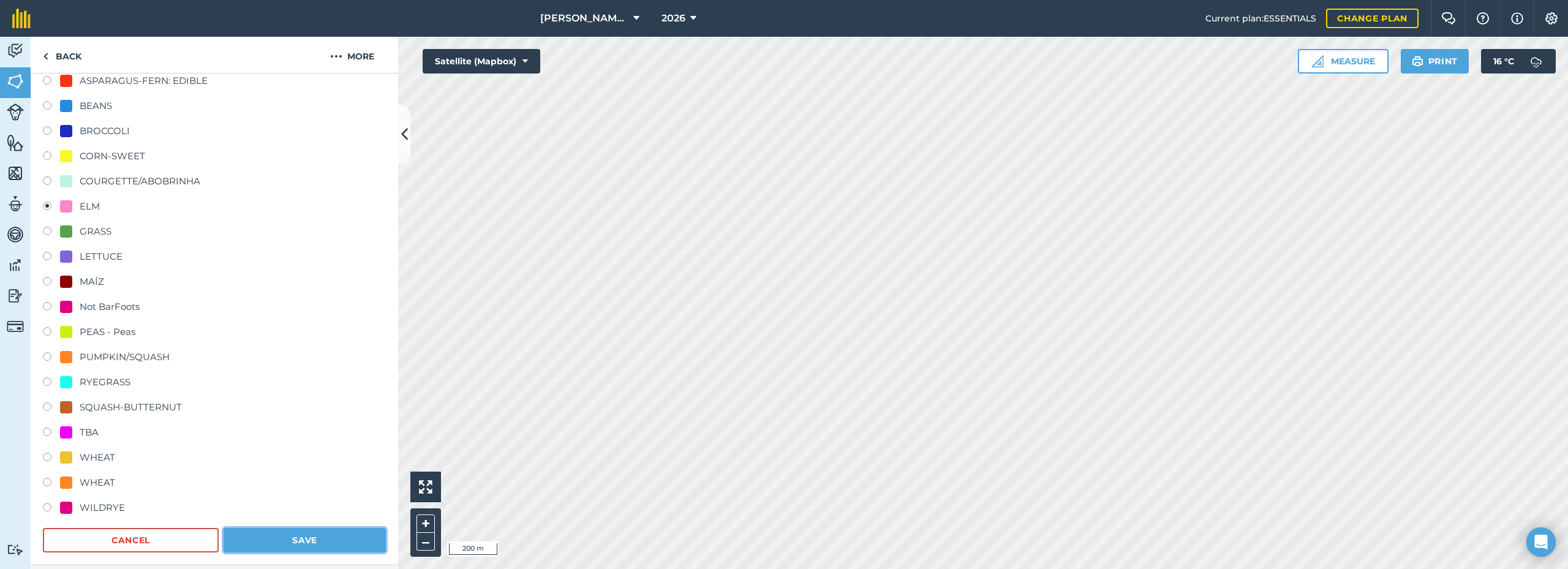
click at [296, 536] on button "Save" at bounding box center [304, 541] width 162 height 25
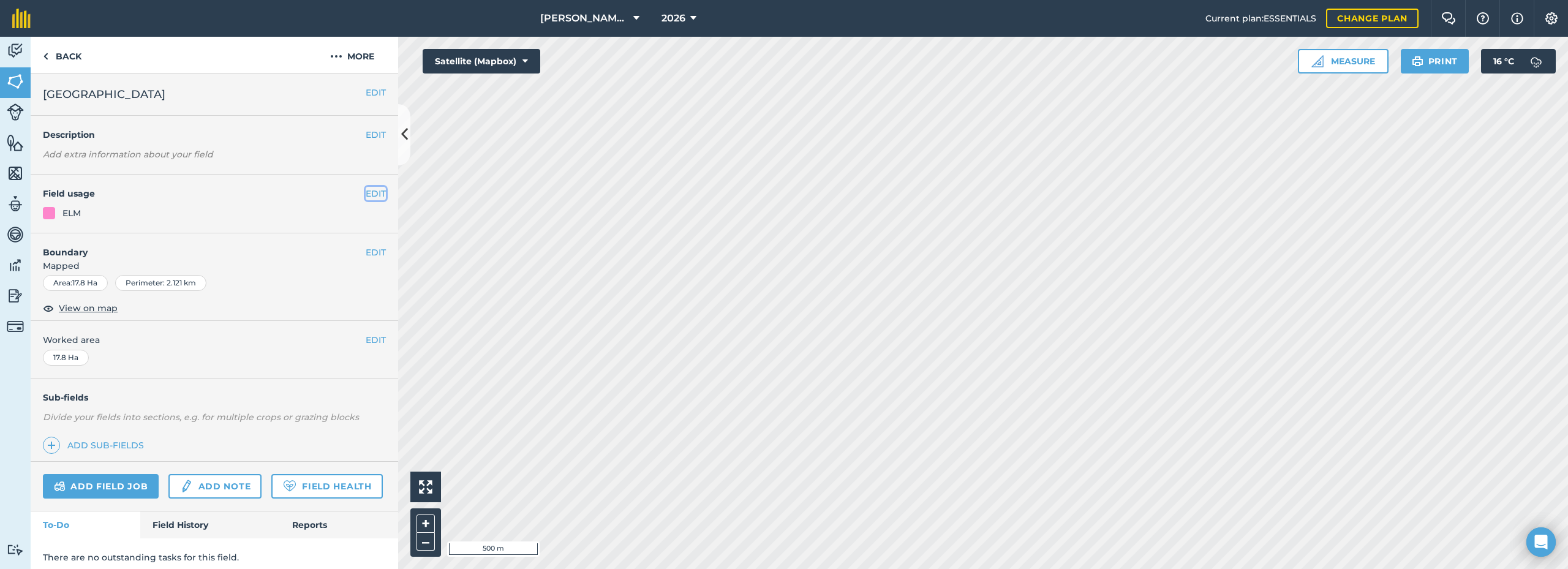
click at [368, 190] on button "EDIT" at bounding box center [376, 193] width 20 height 14
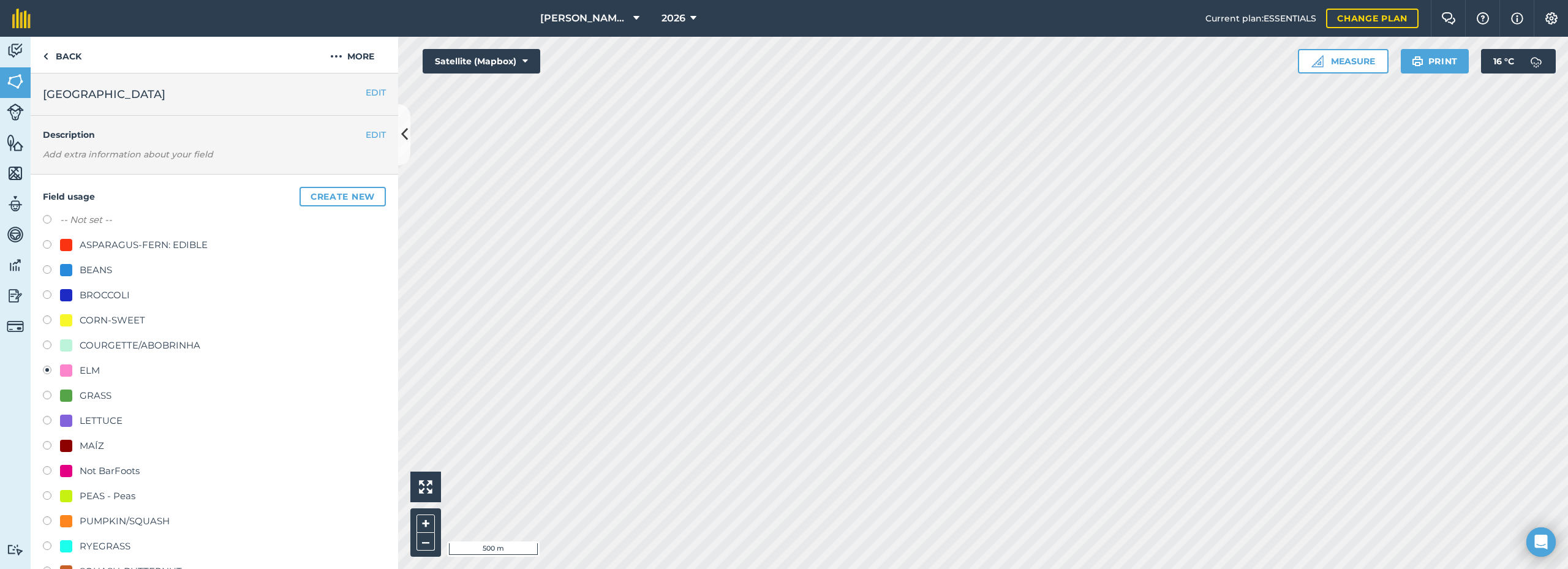
click at [85, 222] on label "-- Not set --" at bounding box center [86, 220] width 52 height 15
radio input "true"
radio input "false"
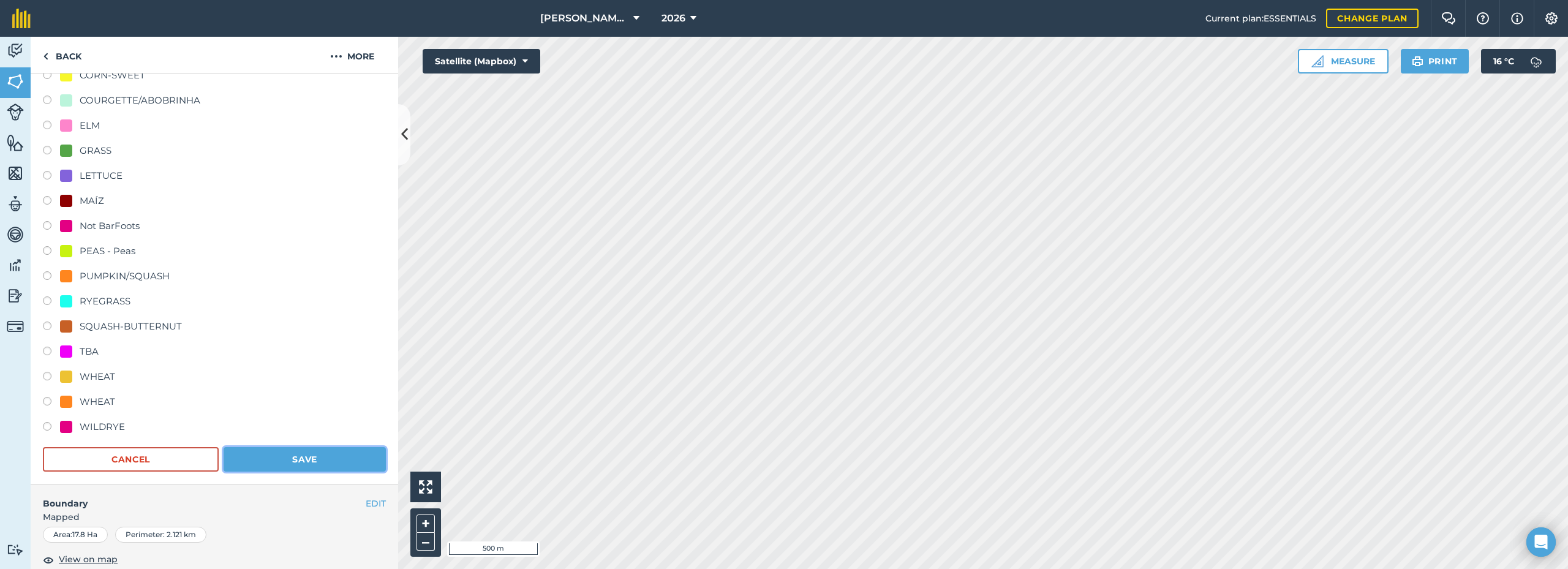
click at [333, 454] on button "Save" at bounding box center [304, 459] width 162 height 25
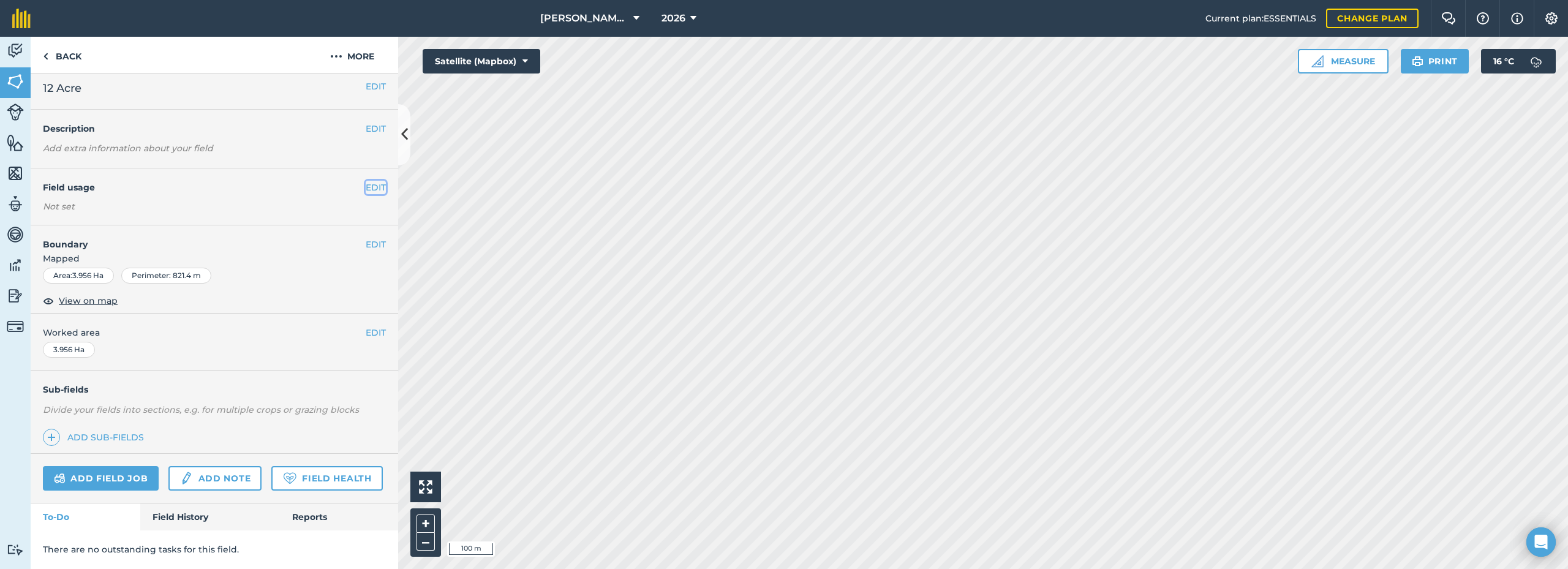
click at [365, 181] on button "EDIT" at bounding box center [376, 187] width 20 height 14
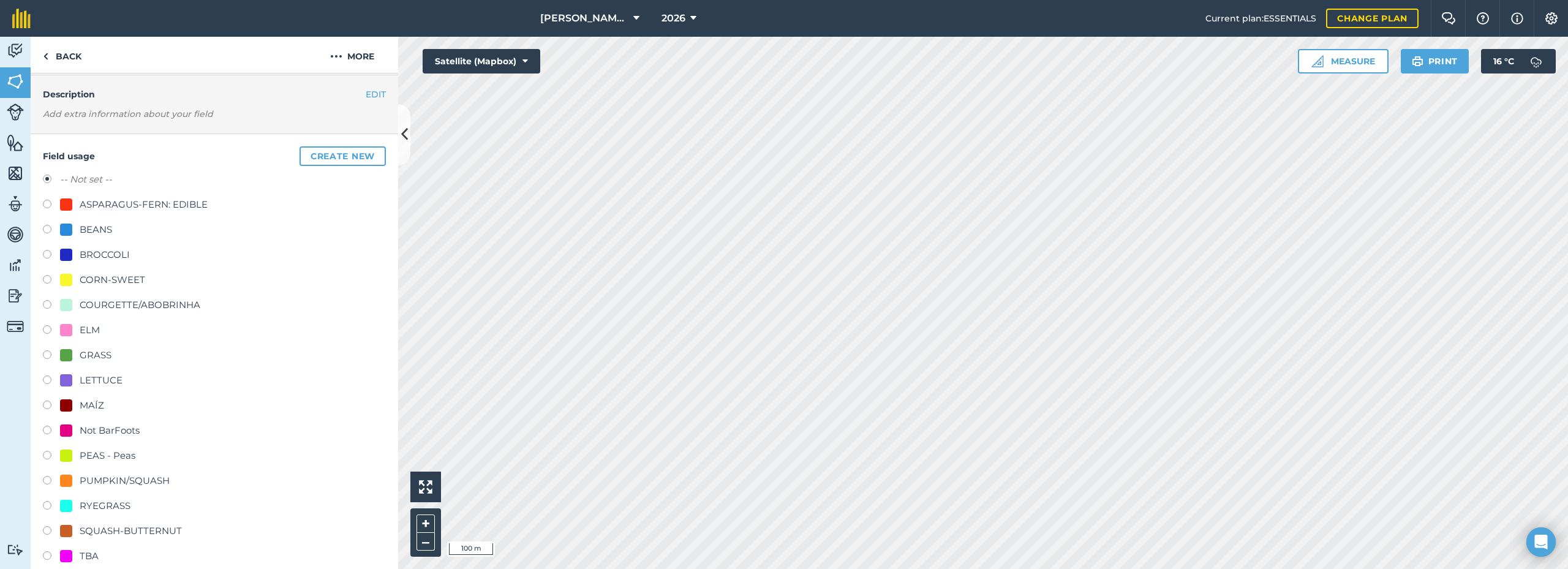
click at [49, 176] on label at bounding box center [52, 180] width 17 height 12
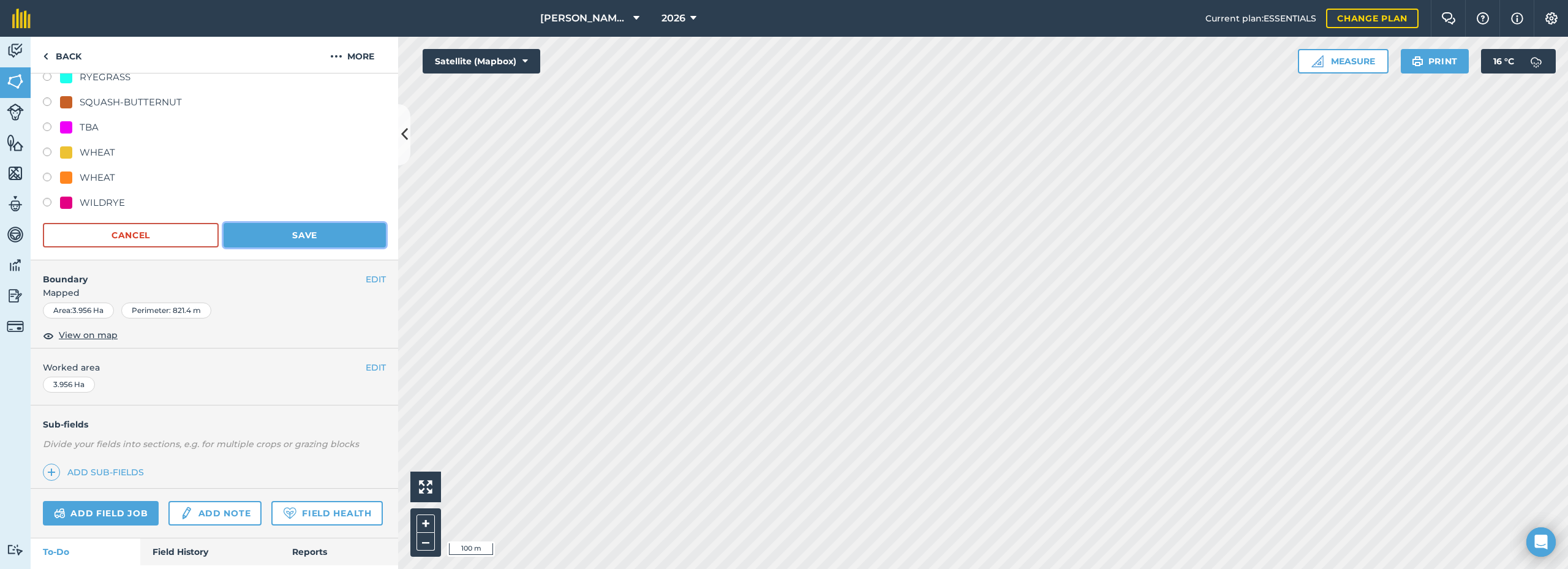
click at [276, 237] on button "Save" at bounding box center [304, 235] width 162 height 25
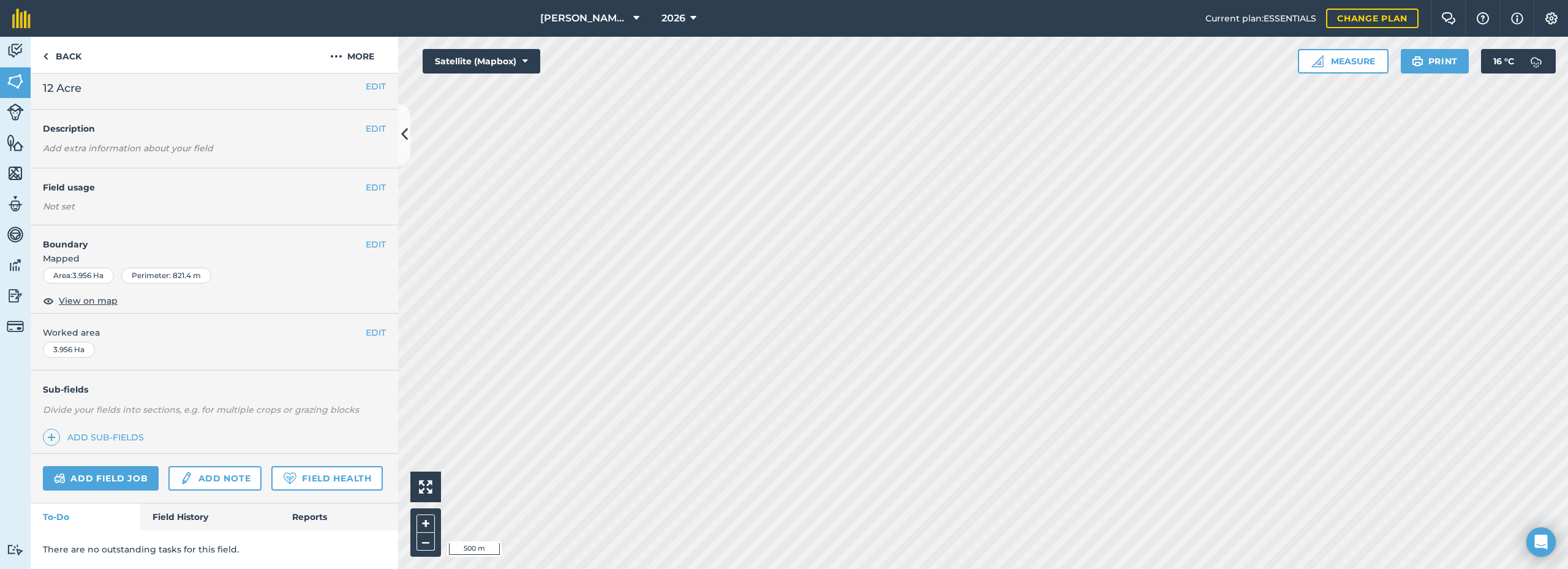
scroll to position [41, 0]
click at [365, 195] on button "EDIT" at bounding box center [376, 193] width 20 height 14
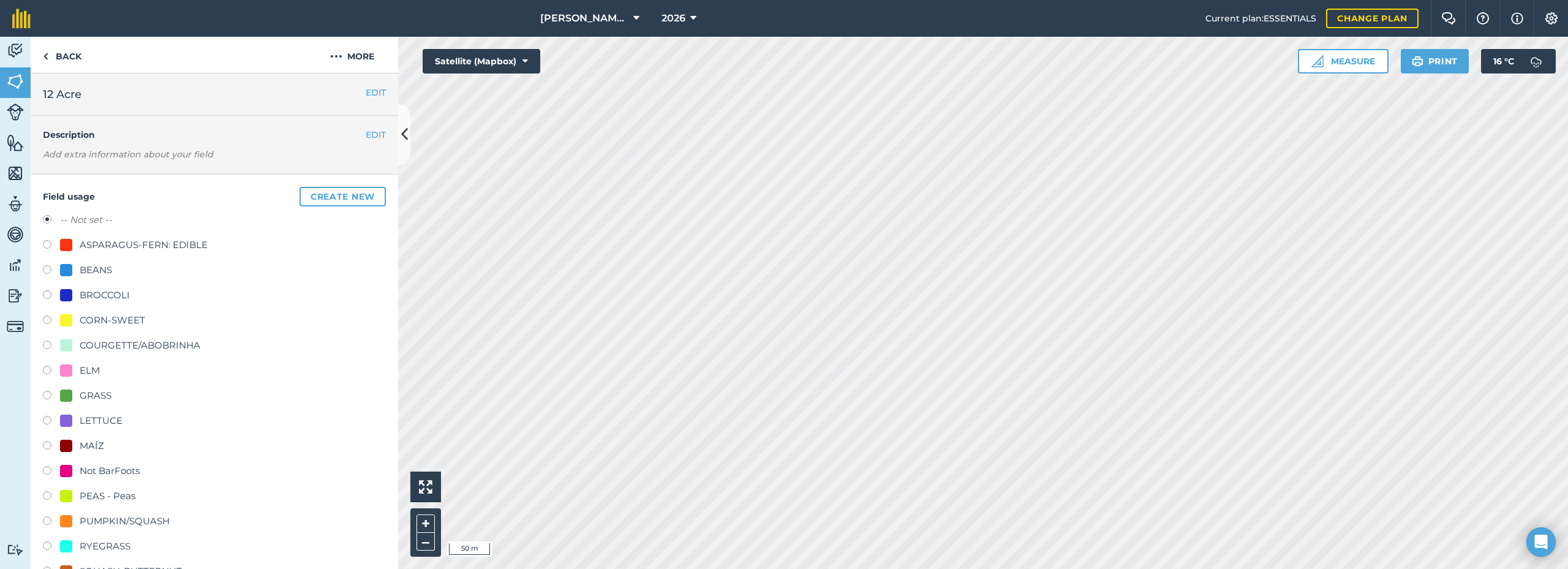
click at [112, 245] on div "ASPARAGUS-FERN: EDIBLE" at bounding box center [144, 245] width 128 height 15
radio input "true"
radio input "false"
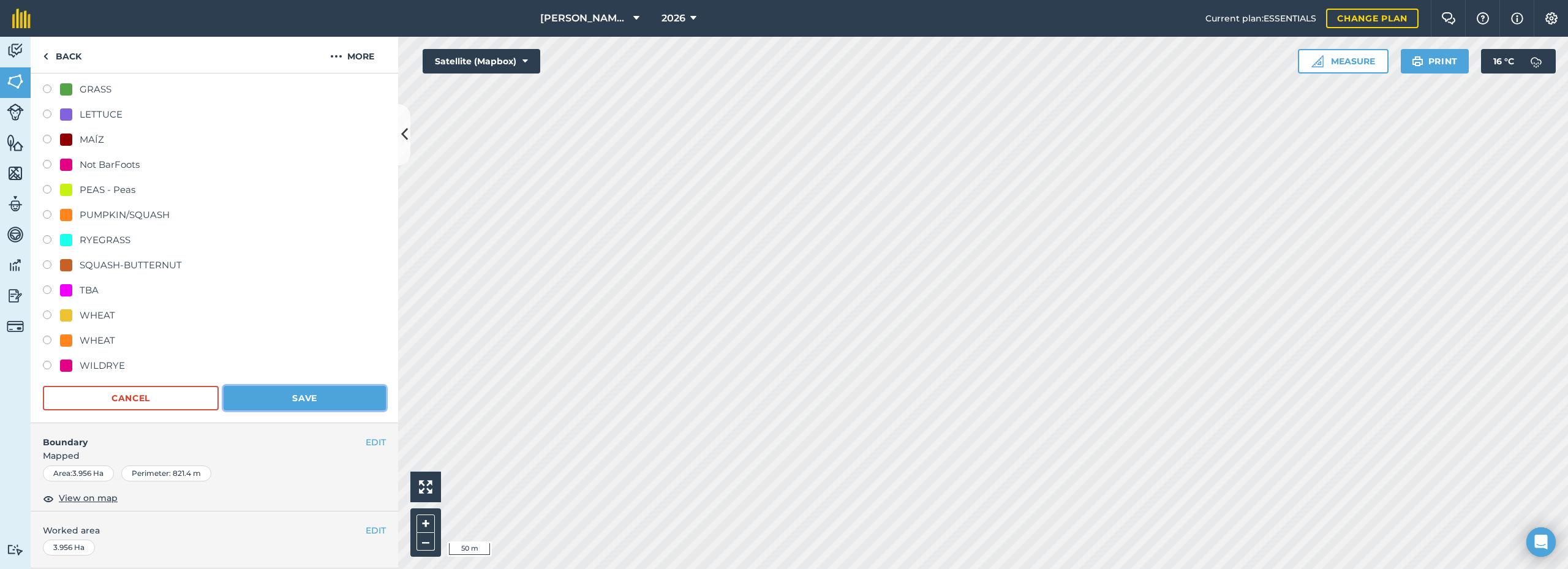
click at [322, 392] on button "Save" at bounding box center [304, 398] width 162 height 25
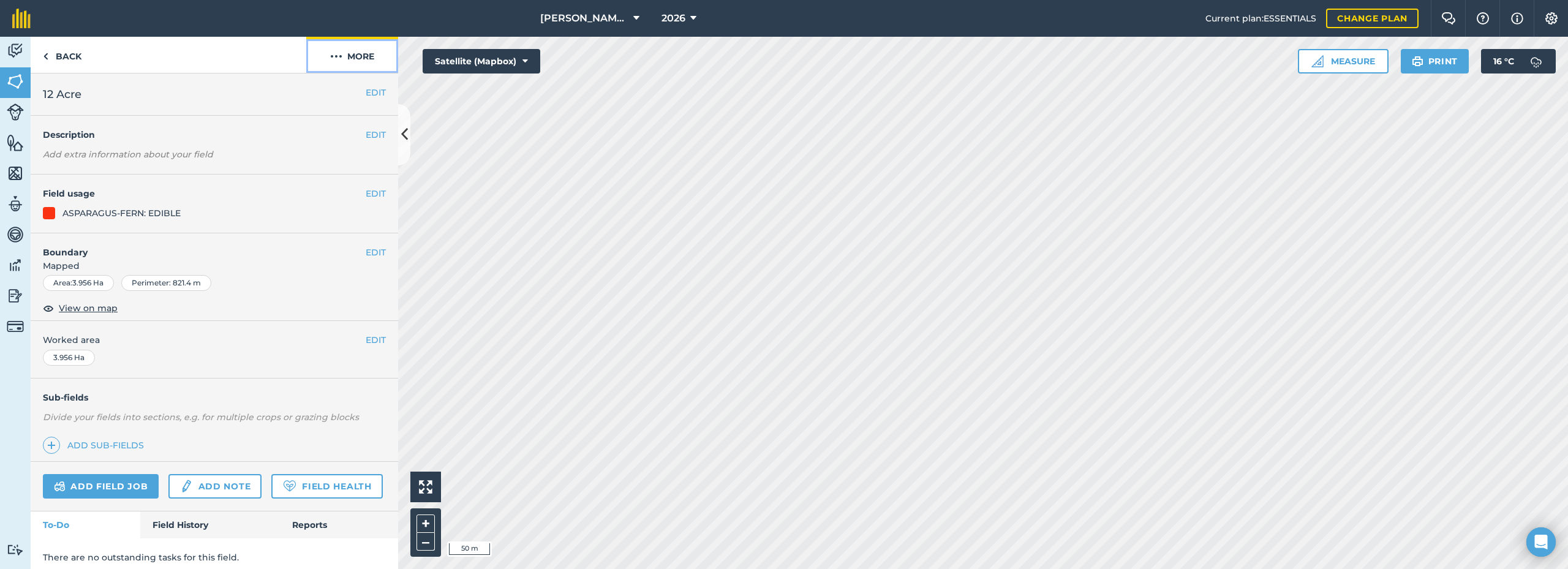
click at [342, 57] on img at bounding box center [336, 56] width 12 height 15
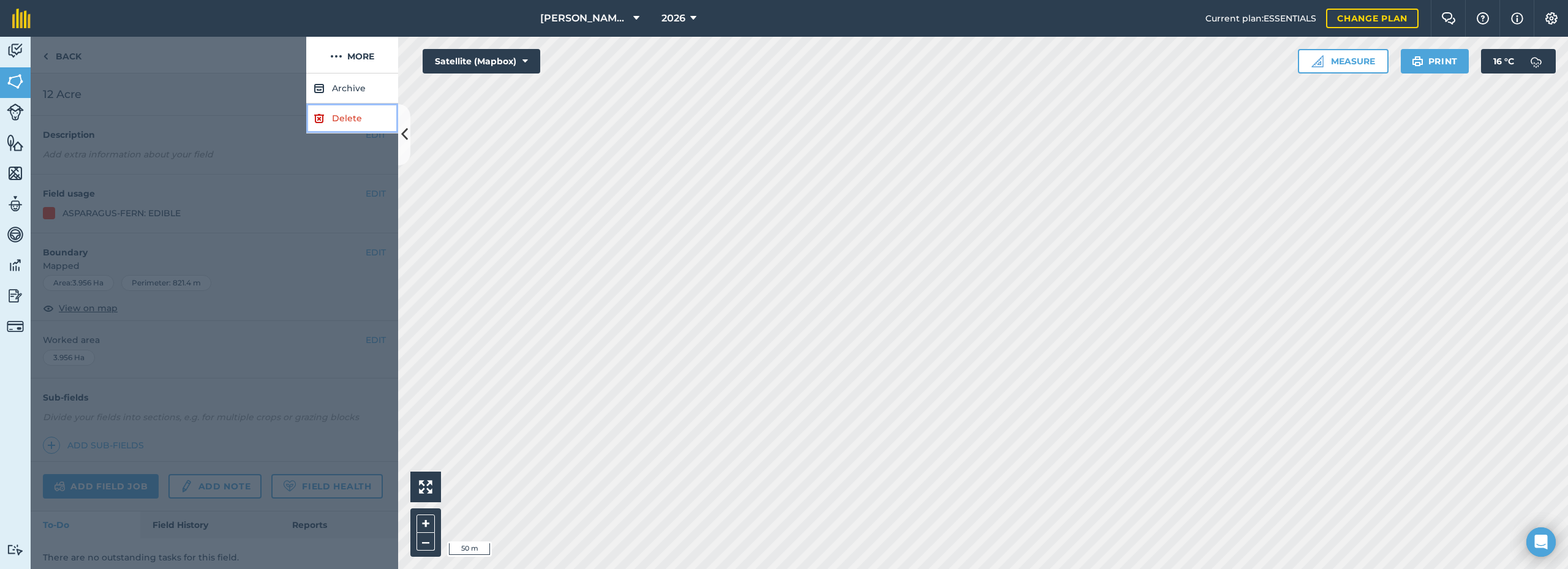
click at [323, 121] on img at bounding box center [319, 118] width 11 height 15
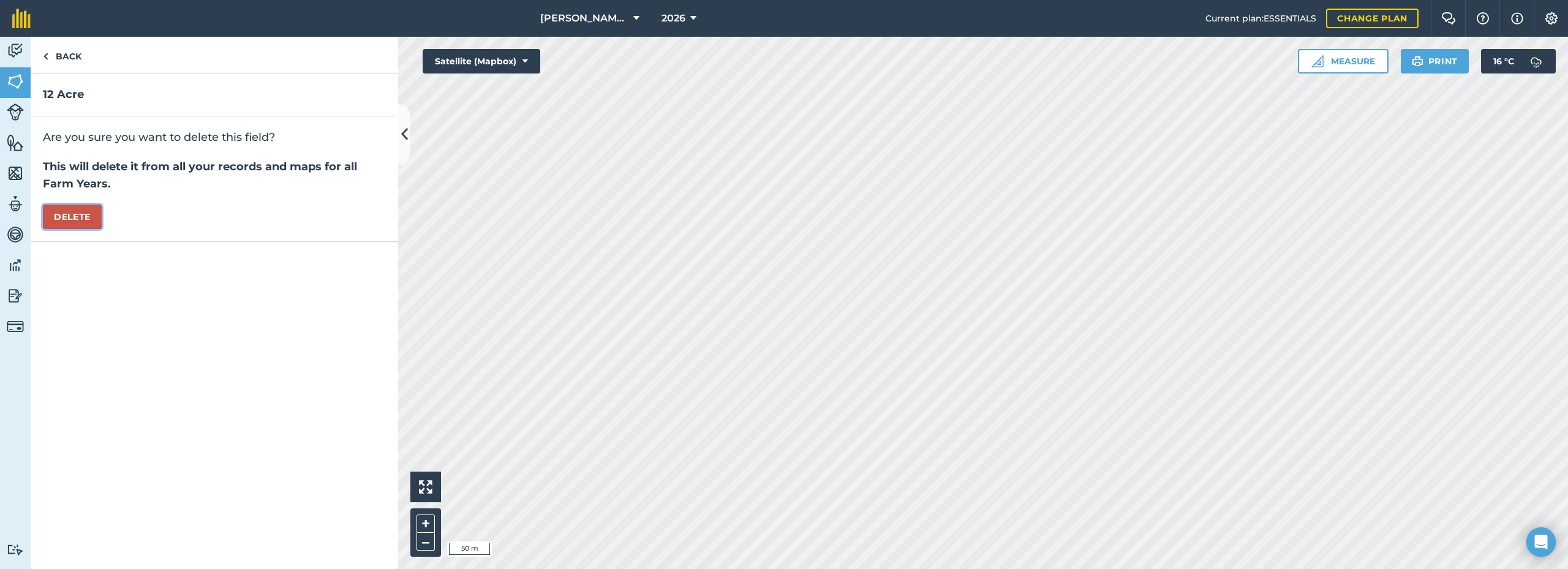
click at [91, 214] on button "Delete" at bounding box center [72, 217] width 59 height 25
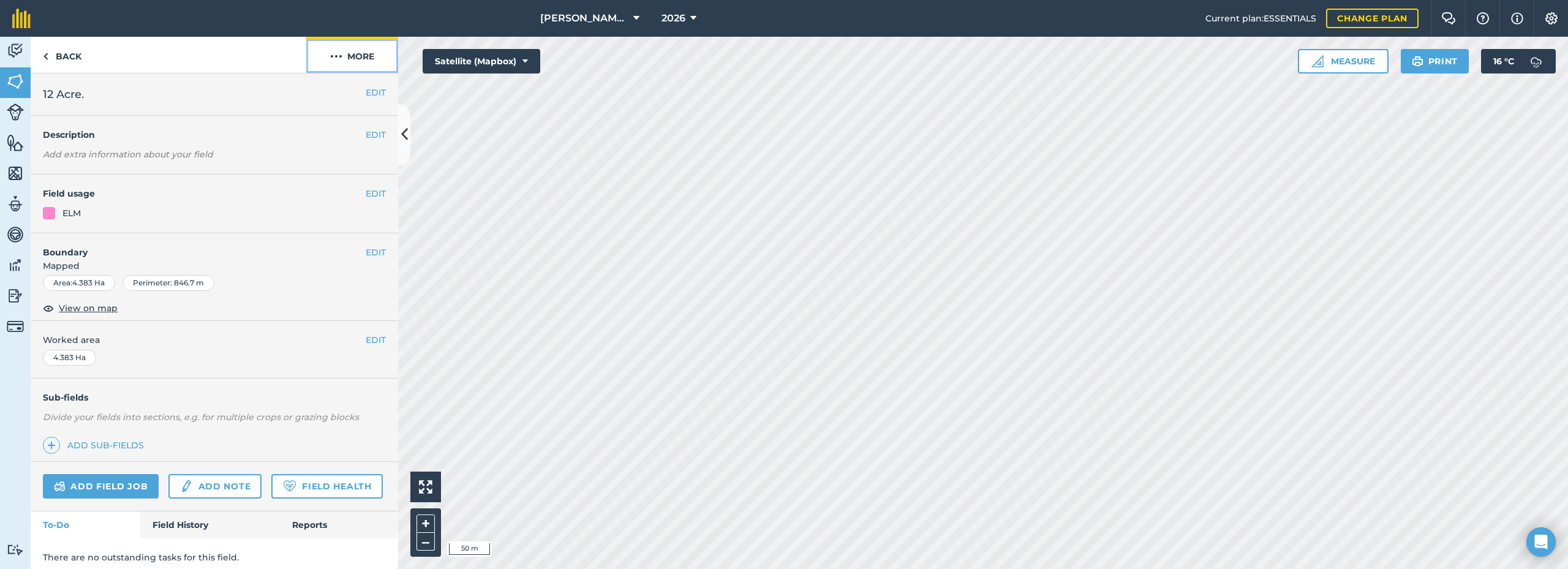
click at [349, 57] on button "More" at bounding box center [352, 55] width 92 height 36
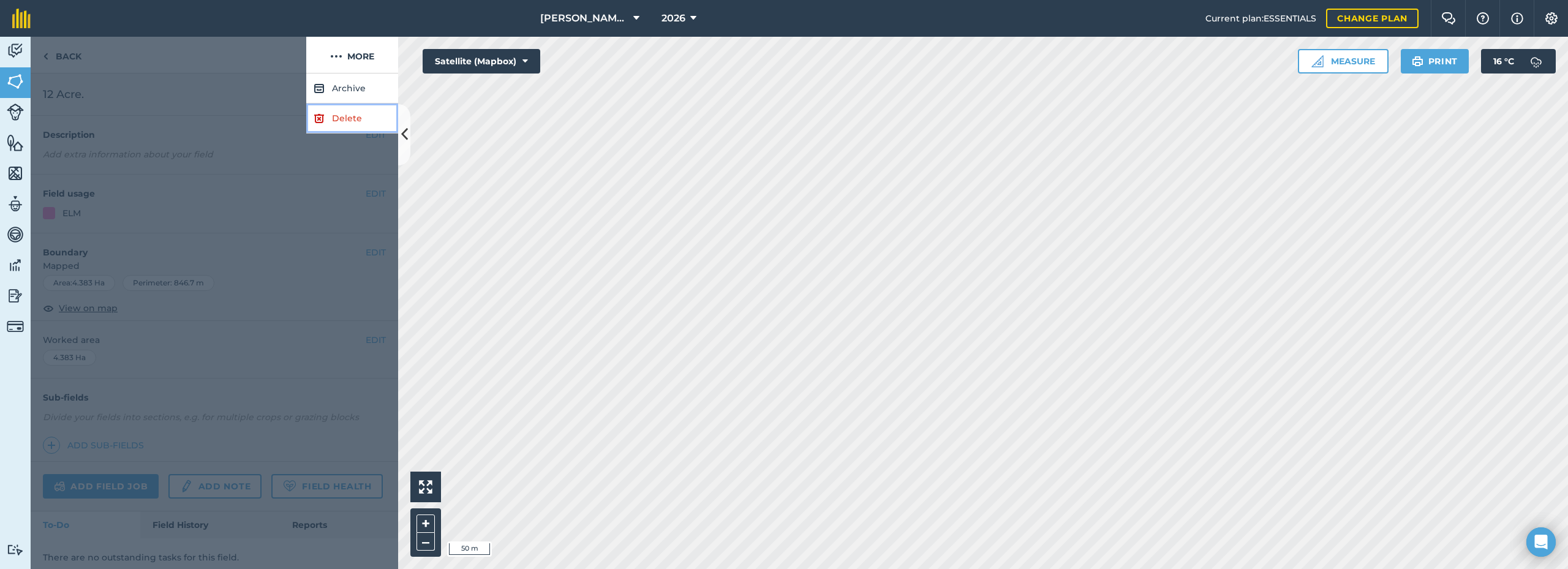
click at [330, 119] on link "Delete" at bounding box center [352, 118] width 92 height 30
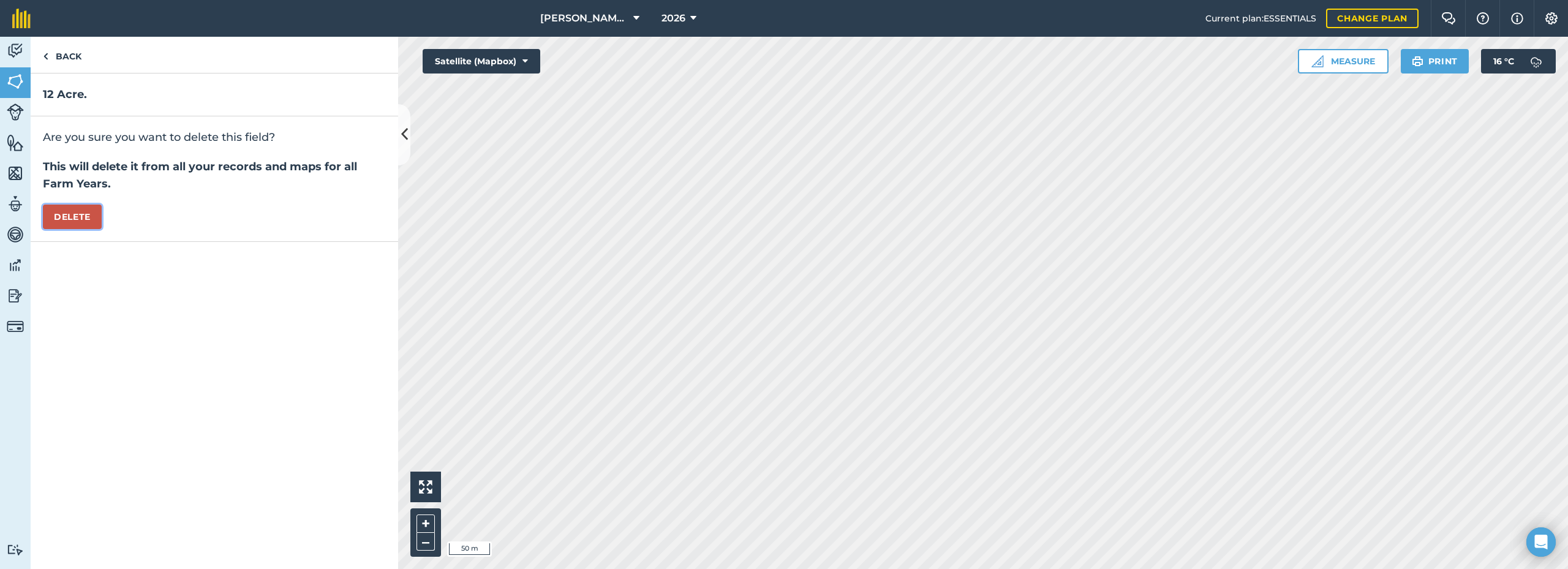
drag, startPoint x: 60, startPoint y: 208, endPoint x: 68, endPoint y: 214, distance: 10.0
click at [61, 210] on button "Delete" at bounding box center [72, 217] width 59 height 25
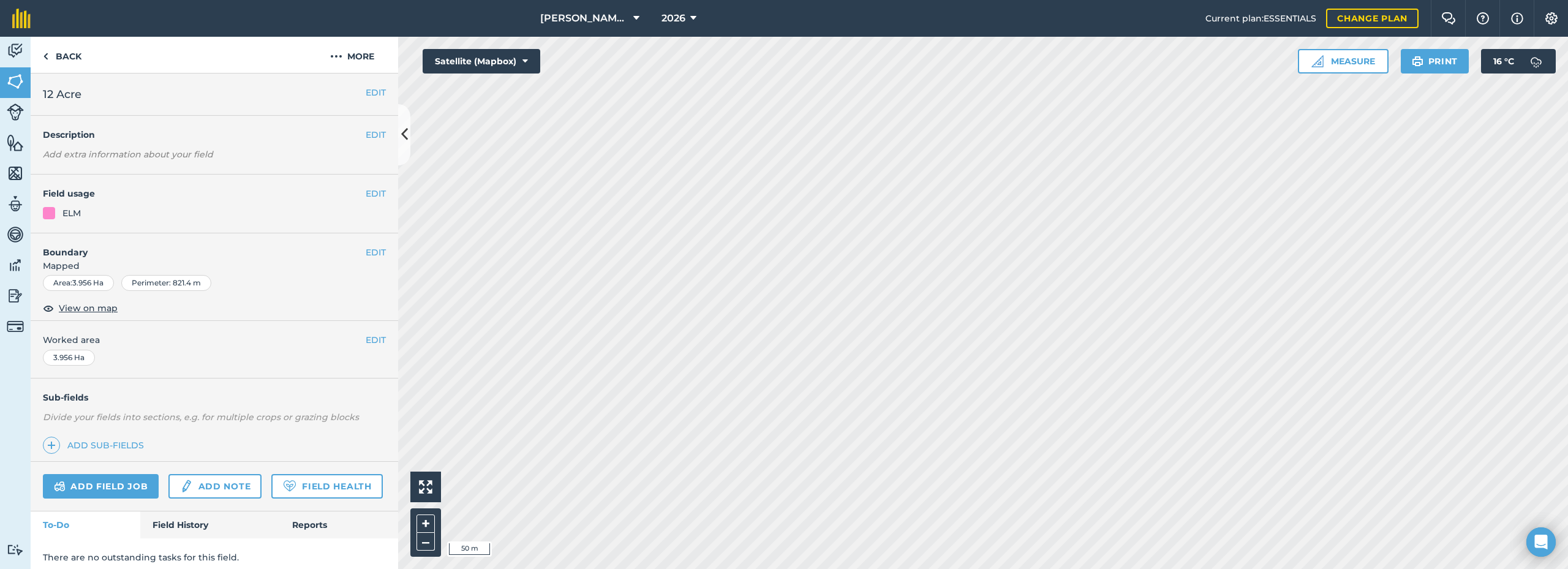
drag, startPoint x: 354, startPoint y: 193, endPoint x: 336, endPoint y: 215, distance: 28.4
click at [353, 193] on h4 "Field usage" at bounding box center [204, 193] width 323 height 14
click at [365, 192] on button "EDIT" at bounding box center [376, 193] width 20 height 14
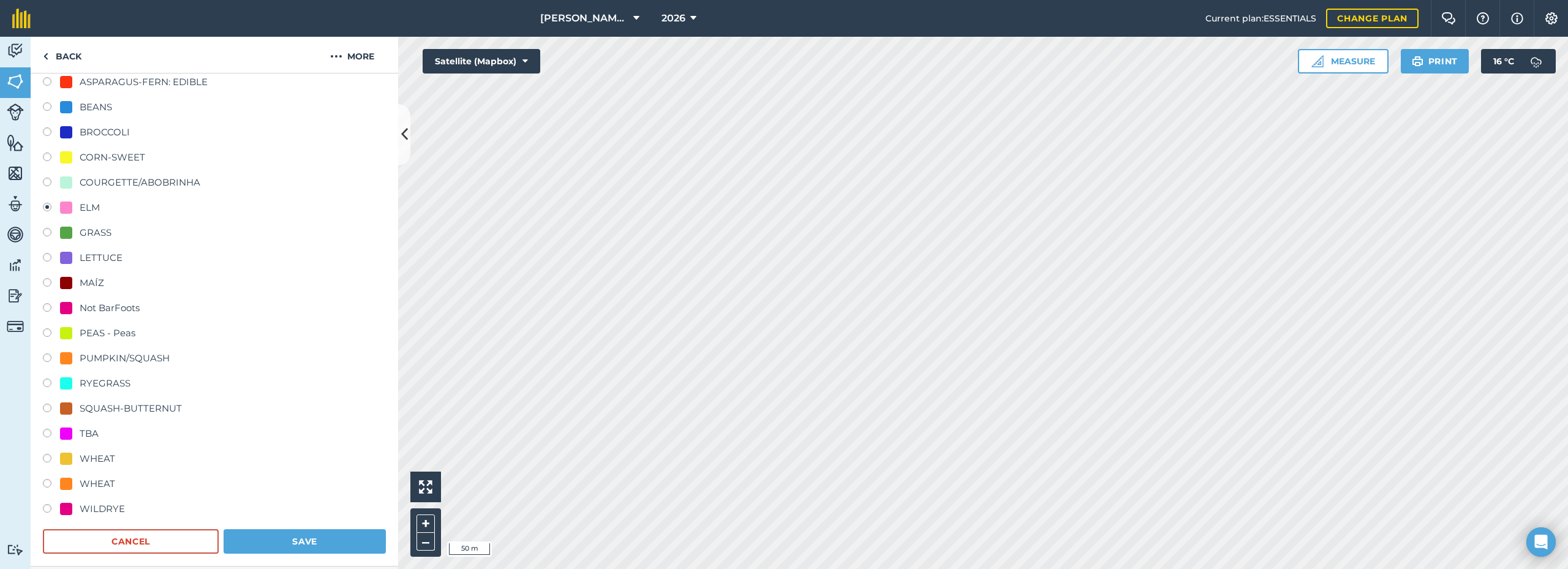
scroll to position [61, 0]
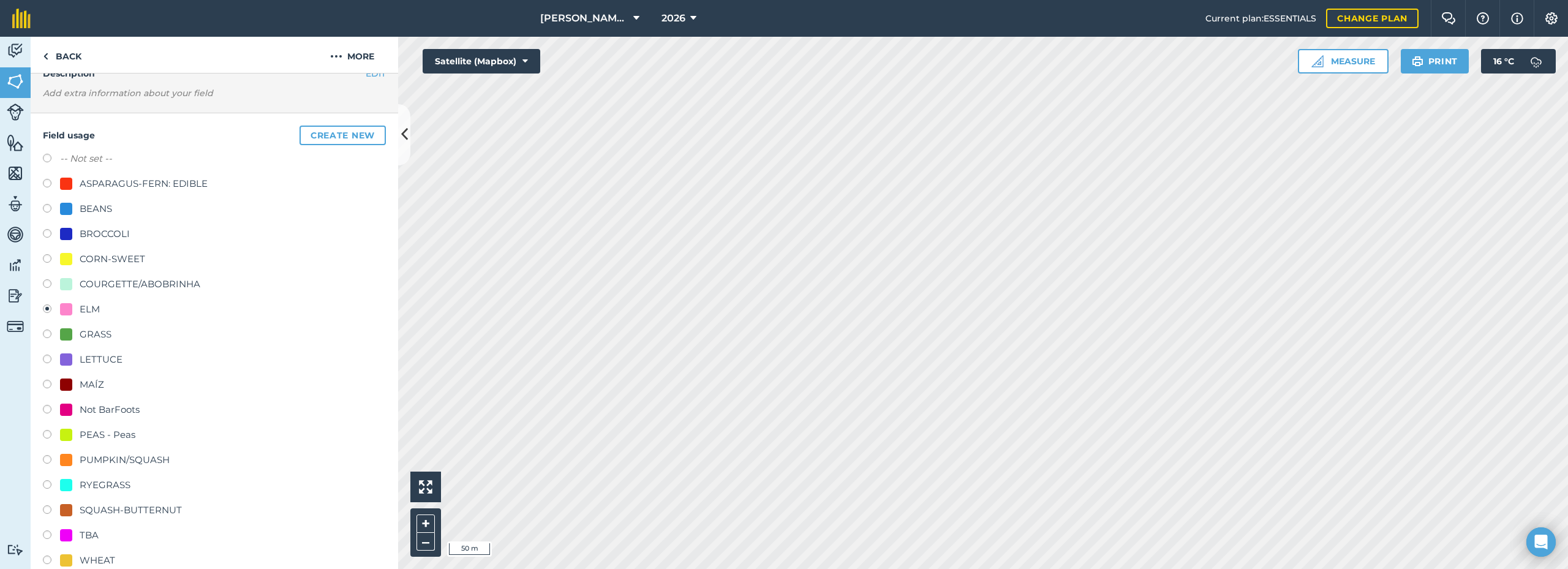
click at [81, 159] on label "-- Not set --" at bounding box center [86, 158] width 52 height 15
radio input "true"
radio input "false"
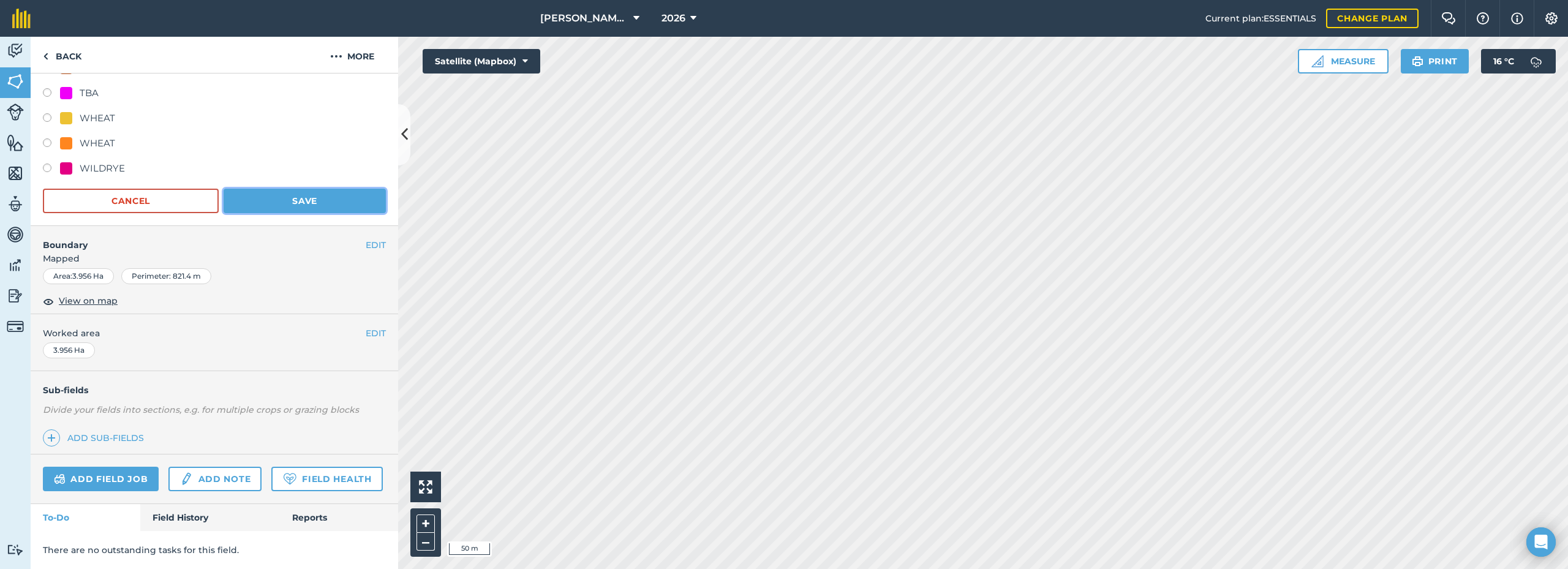
click at [312, 189] on button "Save" at bounding box center [304, 201] width 162 height 25
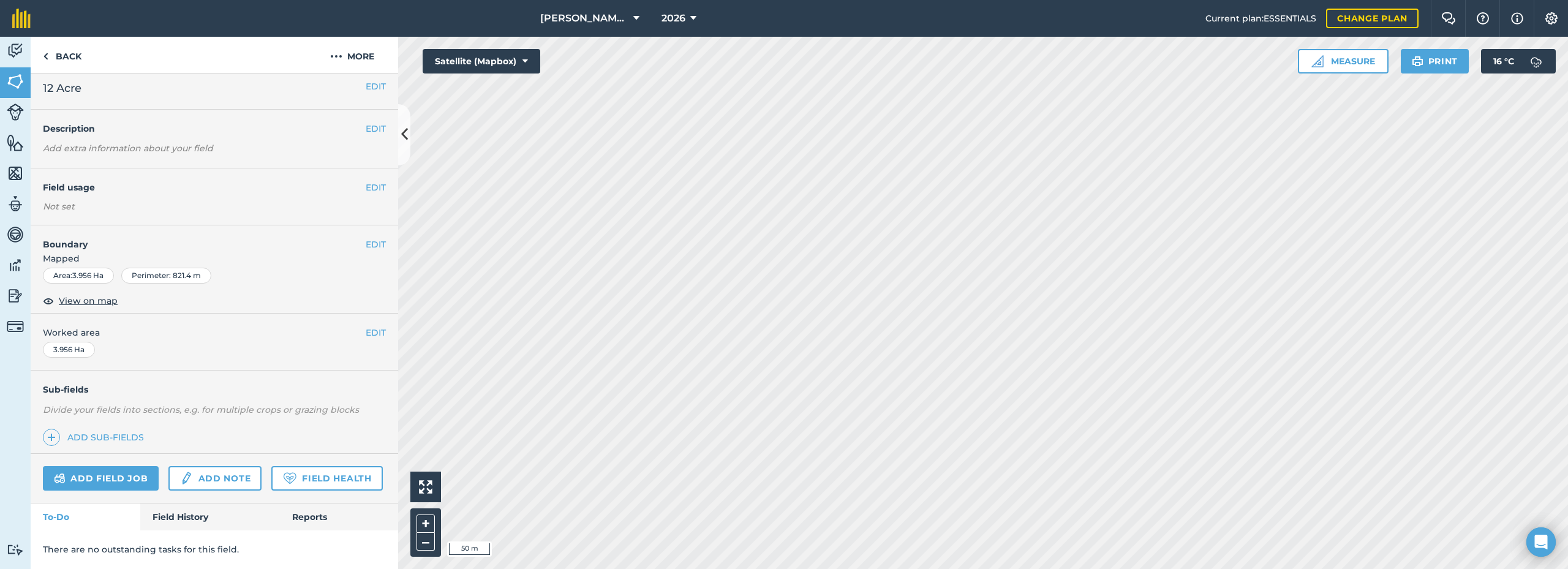
scroll to position [41, 0]
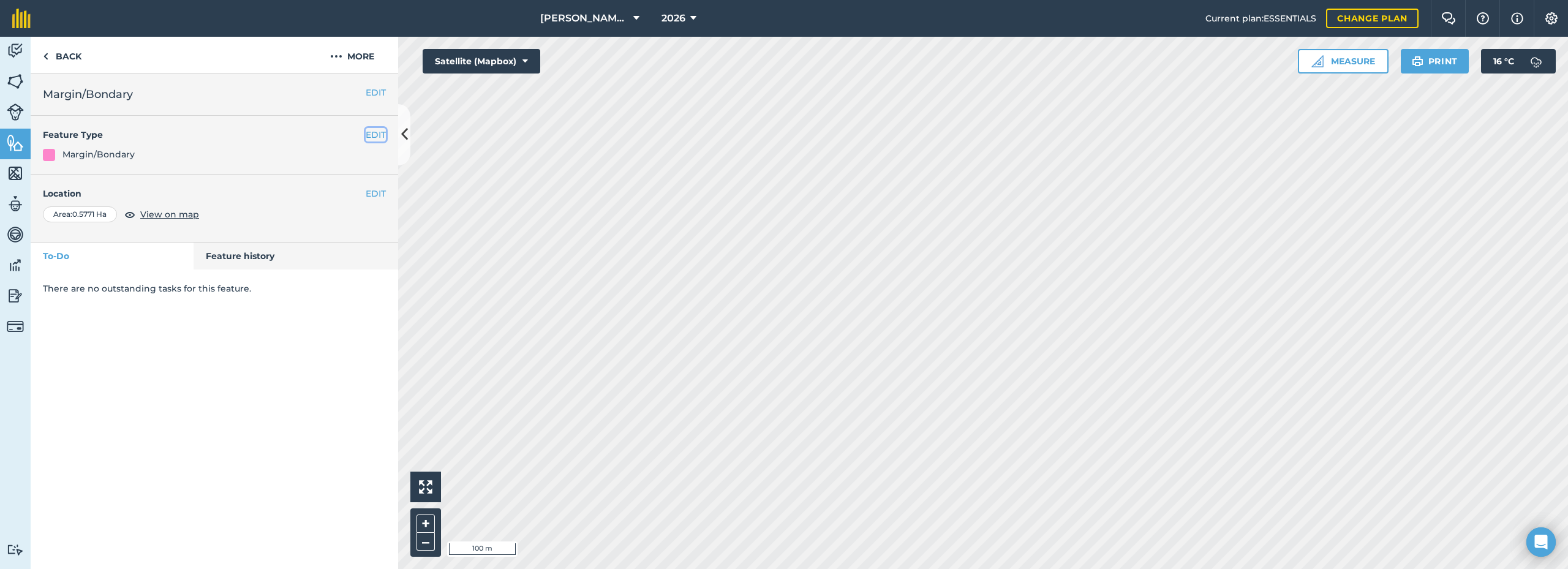
click at [376, 128] on button "EDIT" at bounding box center [376, 134] width 20 height 14
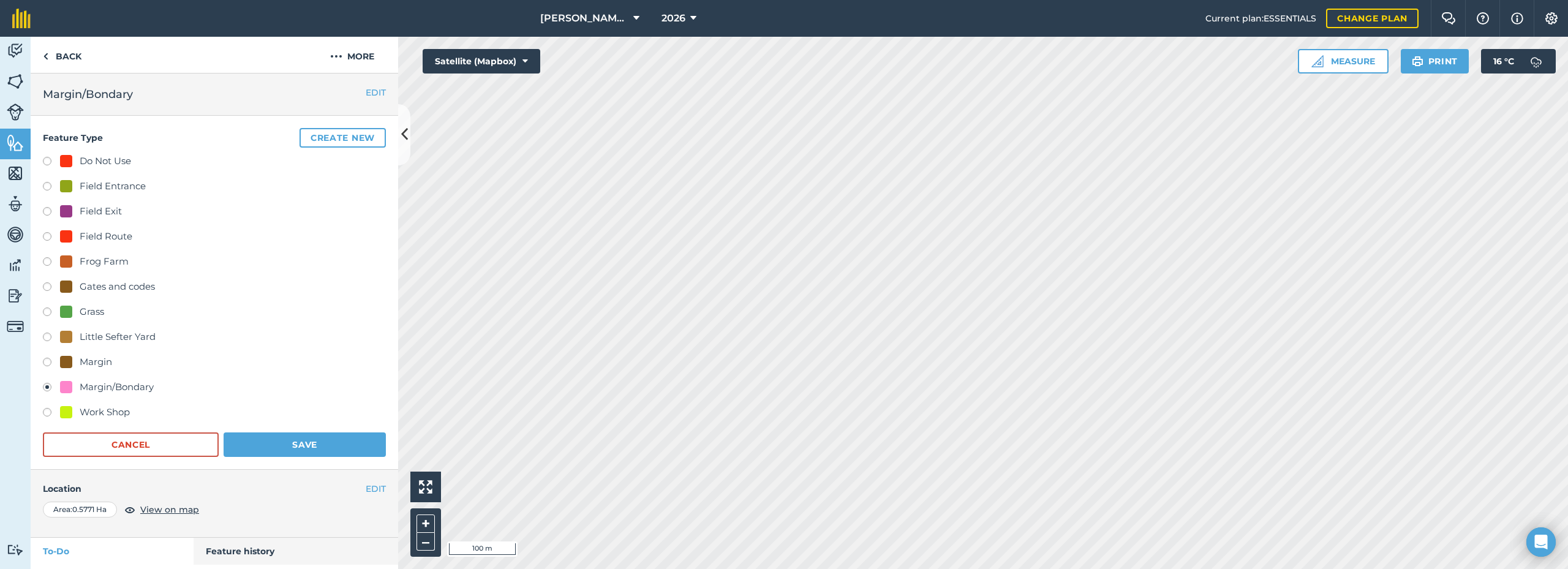
click at [84, 307] on div "Grass" at bounding box center [92, 312] width 25 height 15
radio input "true"
radio input "false"
click at [287, 443] on button "Save" at bounding box center [304, 445] width 162 height 25
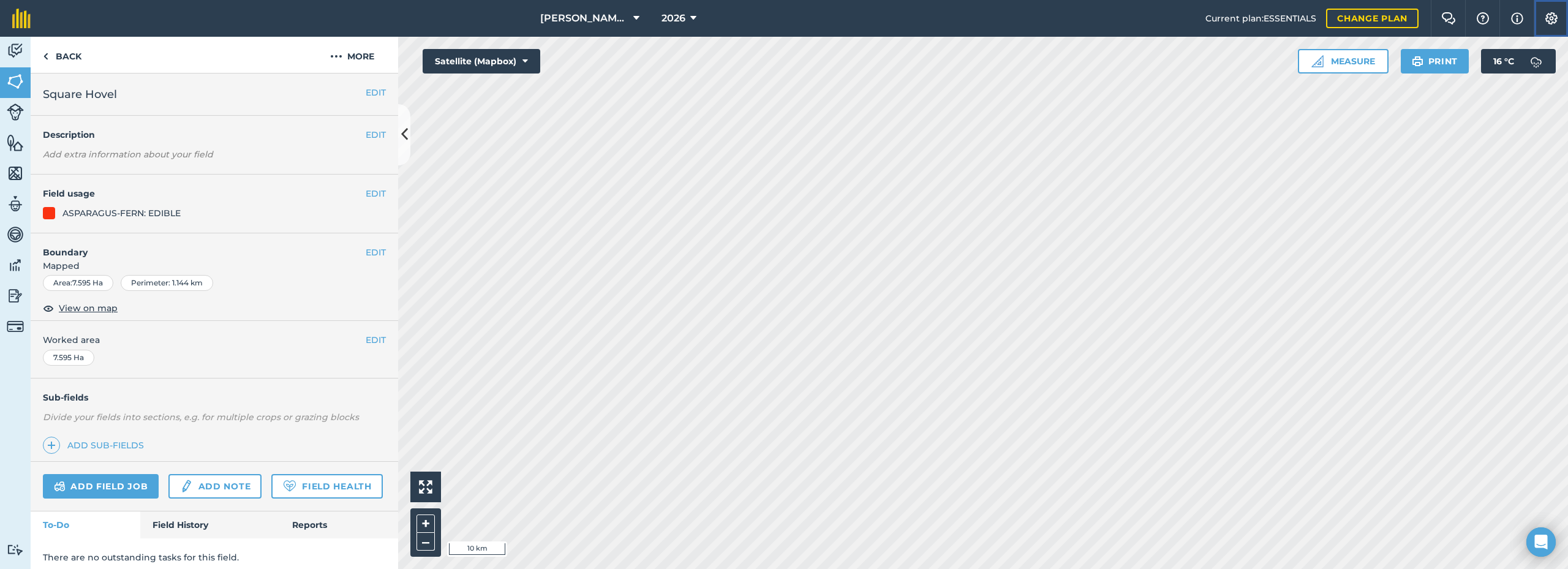
click at [1561, 17] on button "Settings" at bounding box center [1551, 18] width 34 height 37
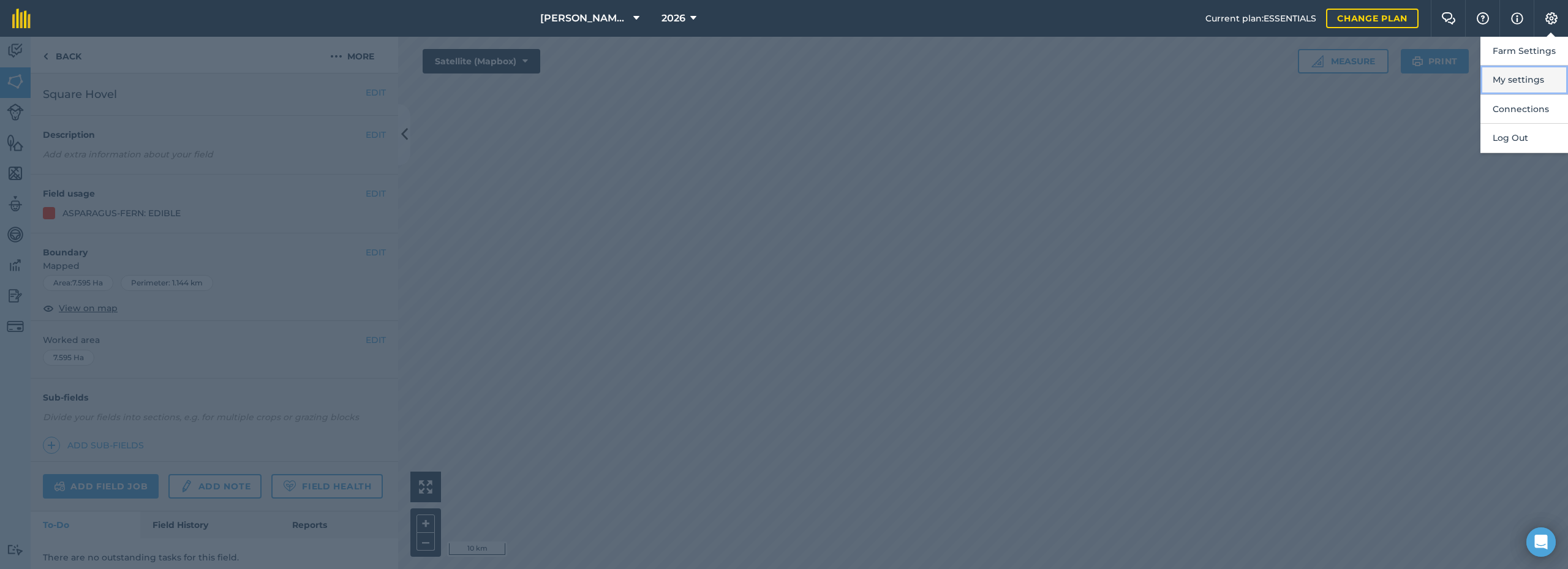
click at [1532, 81] on button "My settings" at bounding box center [1524, 80] width 88 height 29
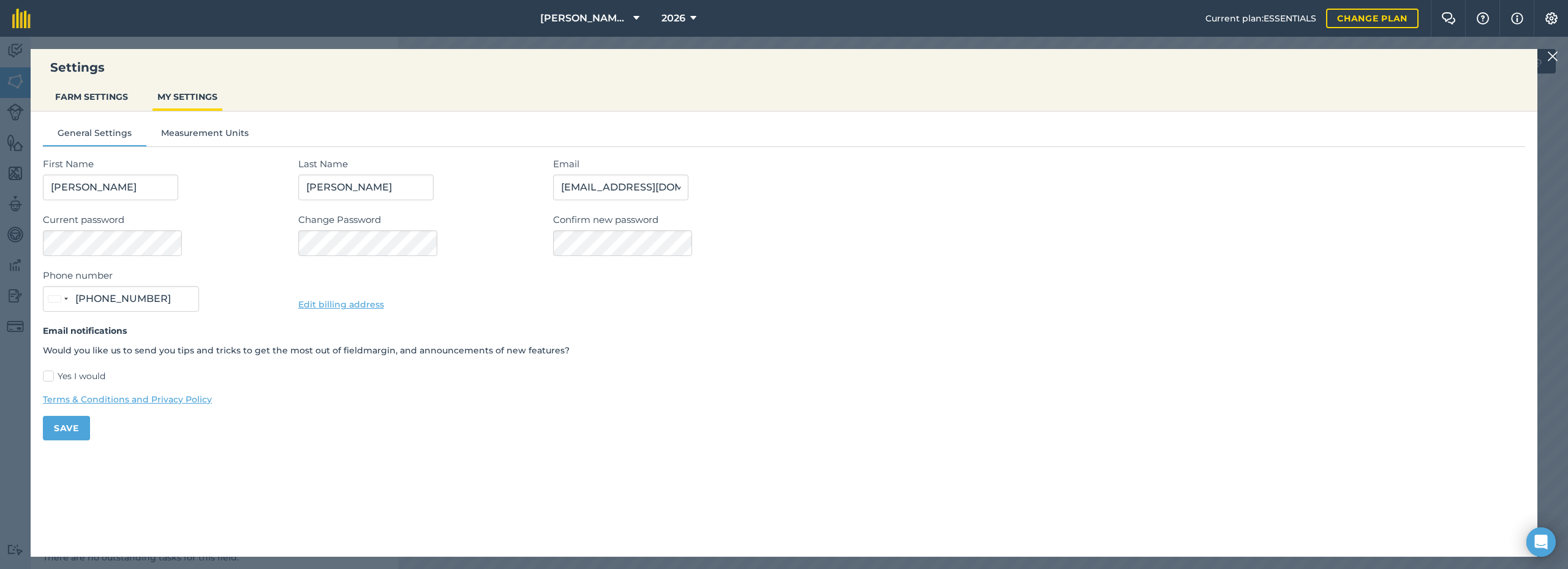
type input "07522 249260"
click at [222, 133] on button "Measurement Units" at bounding box center [204, 135] width 117 height 18
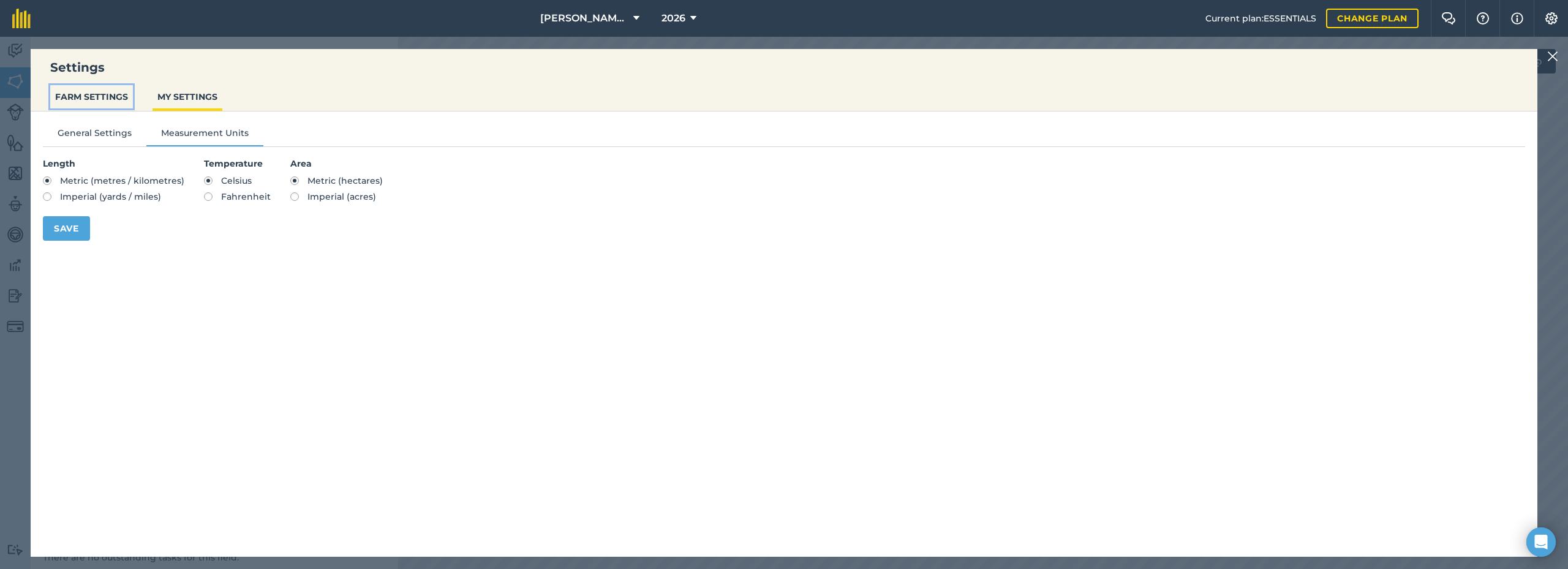
click at [92, 99] on button "FARM SETTINGS" at bounding box center [92, 97] width 83 height 23
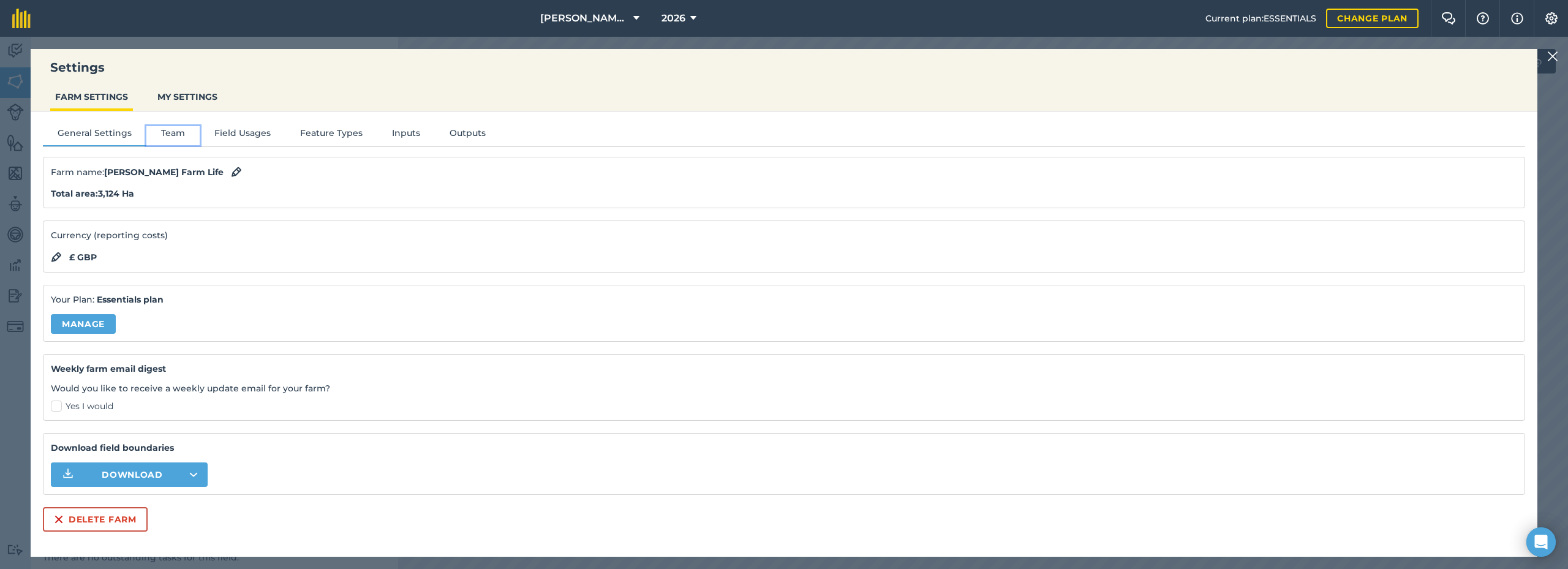
click at [158, 134] on button "Team" at bounding box center [172, 135] width 53 height 18
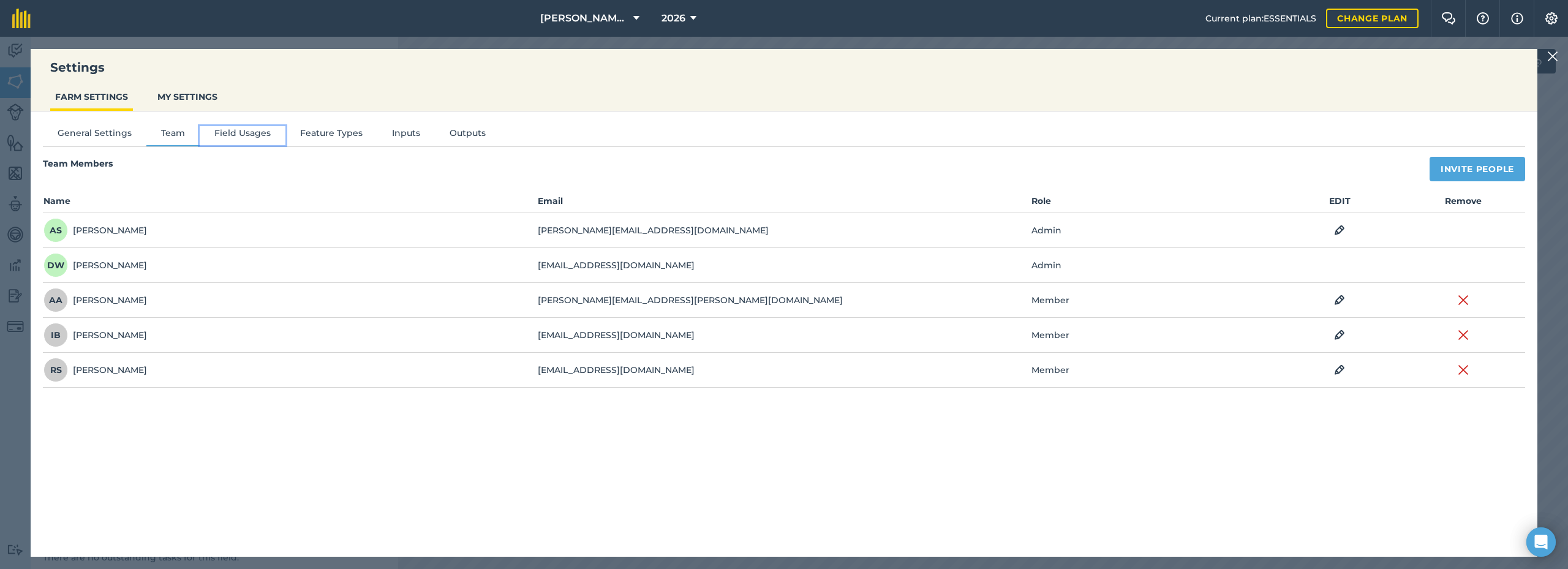
click at [241, 137] on button "Field Usages" at bounding box center [243, 135] width 86 height 18
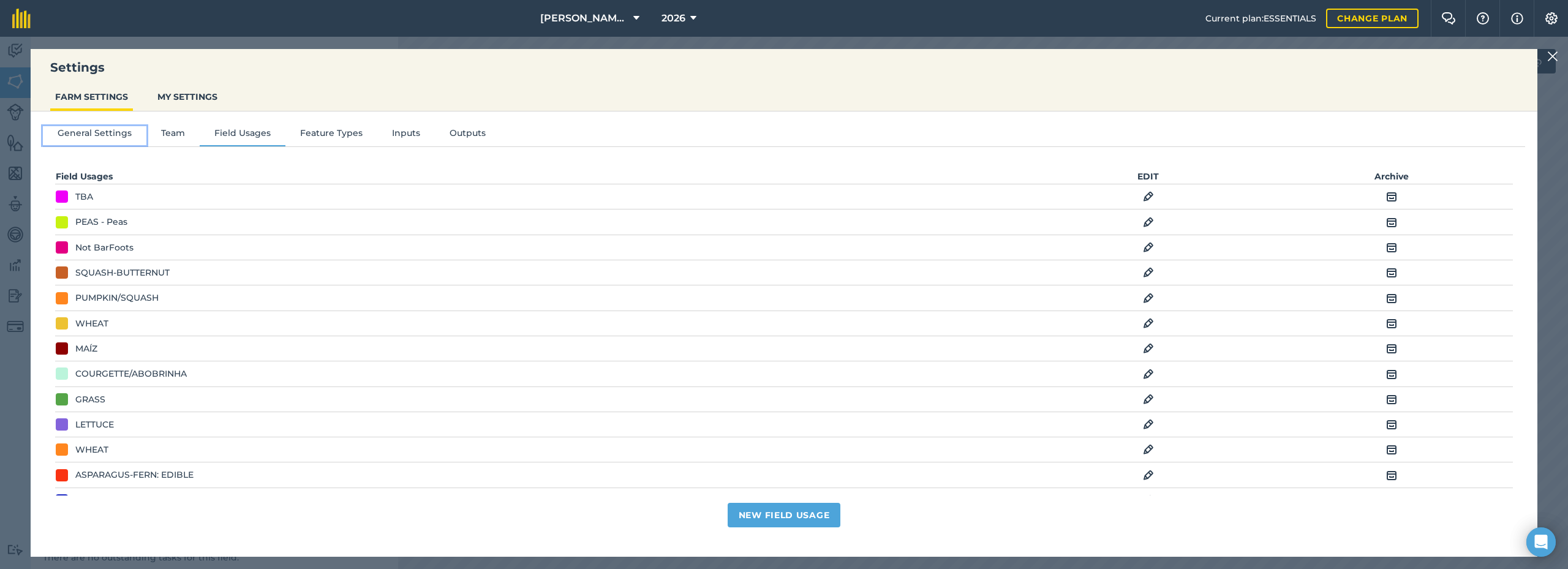
click at [98, 131] on button "General Settings" at bounding box center [94, 135] width 103 height 18
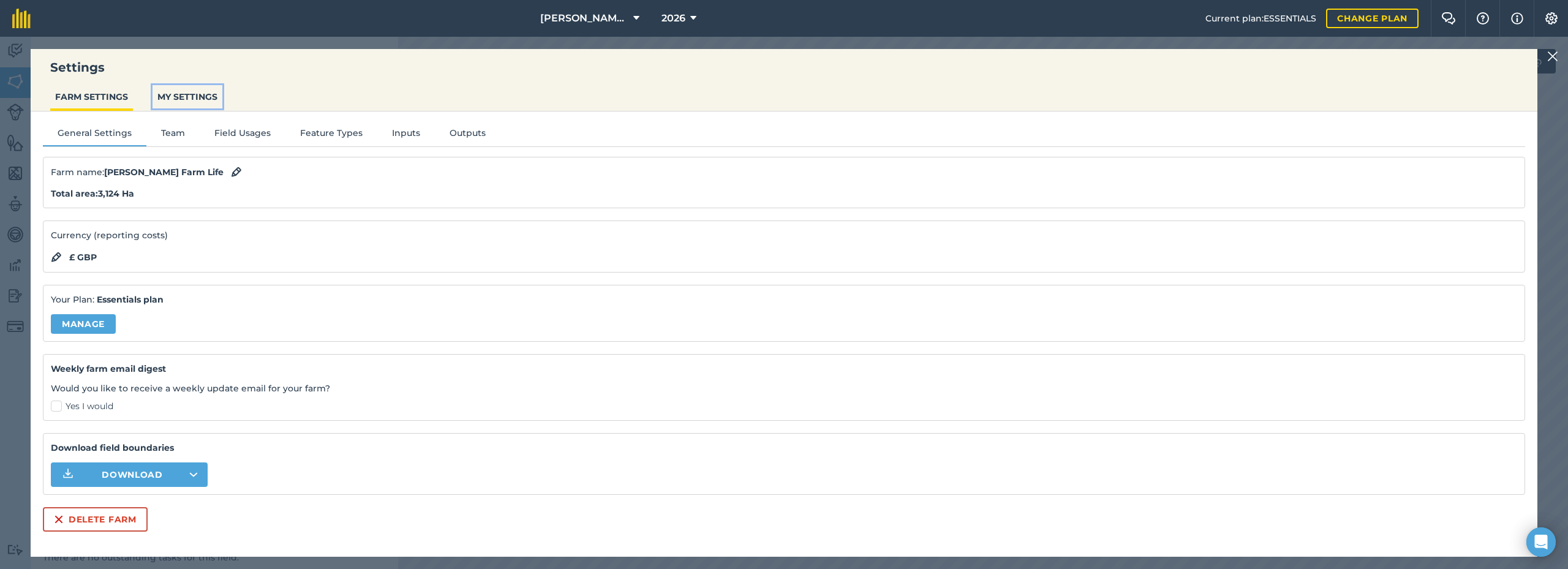
click at [175, 99] on button "MY SETTINGS" at bounding box center [187, 97] width 70 height 23
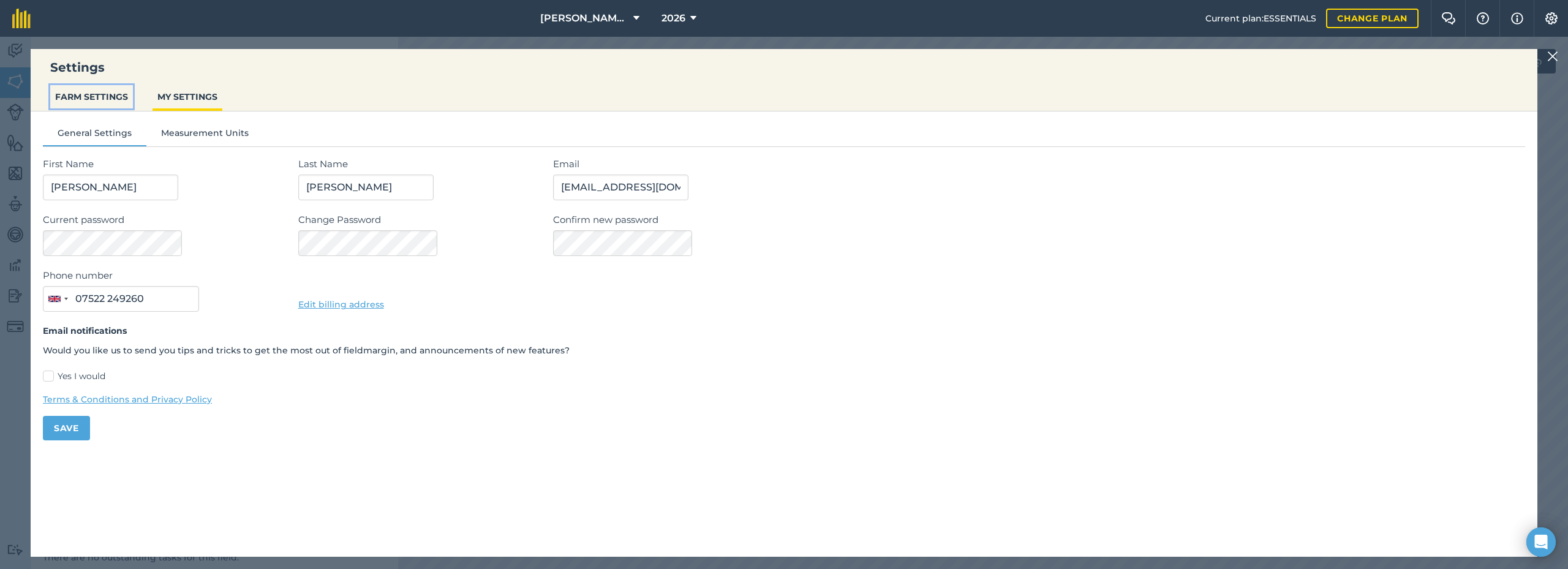
click at [102, 92] on button "FARM SETTINGS" at bounding box center [92, 97] width 83 height 23
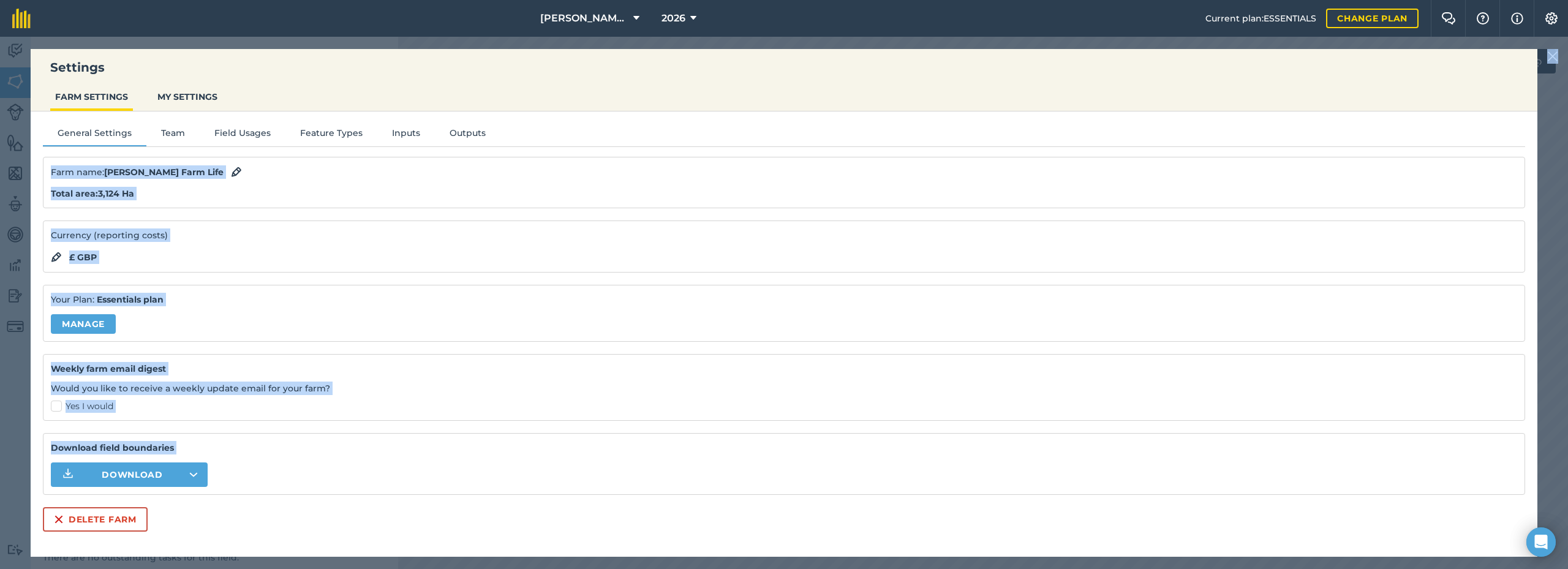
click at [1548, 50] on div "Settings FARM SETTINGS MY SETTINGS General Settings Team Field Usages Feature T…" at bounding box center [784, 303] width 1568 height 533
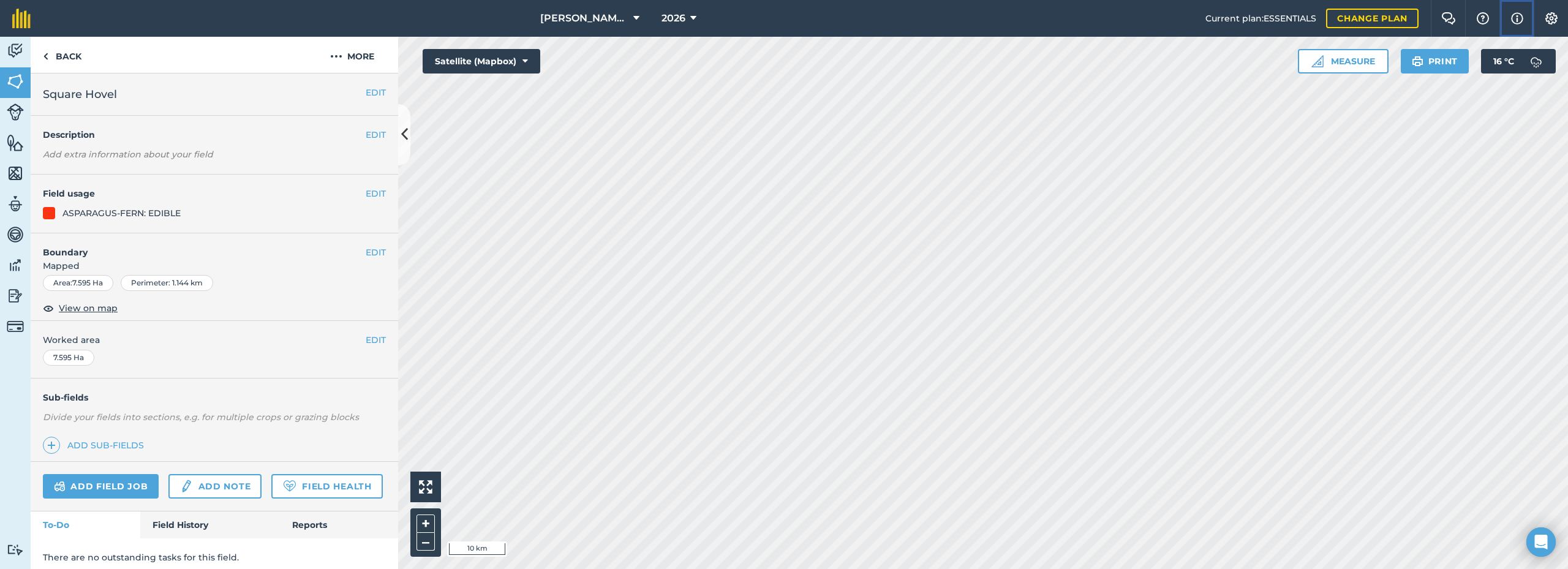
click at [1513, 17] on img at bounding box center [1517, 18] width 12 height 15
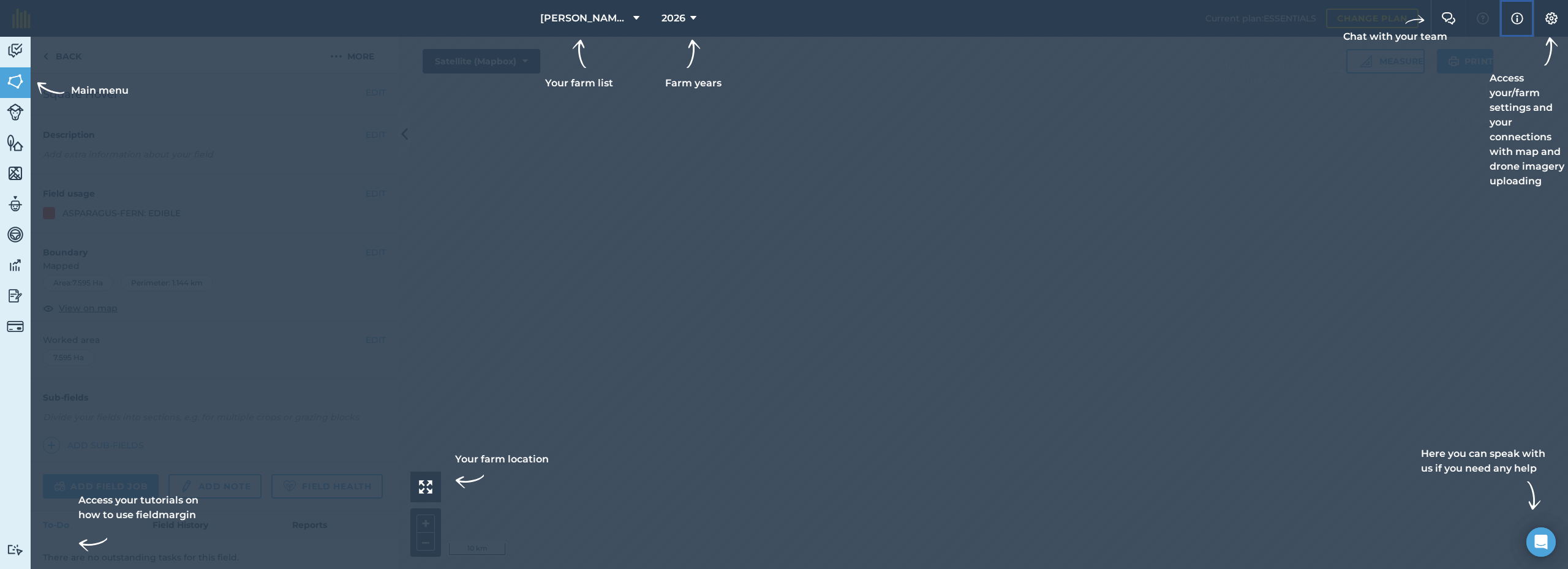
click at [1513, 17] on img at bounding box center [1517, 18] width 12 height 15
click at [1552, 14] on img at bounding box center [1551, 18] width 15 height 12
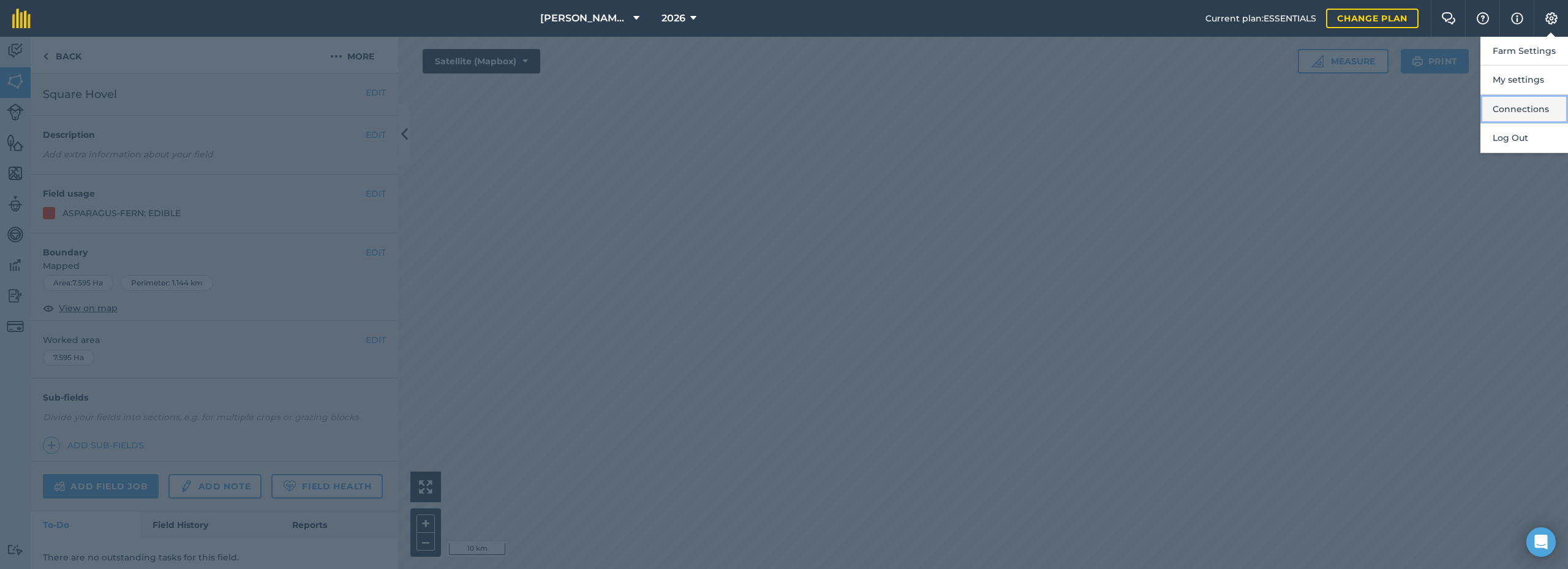
click at [1525, 106] on button "Connections" at bounding box center [1524, 110] width 88 height 29
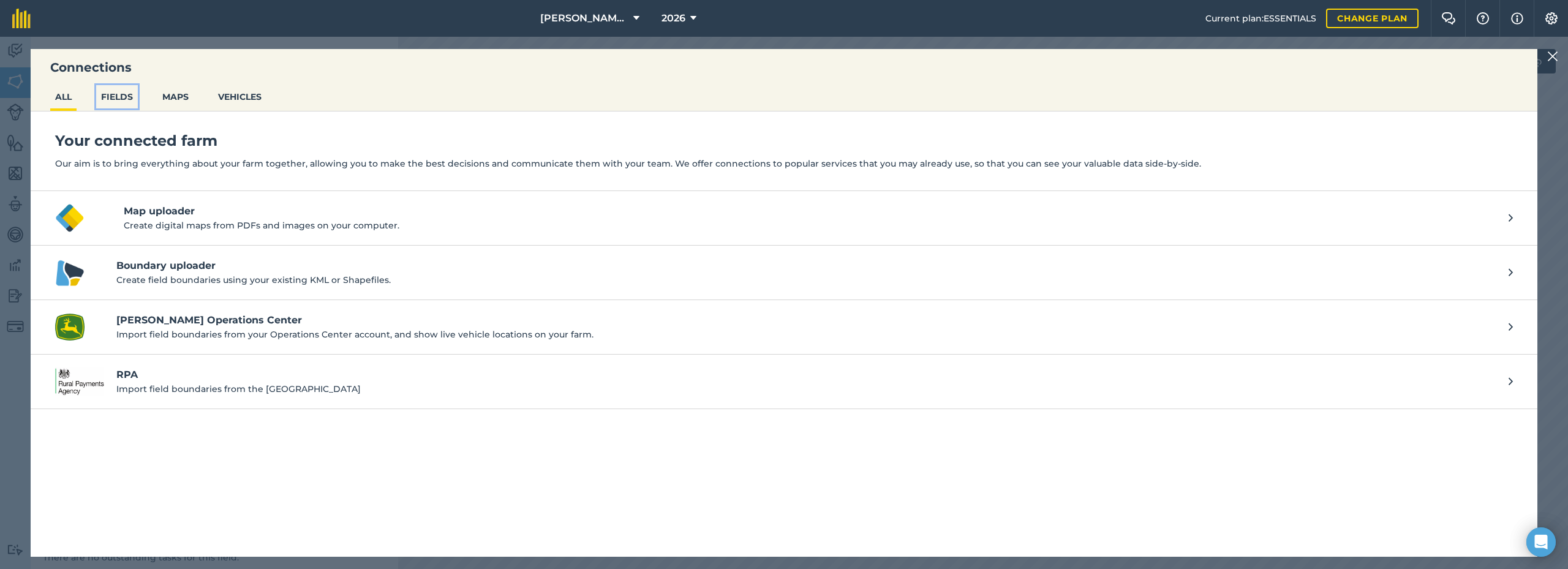
click at [120, 98] on button "FIELDS" at bounding box center [116, 97] width 41 height 23
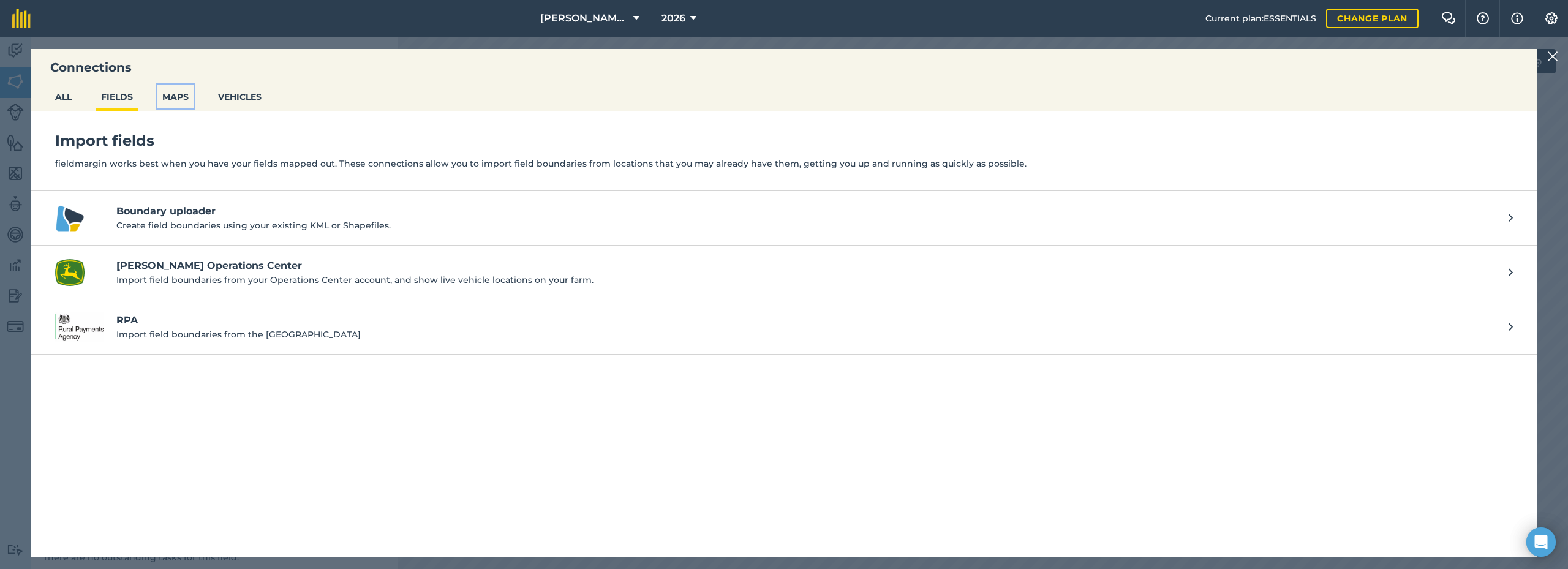
click at [188, 95] on button "MAPS" at bounding box center [176, 97] width 36 height 23
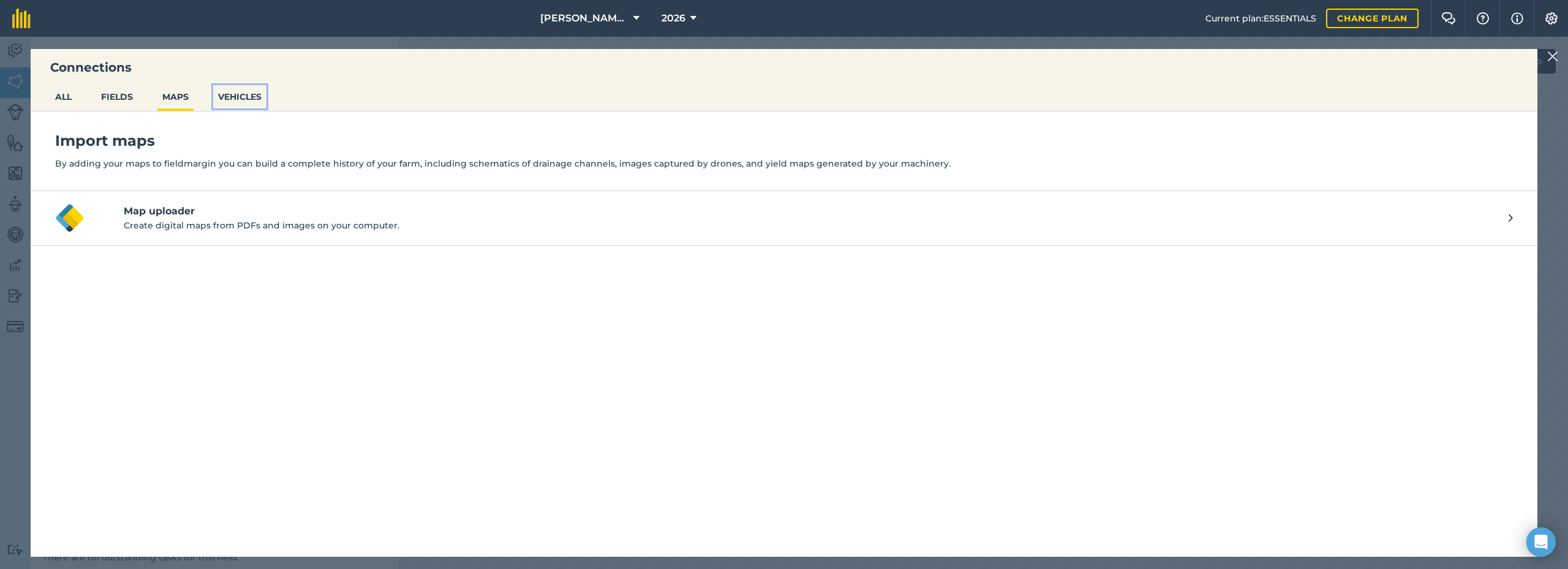
click at [252, 96] on button "VEHICLES" at bounding box center [239, 97] width 53 height 23
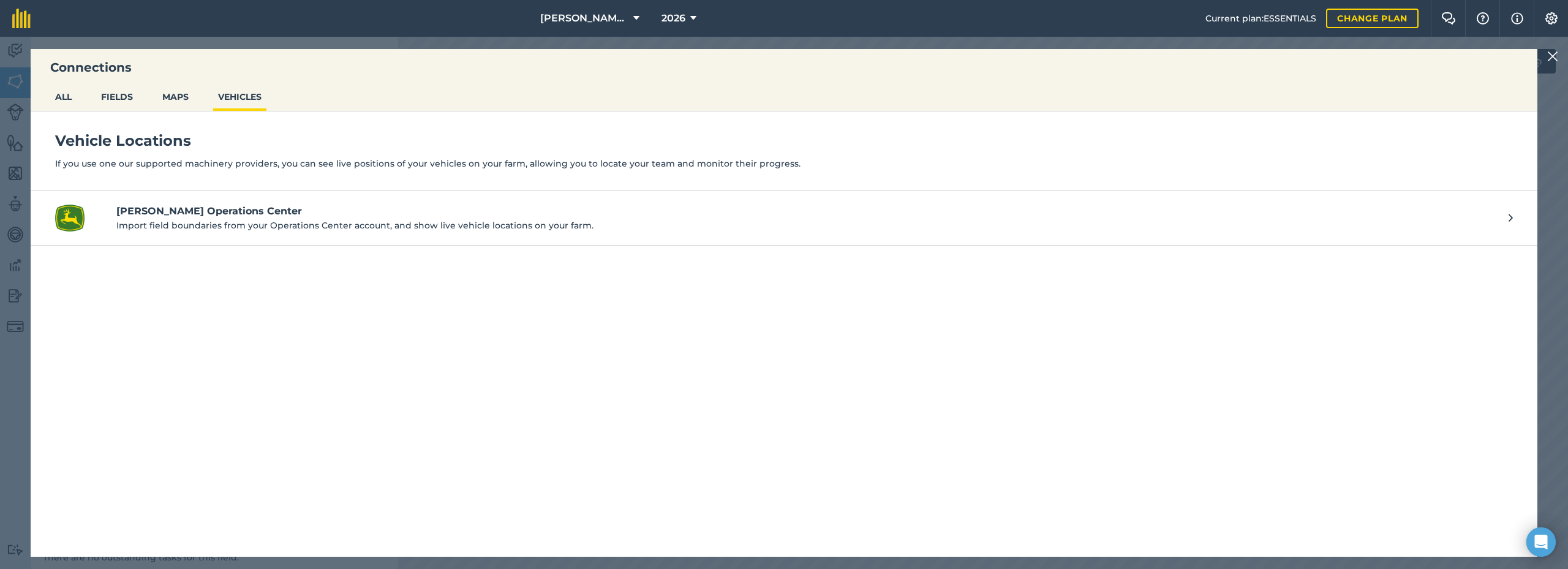
click at [1550, 59] on img at bounding box center [1553, 56] width 11 height 15
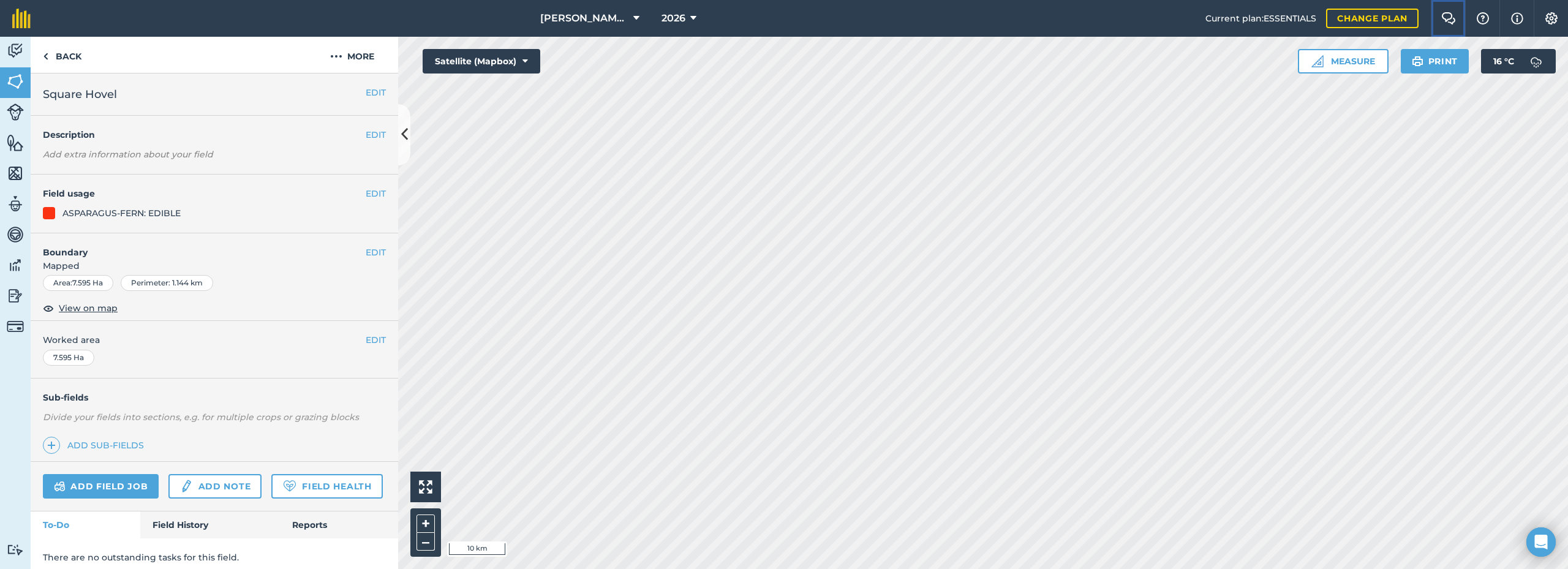
click at [1449, 17] on img at bounding box center [1449, 18] width 15 height 12
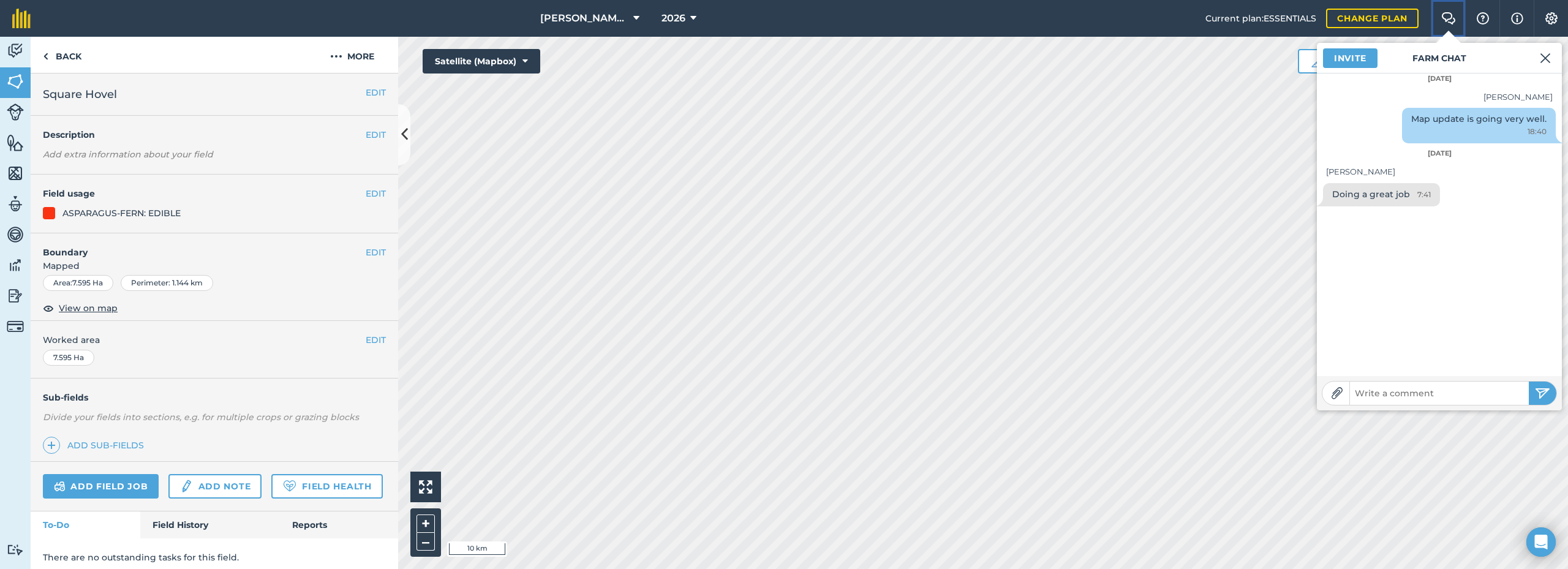
click at [1449, 17] on img at bounding box center [1449, 18] width 15 height 12
